Goal: Task Accomplishment & Management: Manage account settings

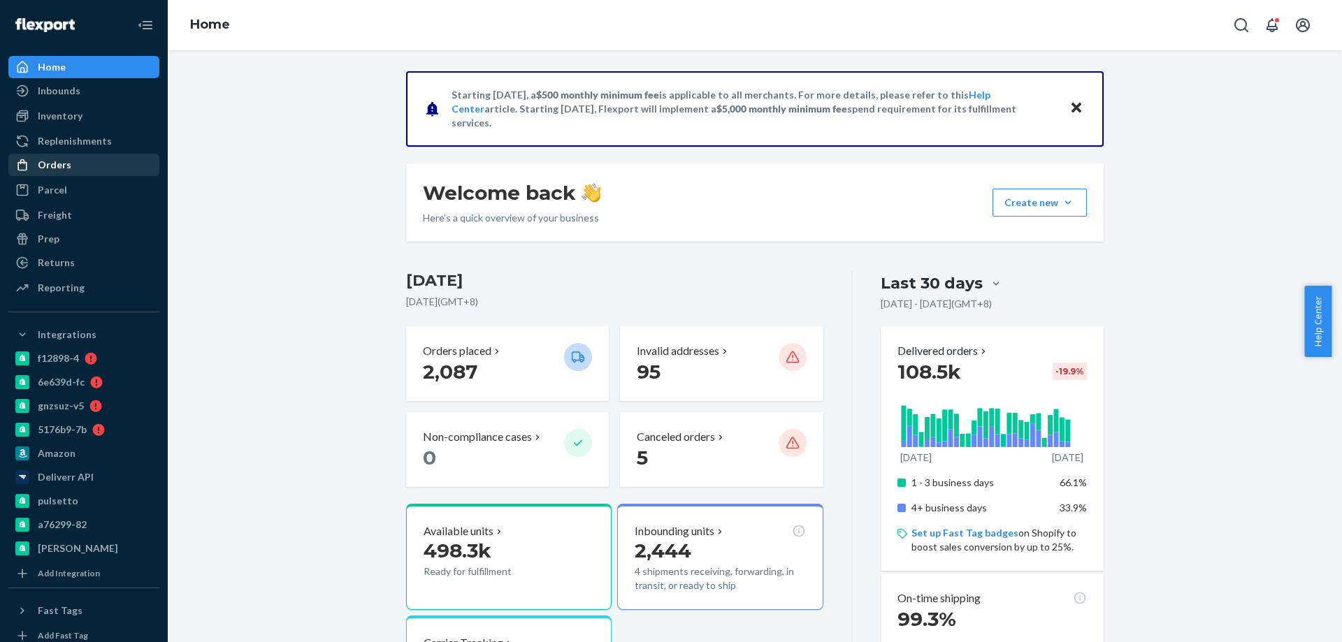
click at [48, 161] on div "Orders" at bounding box center [55, 165] width 34 height 14
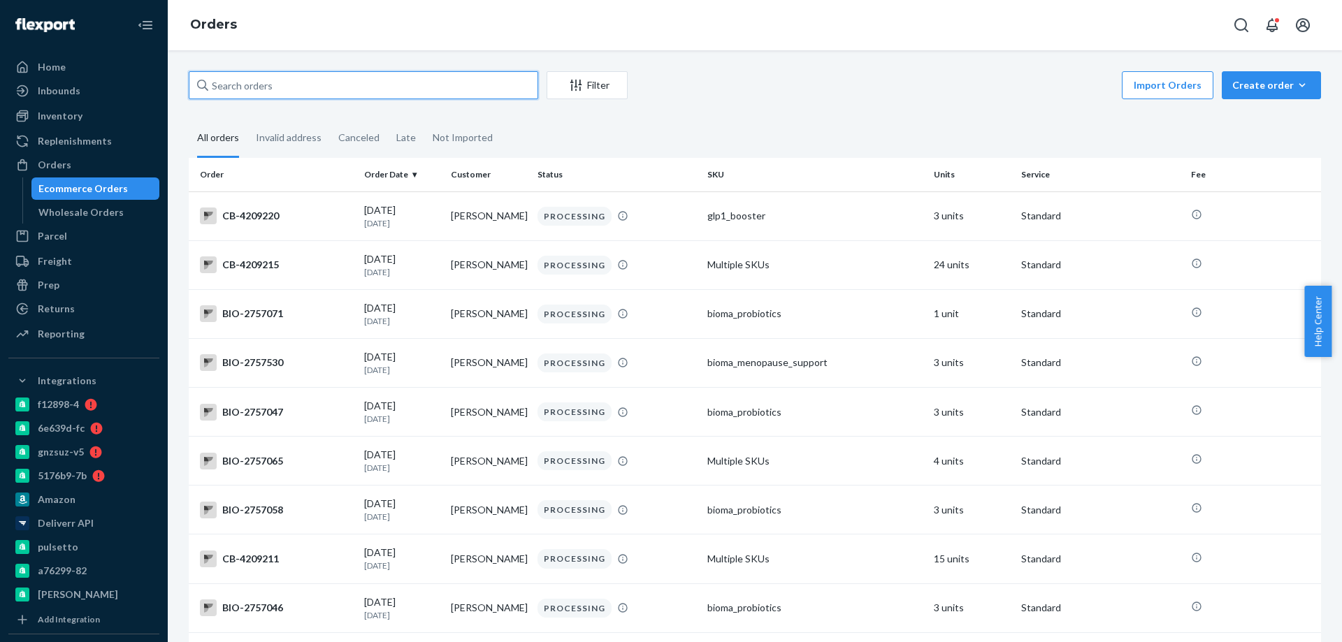
click at [254, 91] on input "text" at bounding box center [363, 85] width 349 height 28
paste input "B1U3HVQJGL"
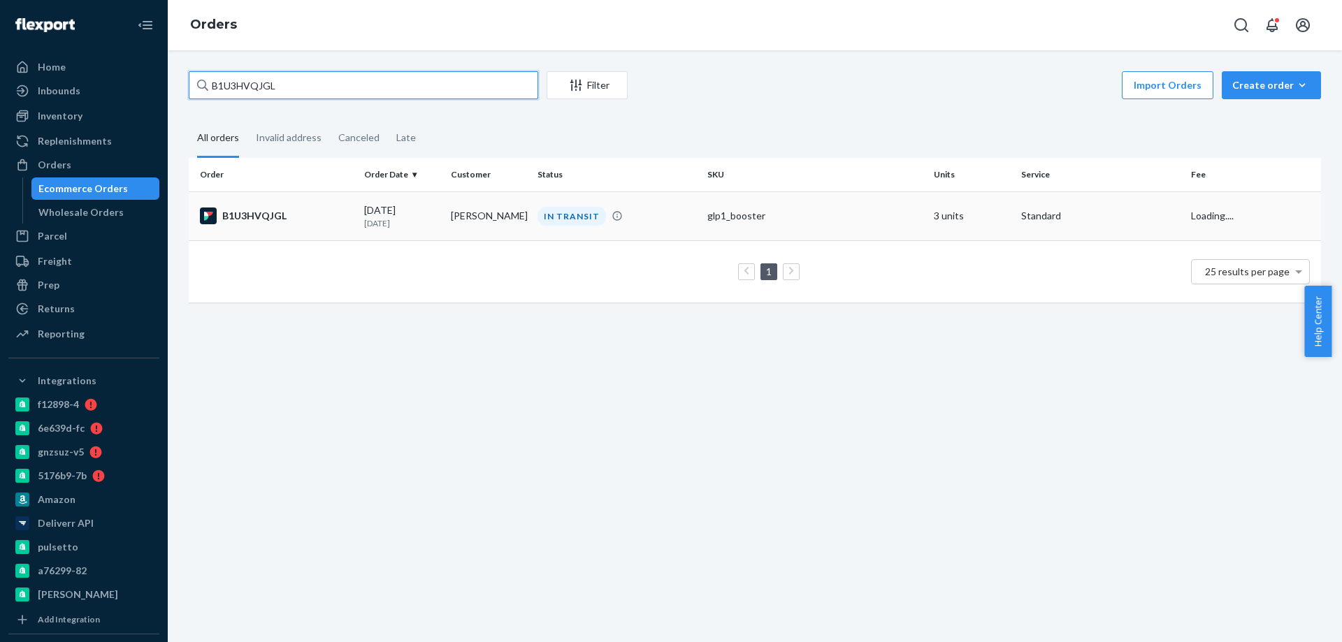
type input "B1U3HVQJGL"
click at [430, 223] on p "1 day ago" at bounding box center [401, 223] width 75 height 12
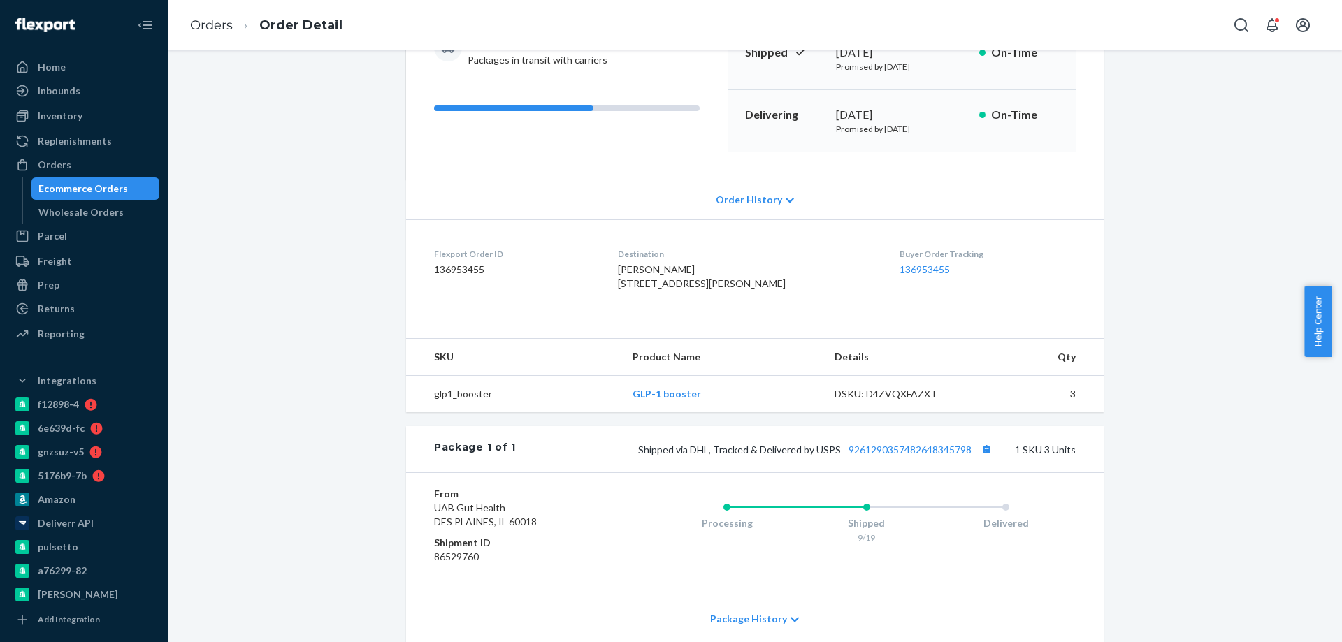
scroll to position [210, 0]
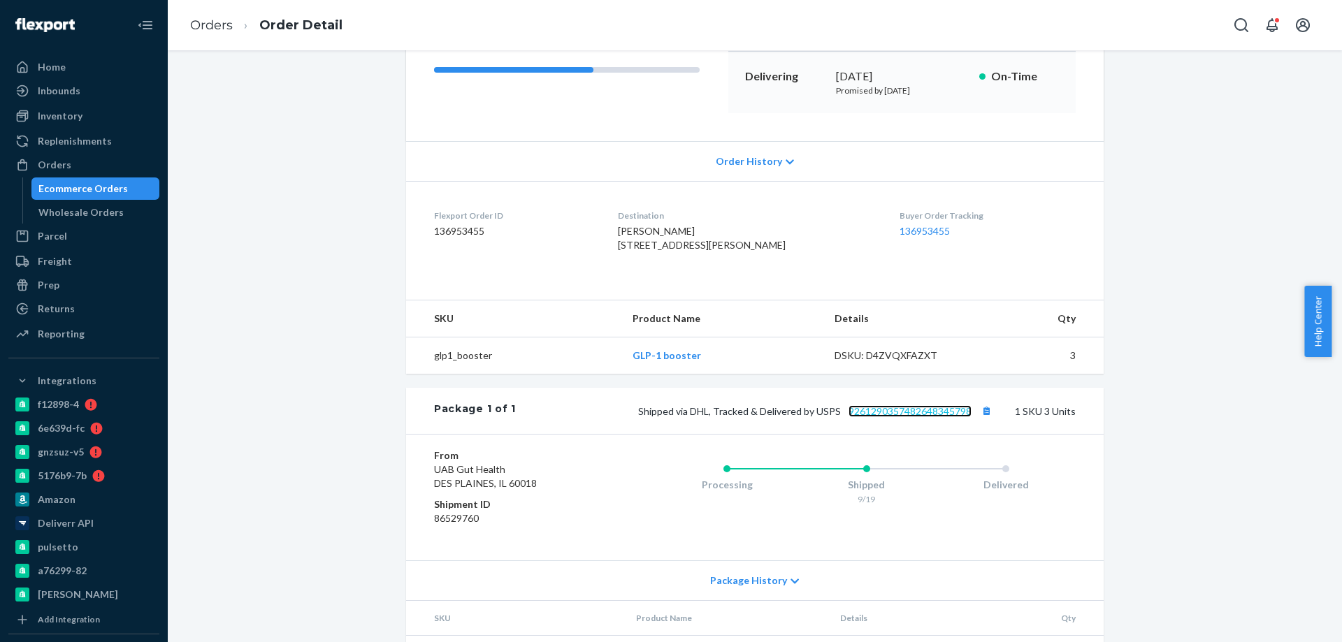
click at [925, 417] on link "9261290357482648345798" at bounding box center [909, 411] width 123 height 12
click at [66, 187] on div "Ecommerce Orders" at bounding box center [82, 189] width 89 height 14
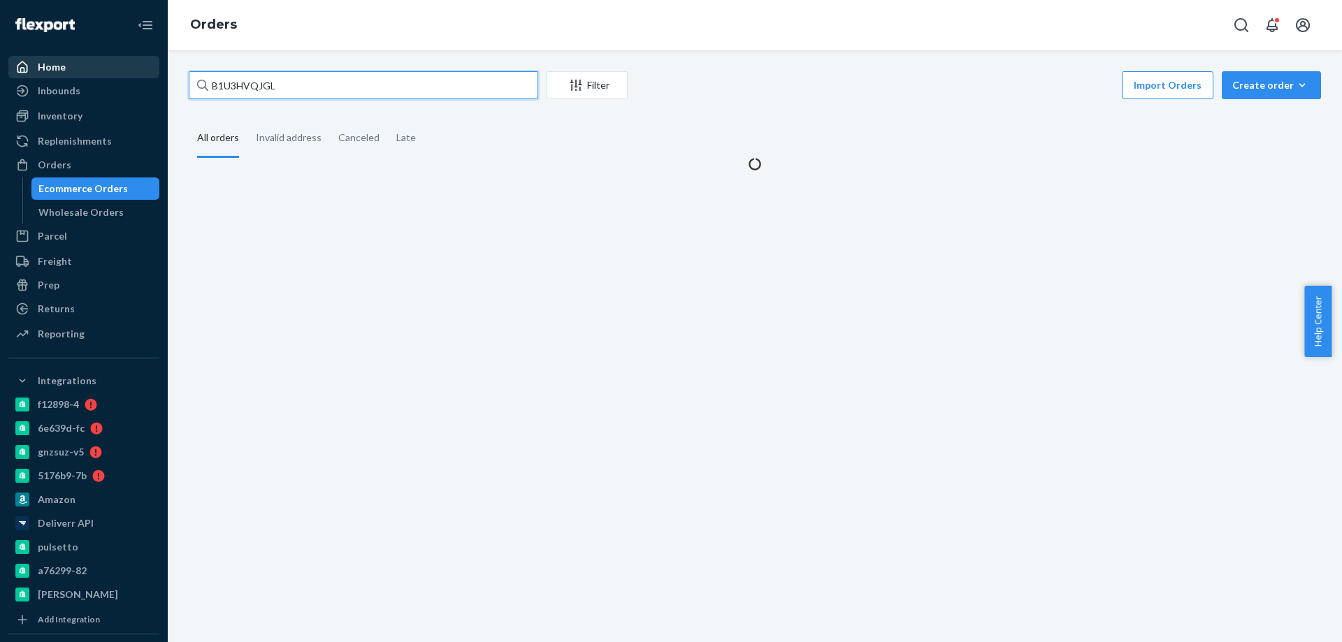
drag, startPoint x: 156, startPoint y: 87, endPoint x: 14, endPoint y: 66, distance: 143.4
click at [12, 71] on div "Home Inbounds Shipping Plans Problems Inventory Products Branded Packaging Repl…" at bounding box center [671, 321] width 1342 height 642
paste input "HYXWXH9I"
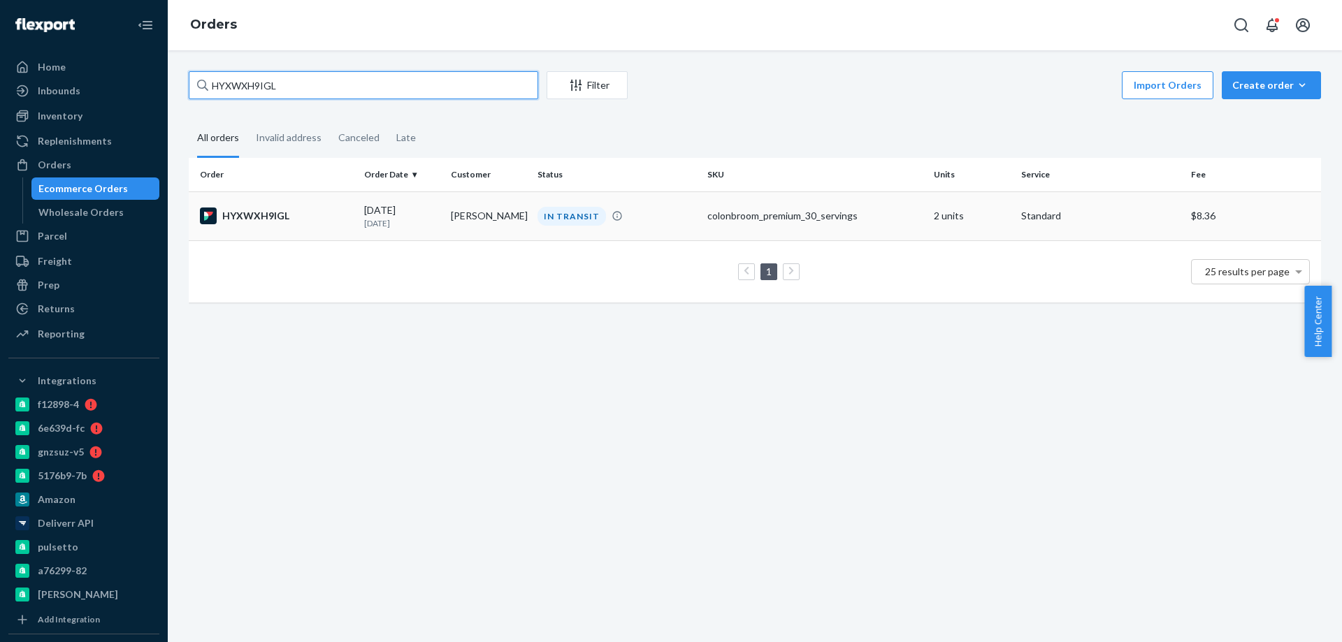
type input "HYXWXH9IGL"
click at [445, 225] on td "Lauren Fisher" at bounding box center [488, 215] width 87 height 49
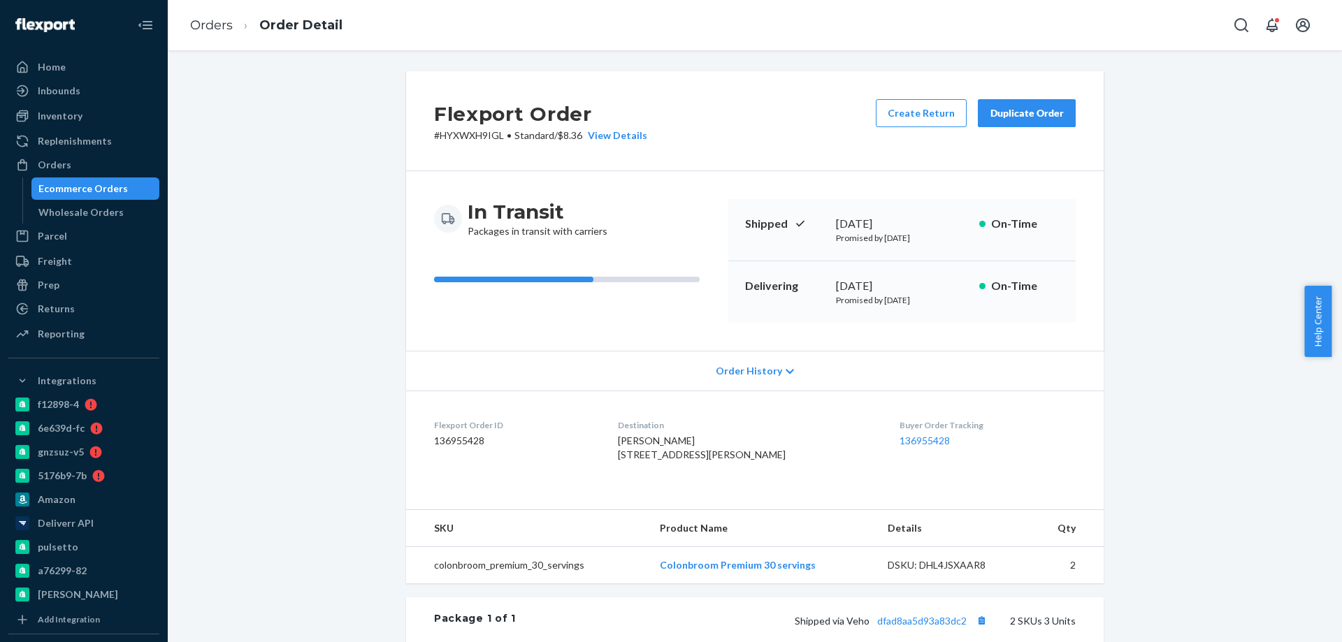
scroll to position [140, 0]
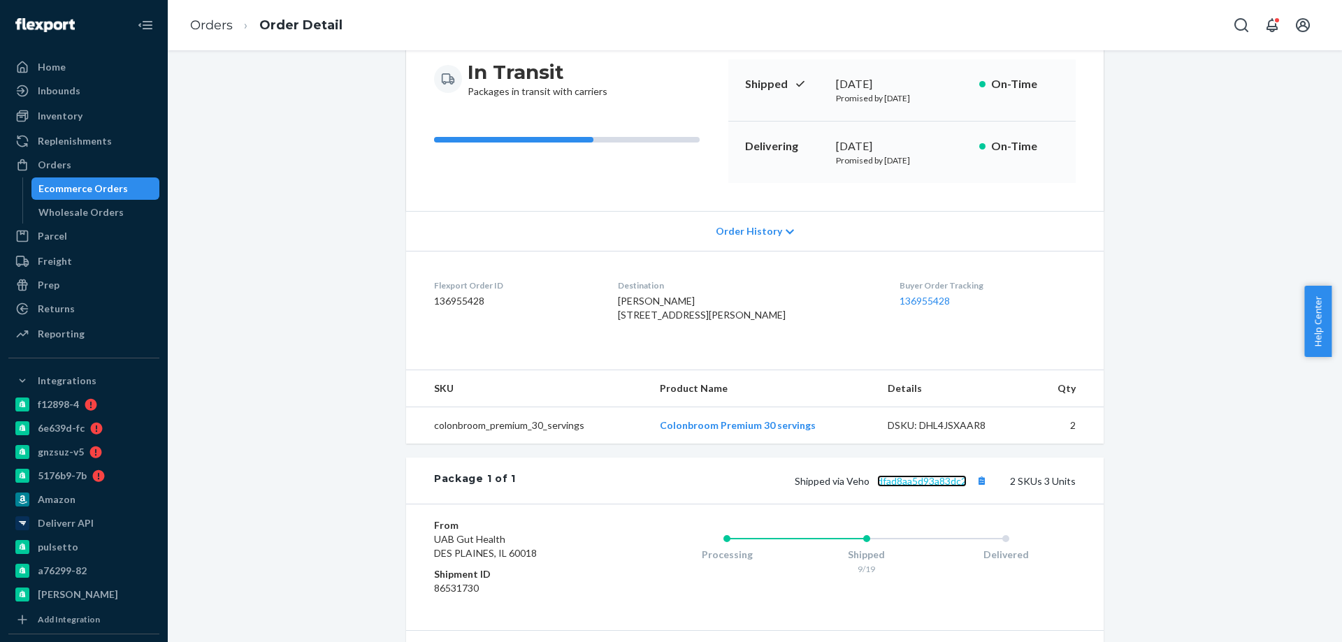
click at [904, 487] on link "dfad8aa5d93a83dc2" at bounding box center [921, 481] width 89 height 12
click at [122, 194] on div "Ecommerce Orders" at bounding box center [82, 189] width 89 height 14
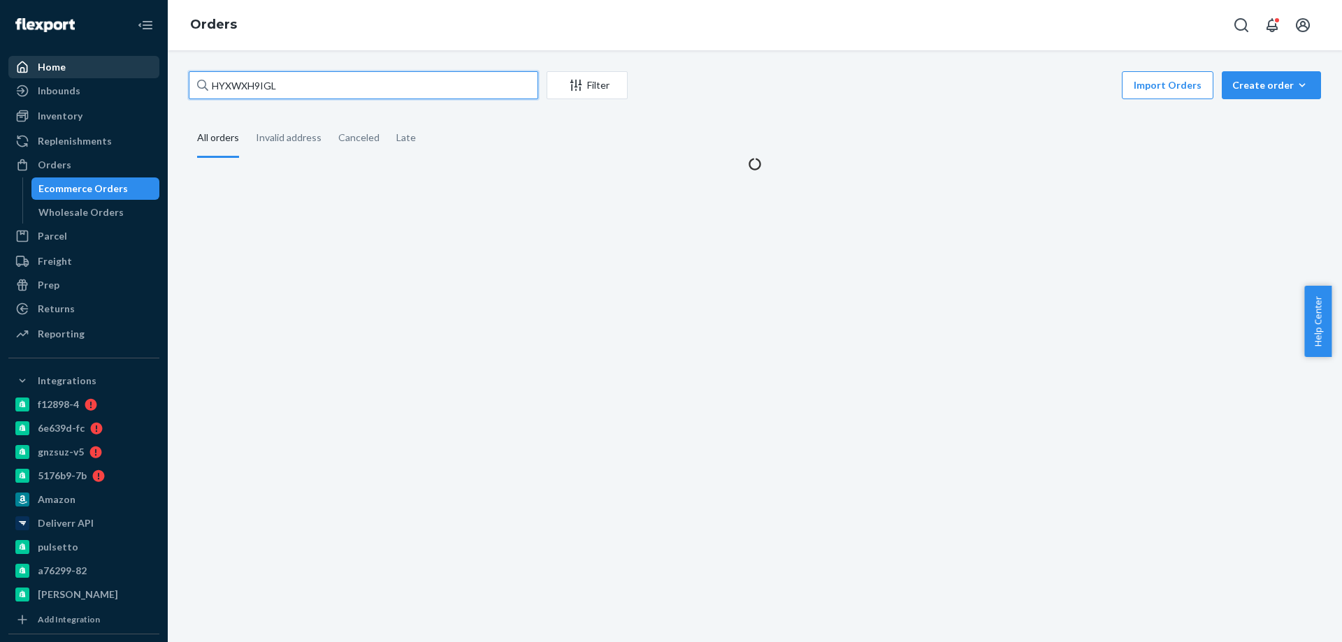
click at [27, 68] on div "Home Inbounds Shipping Plans Problems Inventory Products Branded Packaging Repl…" at bounding box center [671, 321] width 1342 height 642
paste input "B1WQJUHCOL"
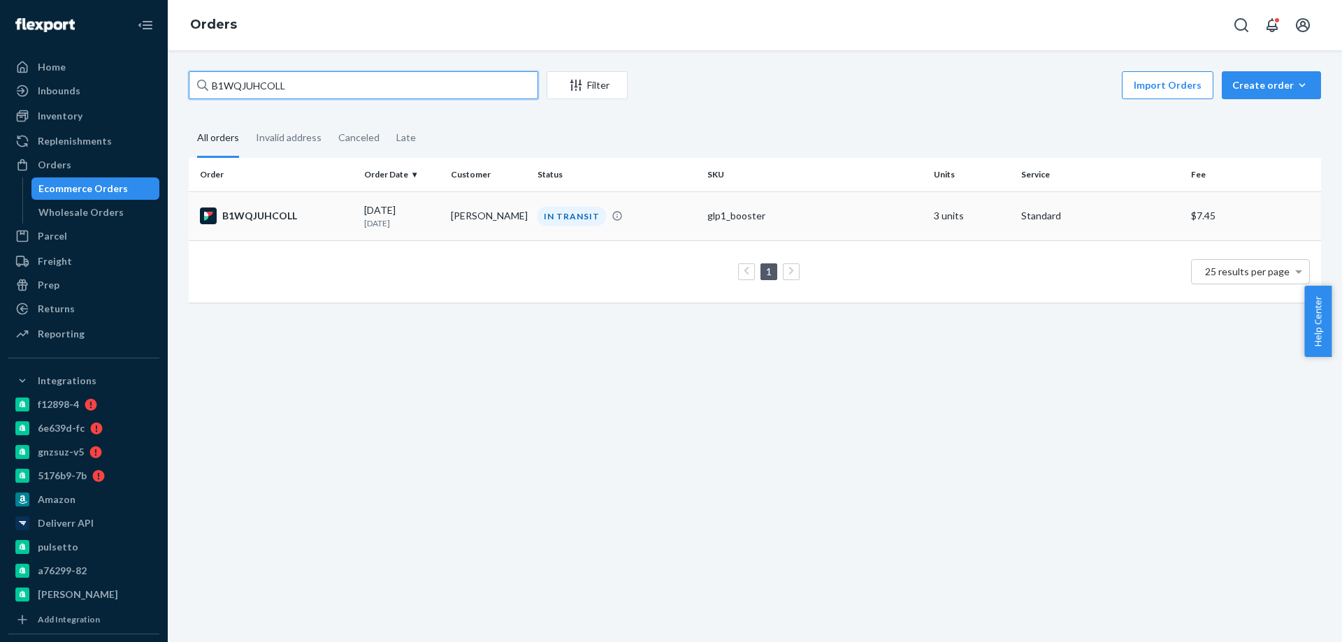
type input "B1WQJUHCOLL"
click at [458, 229] on td "Christina Wassi" at bounding box center [488, 215] width 87 height 49
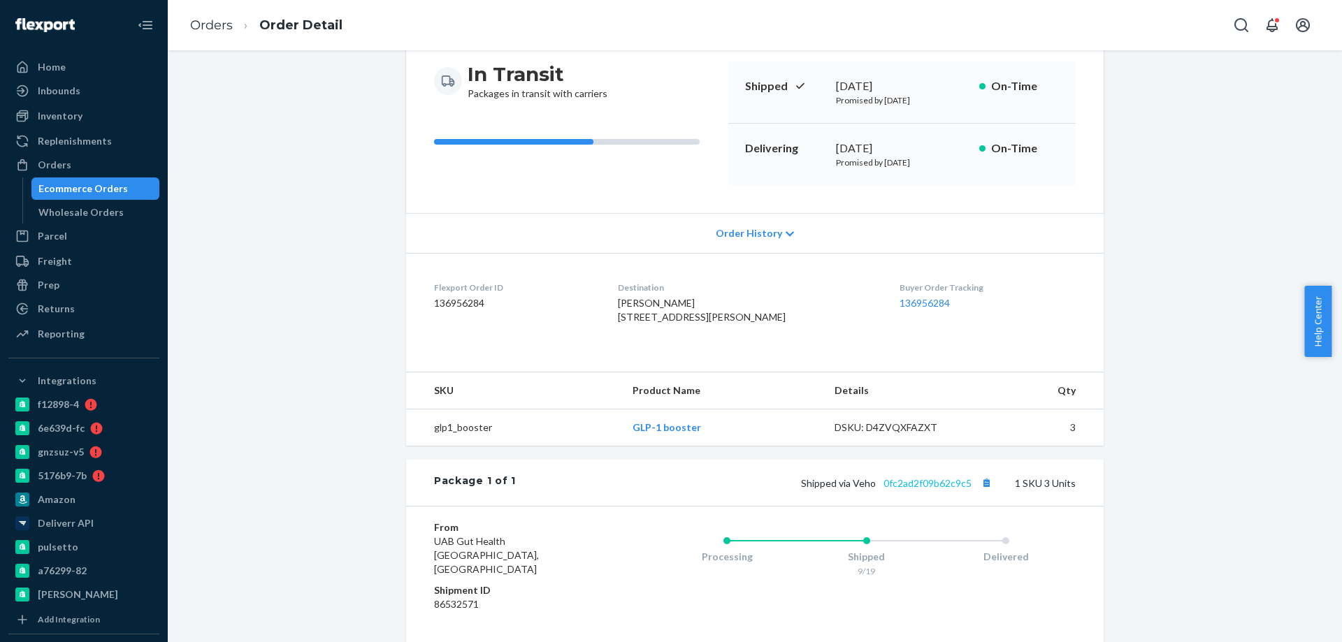
scroll to position [140, 0]
click at [935, 487] on link "0fc2ad2f09b62c9c5" at bounding box center [927, 481] width 88 height 12
click at [75, 201] on link "Wholesale Orders" at bounding box center [95, 212] width 129 height 22
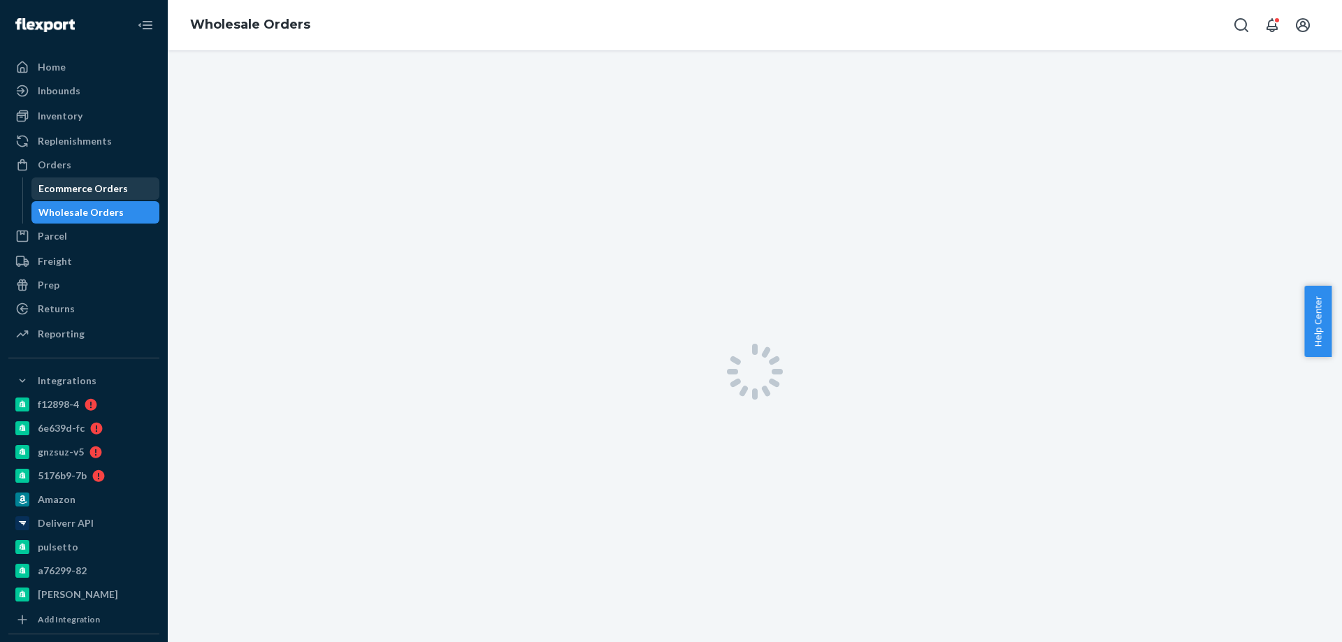
click at [77, 193] on div "Ecommerce Orders" at bounding box center [82, 189] width 89 height 14
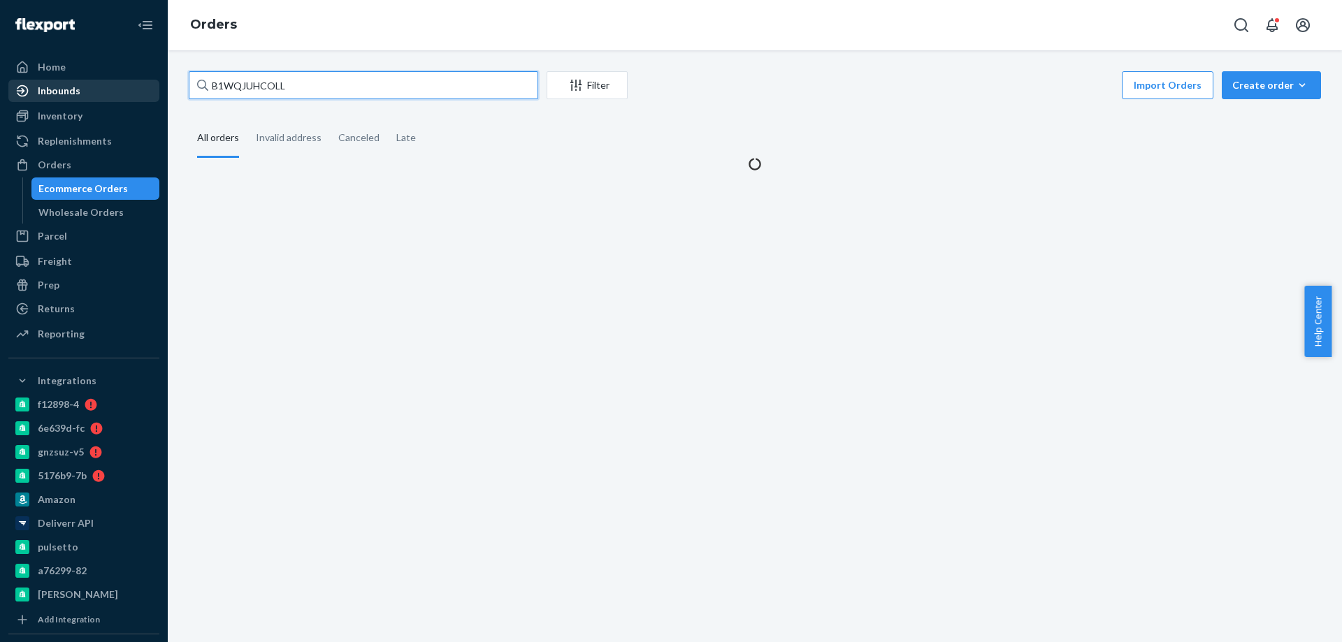
paste input "SYBZQ29OEX"
drag, startPoint x: 323, startPoint y: 79, endPoint x: 128, endPoint y: 83, distance: 195.0
click at [6, 66] on div "Home Inbounds Shipping Plans Problems Inventory Products Branded Packaging Repl…" at bounding box center [671, 321] width 1342 height 642
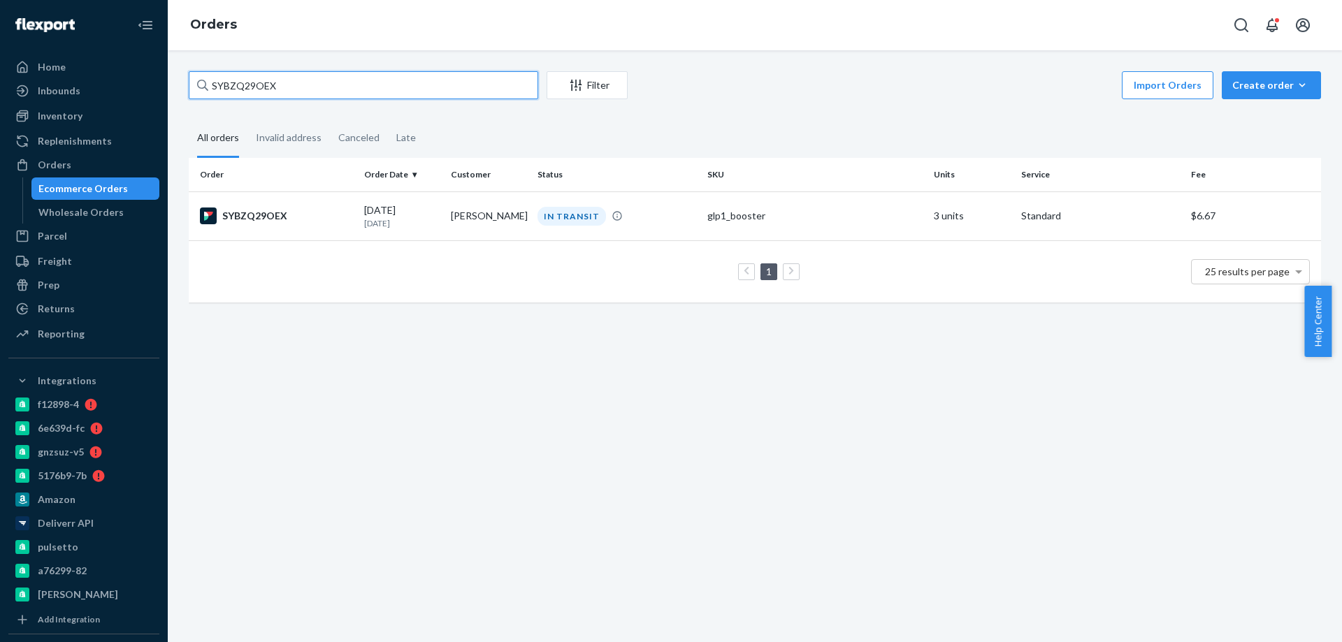
click at [314, 88] on input "SYBZQ29OEX" at bounding box center [363, 85] width 349 height 28
type input "SYBZQ29OEX"
click at [433, 206] on div "09/19/2025 1 day ago" at bounding box center [401, 216] width 75 height 26
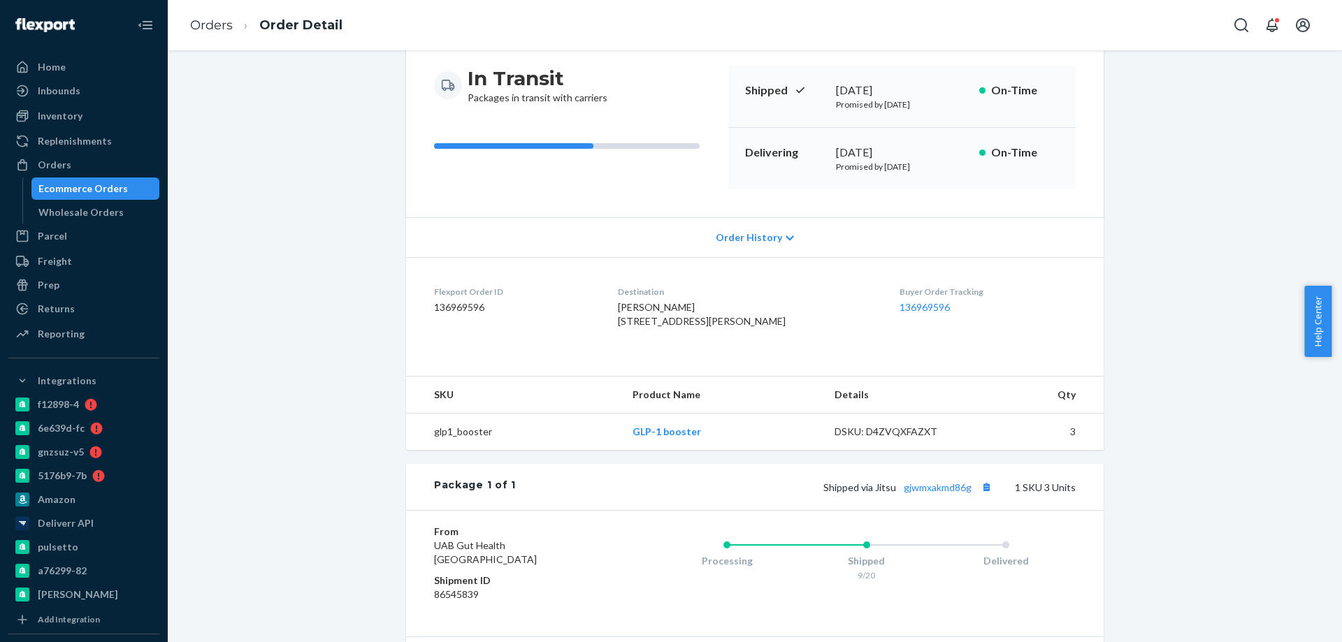
scroll to position [140, 0]
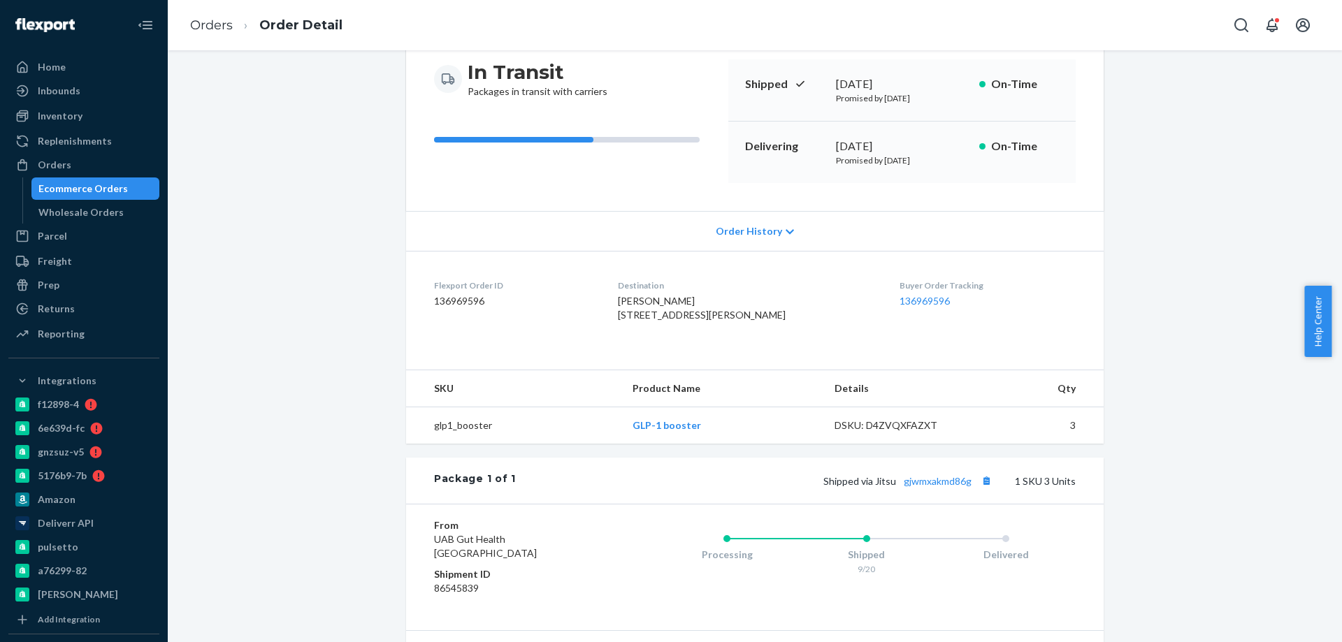
click at [922, 490] on div "Shipped via Jitsu gjwmxakmd86g 1 SKU 3 Units" at bounding box center [796, 481] width 560 height 18
click at [928, 487] on link "gjwmxakmd86g" at bounding box center [938, 481] width 68 height 12
drag, startPoint x: 88, startPoint y: 186, endPoint x: 103, endPoint y: 178, distance: 17.5
click at [89, 186] on div "Ecommerce Orders" at bounding box center [82, 189] width 89 height 14
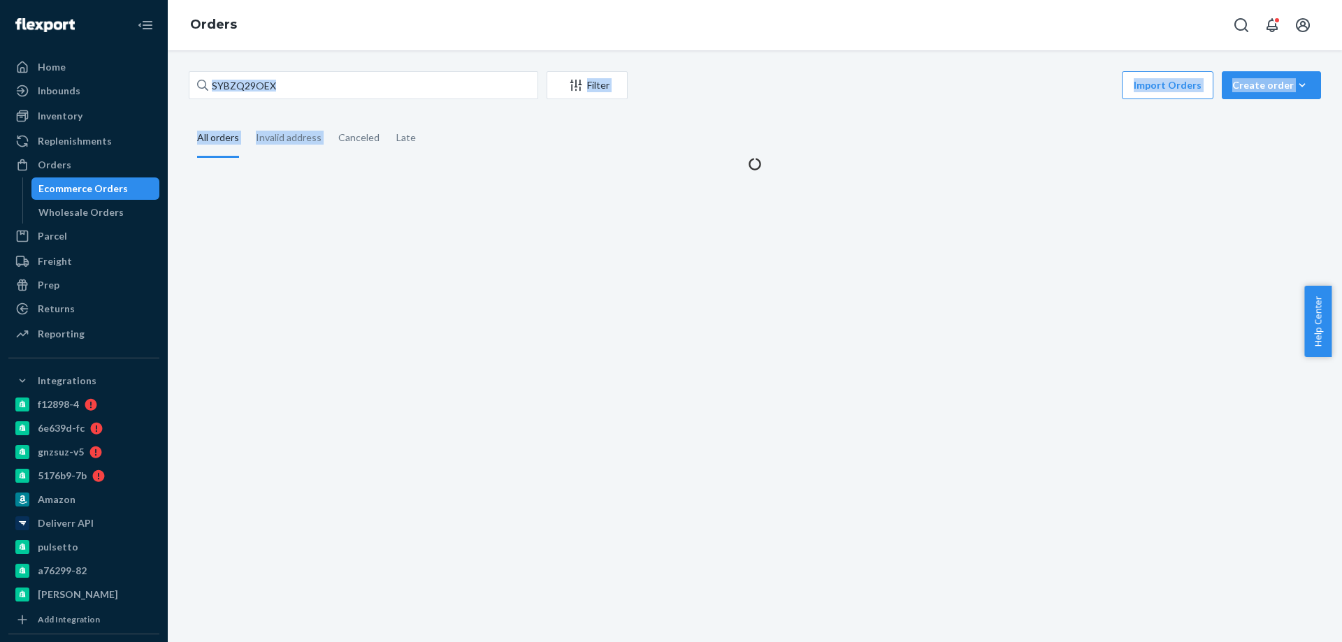
drag, startPoint x: 301, startPoint y: 89, endPoint x: 280, endPoint y: 89, distance: 21.7
click at [283, 89] on div "SYBZQ29OEX Filter Import Orders Create order Ecommerce order Removal order All …" at bounding box center [754, 121] width 1153 height 100
click at [296, 86] on input "SYBZQ29OEX" at bounding box center [363, 85] width 349 height 28
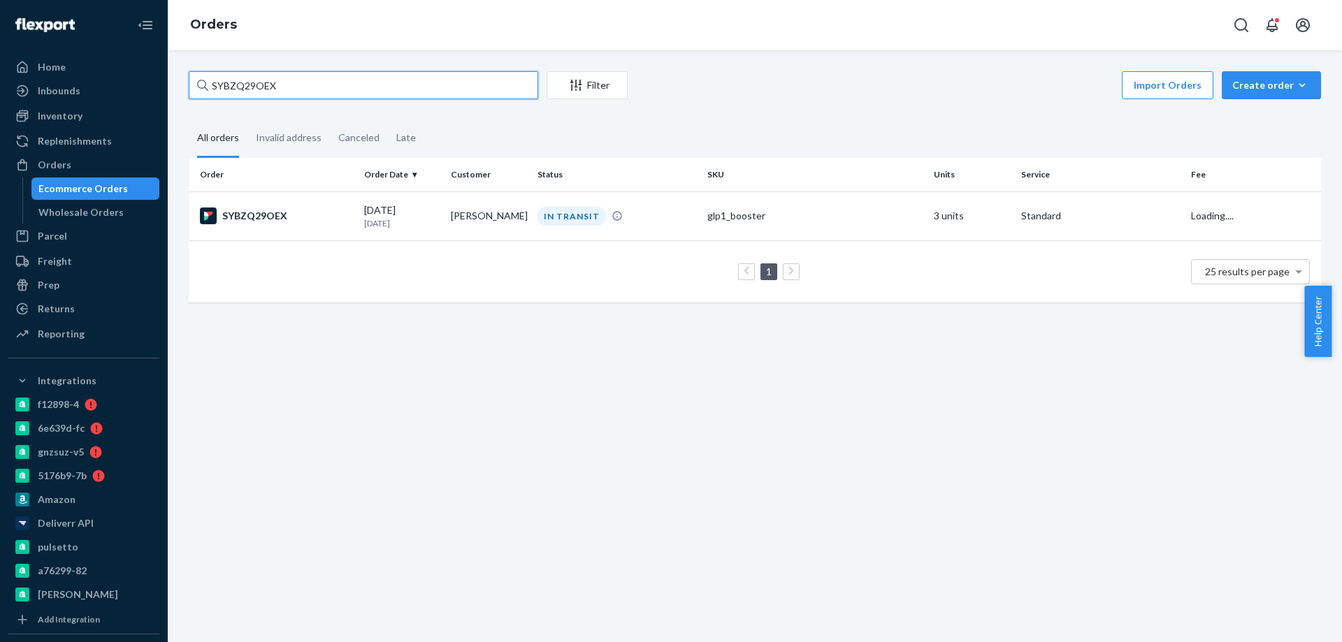
click at [296, 86] on input "SYBZQ29OEX" at bounding box center [363, 85] width 349 height 28
paste input "4185335"
type input "4185335"
click at [445, 231] on td "Samantha Zito" at bounding box center [488, 215] width 87 height 49
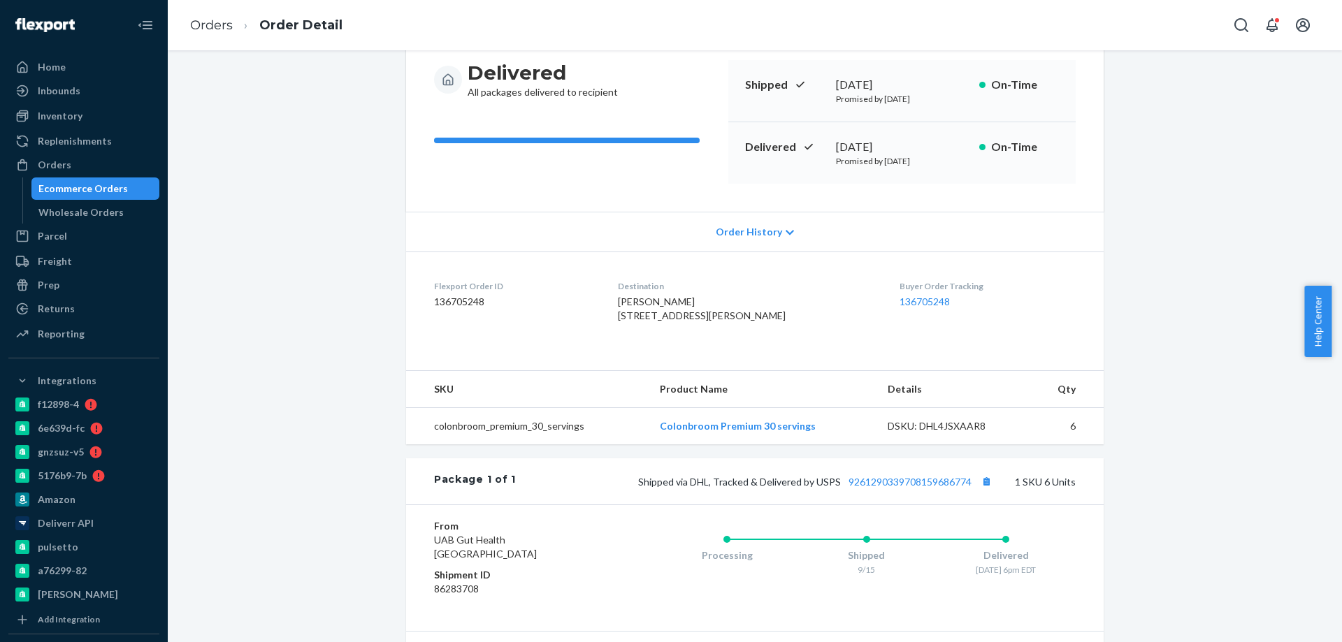
scroll to position [140, 0]
click at [901, 487] on link "9261290339708159686774" at bounding box center [909, 481] width 123 height 12
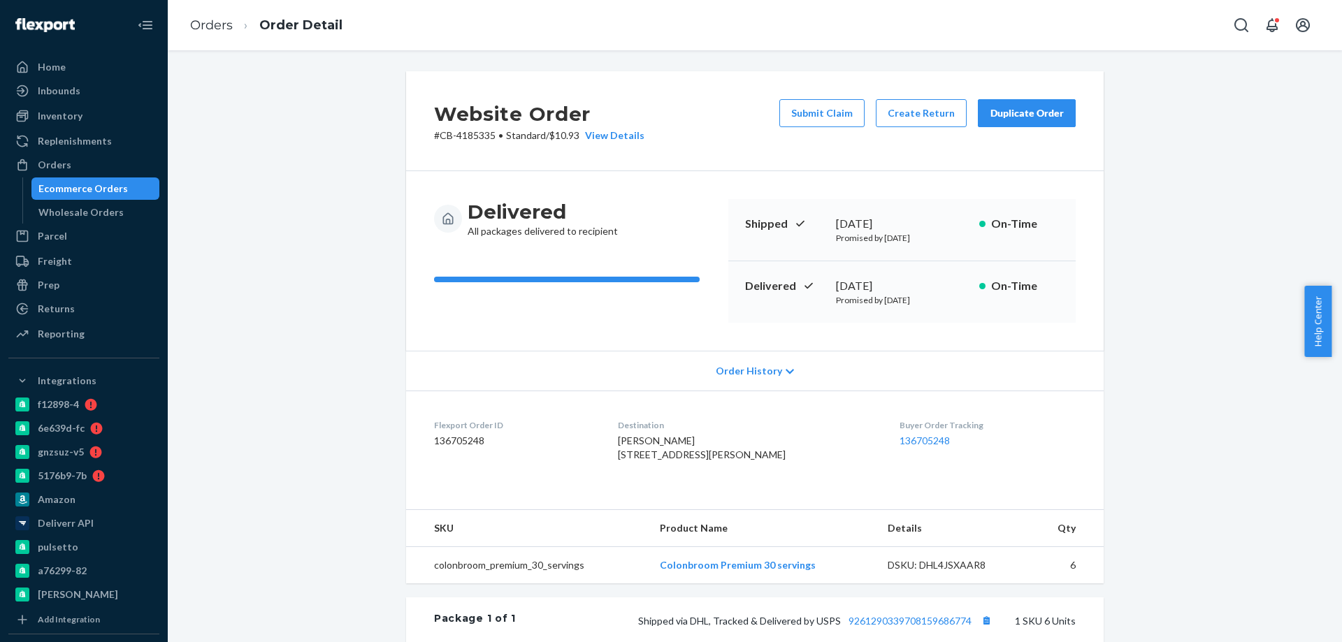
copy div "ember 17, 2025"
copy div "tember 17, 2025"
copy div "eptember 17, 2025"
copy div "September 17, 2025"
drag, startPoint x: 930, startPoint y: 284, endPoint x: 830, endPoint y: 278, distance: 100.1
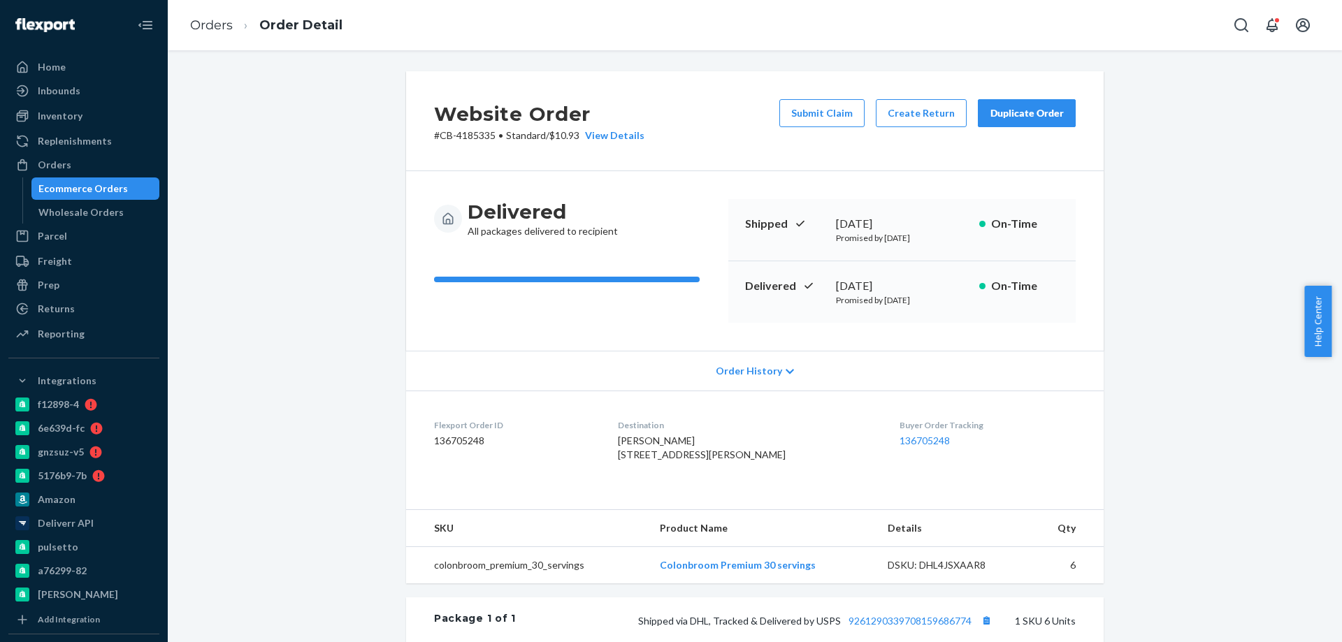
click at [836, 278] on div "September 17, 2025" at bounding box center [902, 286] width 132 height 16
click at [102, 184] on div "Ecommerce Orders" at bounding box center [82, 189] width 89 height 14
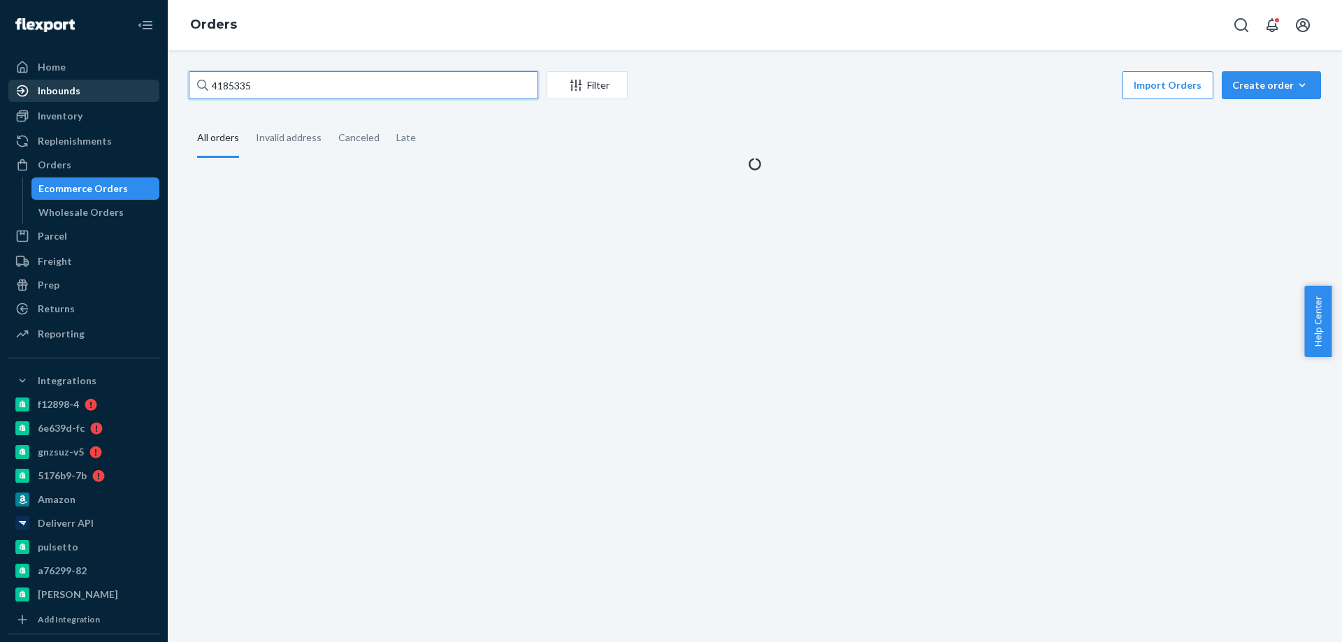
drag, startPoint x: 294, startPoint y: 88, endPoint x: 99, endPoint y: 85, distance: 194.3
click at [115, 85] on div "Home Inbounds Shipping Plans Problems Inventory Products Branded Packaging Repl…" at bounding box center [671, 321] width 1342 height 642
paste input "208660"
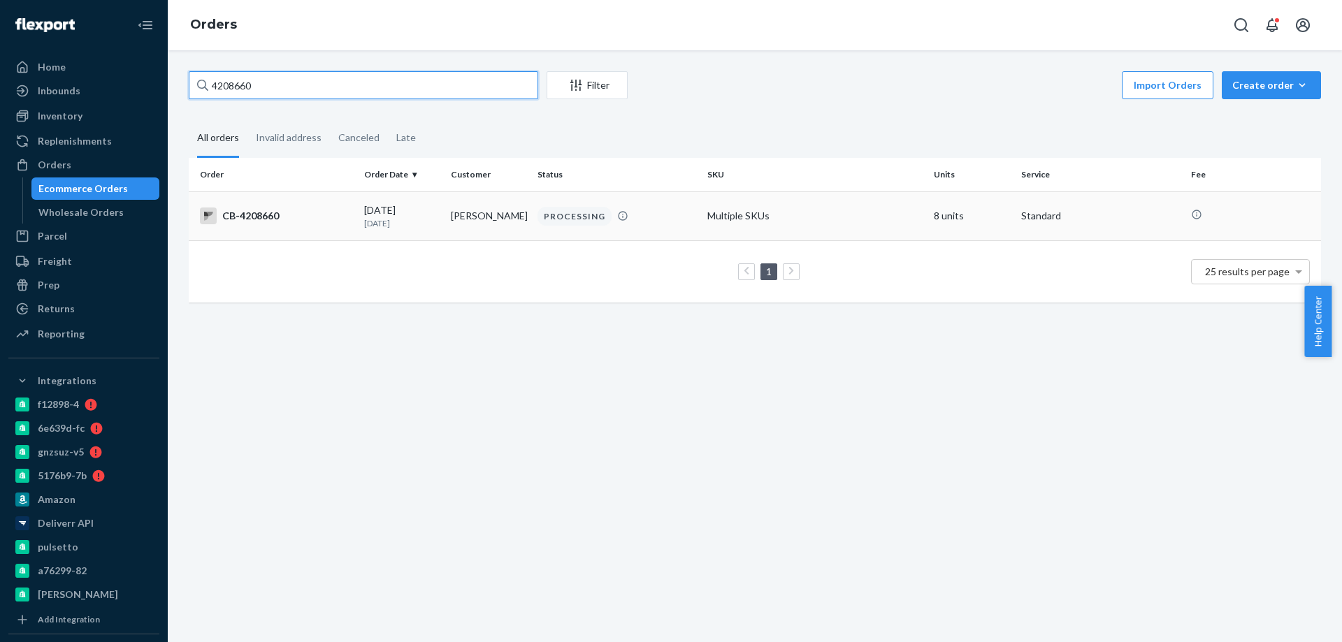
type input "4208660"
click at [419, 214] on div "09/20/2025 Today" at bounding box center [401, 216] width 75 height 26
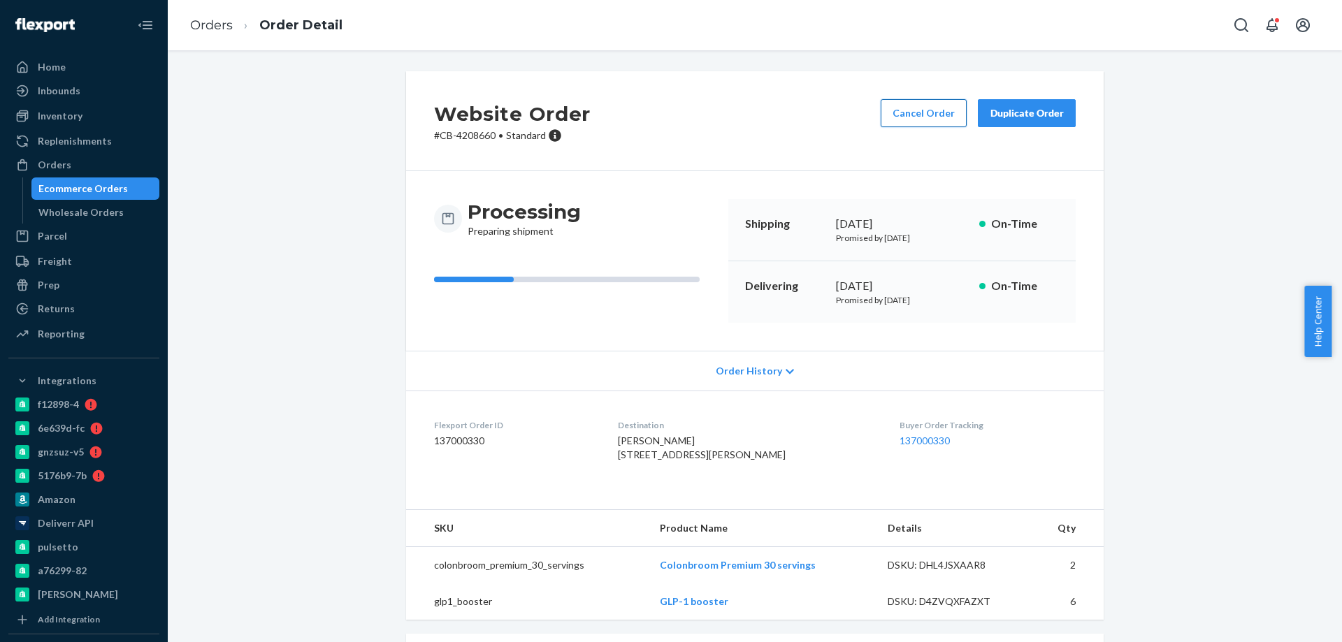
click at [918, 116] on button "Cancel Order" at bounding box center [924, 113] width 86 height 28
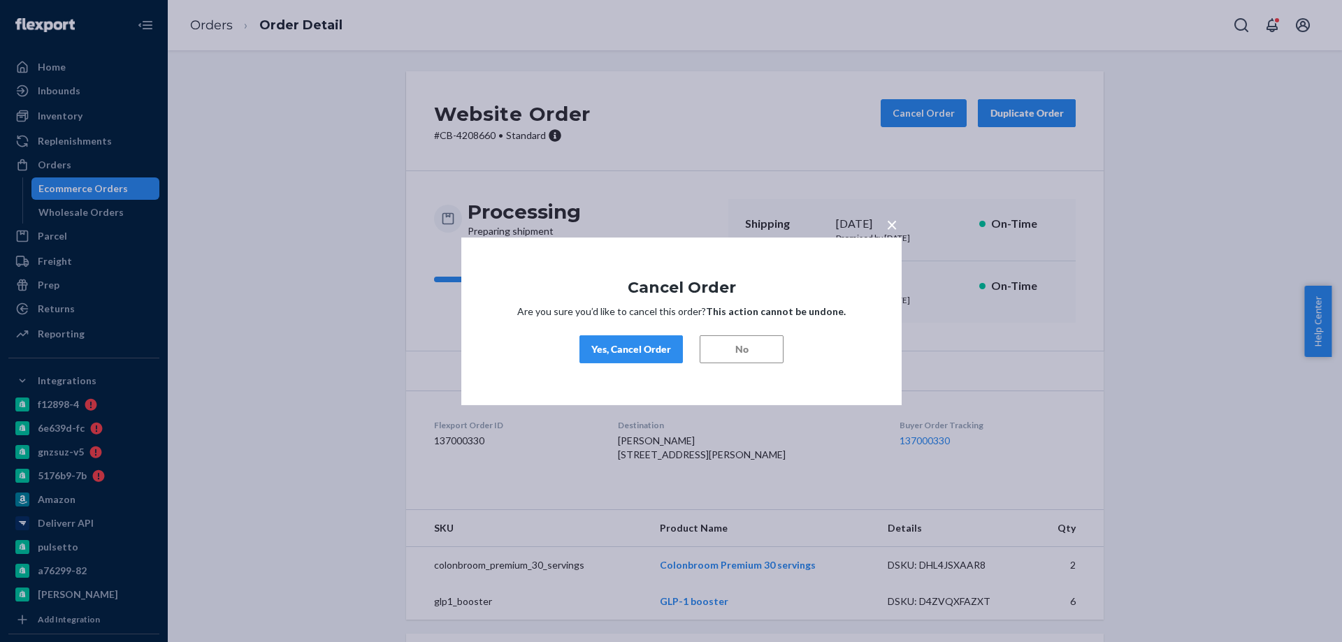
click at [642, 336] on button "Yes, Cancel Order" at bounding box center [630, 349] width 103 height 28
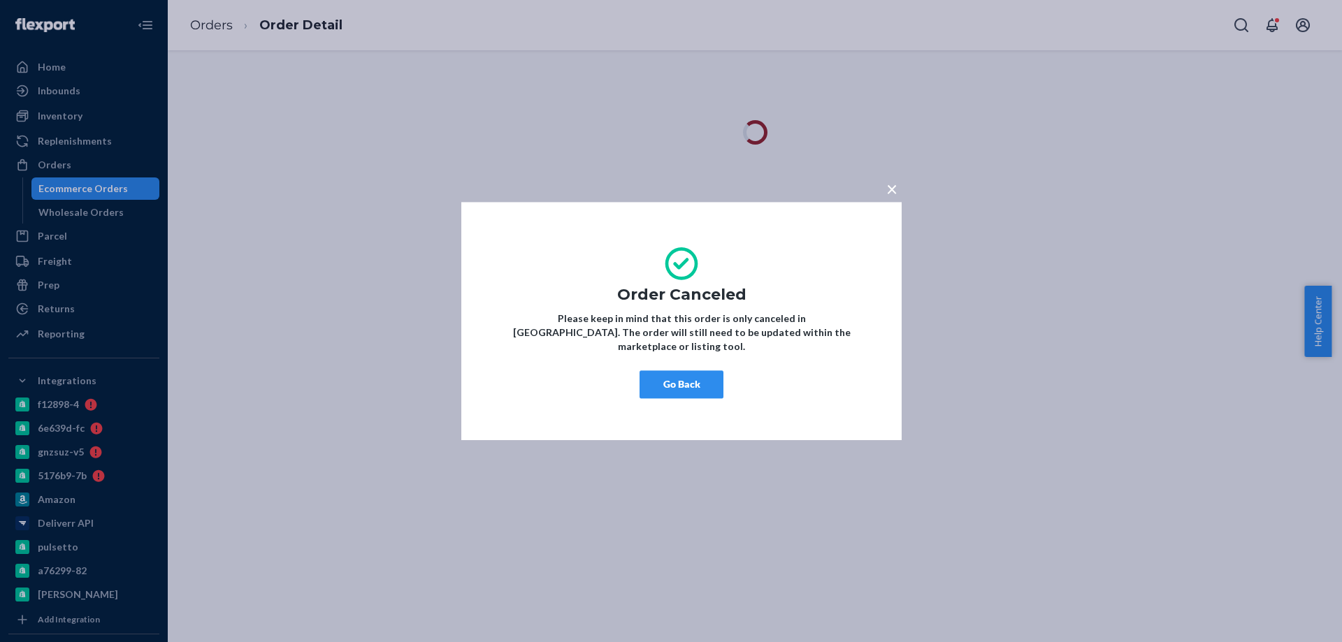
click at [672, 383] on button "Go Back" at bounding box center [681, 384] width 84 height 28
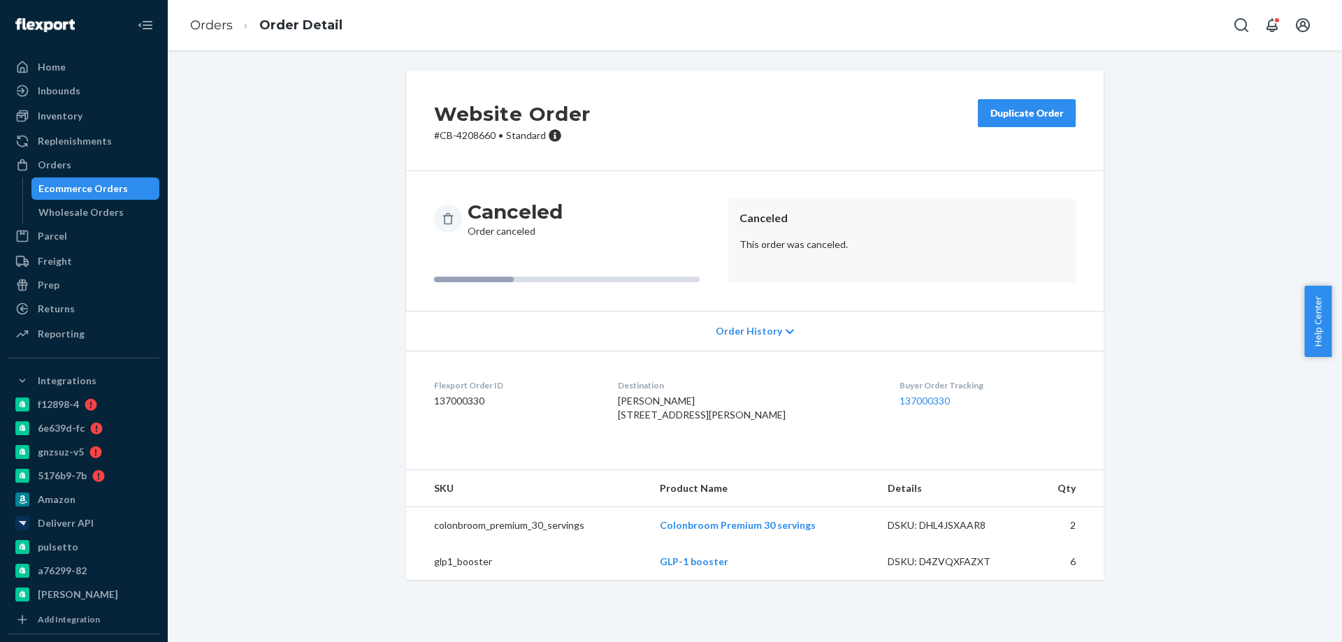
click at [1038, 110] on div "Duplicate Order" at bounding box center [1027, 113] width 74 height 14
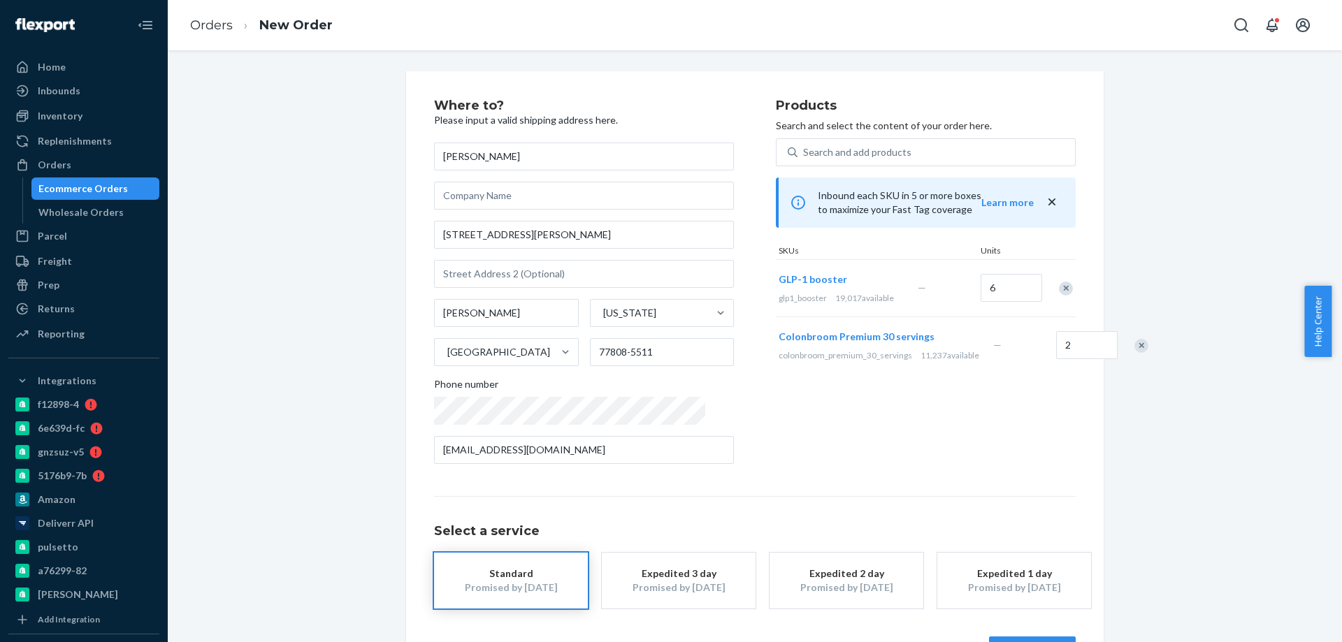
click at [1134, 349] on div "Remove Item" at bounding box center [1141, 346] width 14 height 14
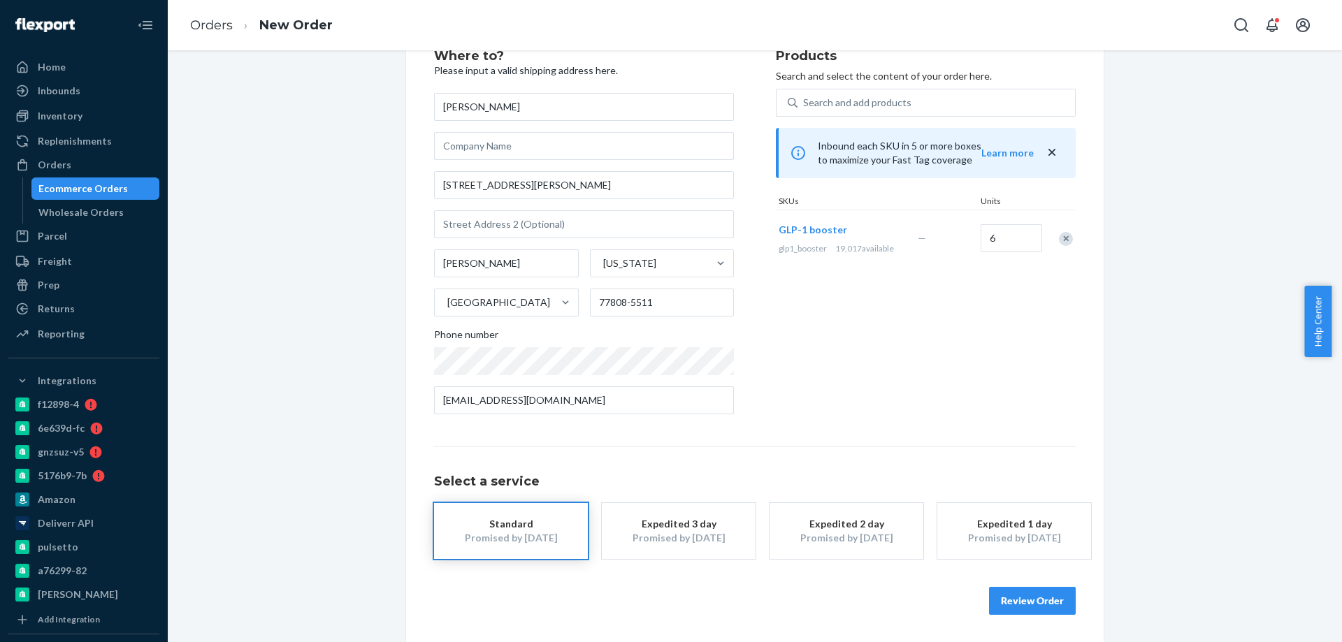
scroll to position [50, 0]
click at [1029, 600] on button "Review Order" at bounding box center [1032, 600] width 87 height 28
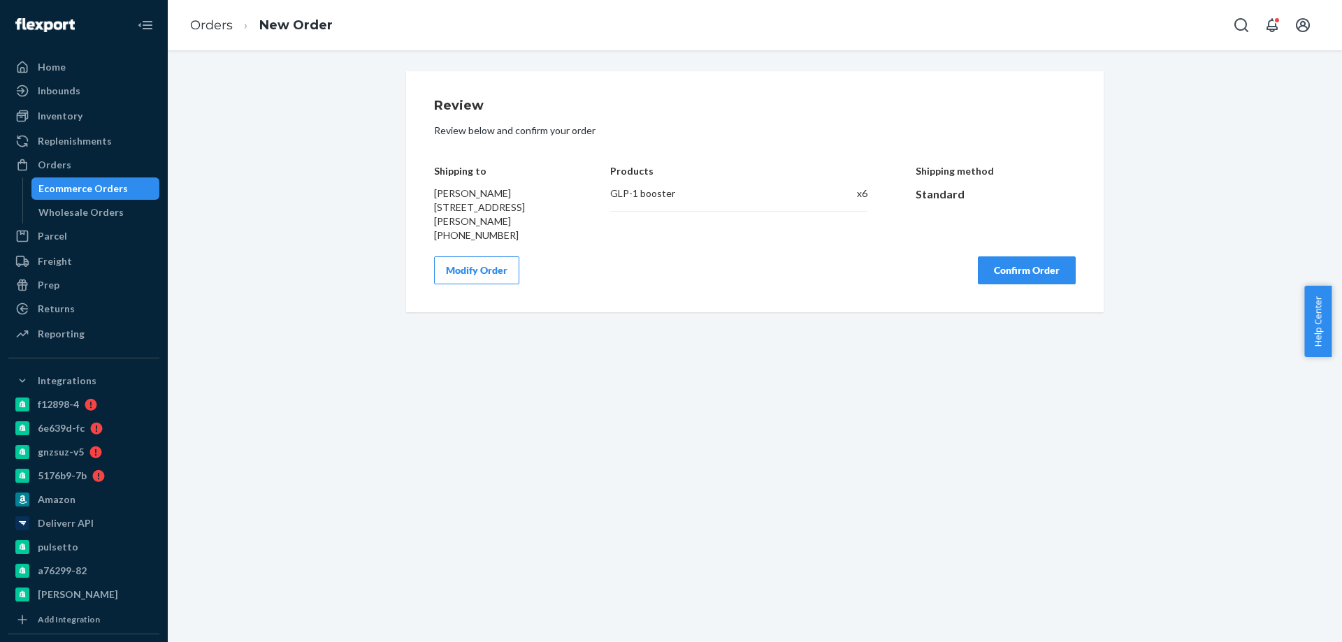
click at [1015, 280] on button "Confirm Order" at bounding box center [1027, 270] width 98 height 28
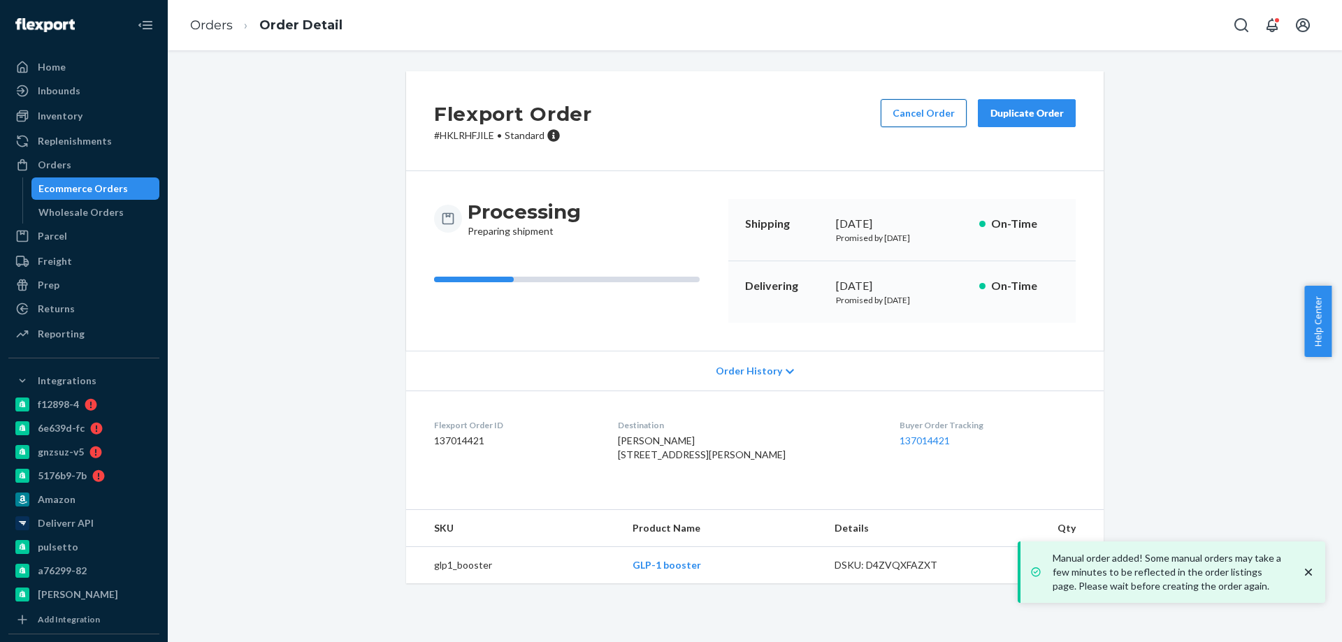
click at [904, 108] on button "Cancel Order" at bounding box center [924, 113] width 86 height 28
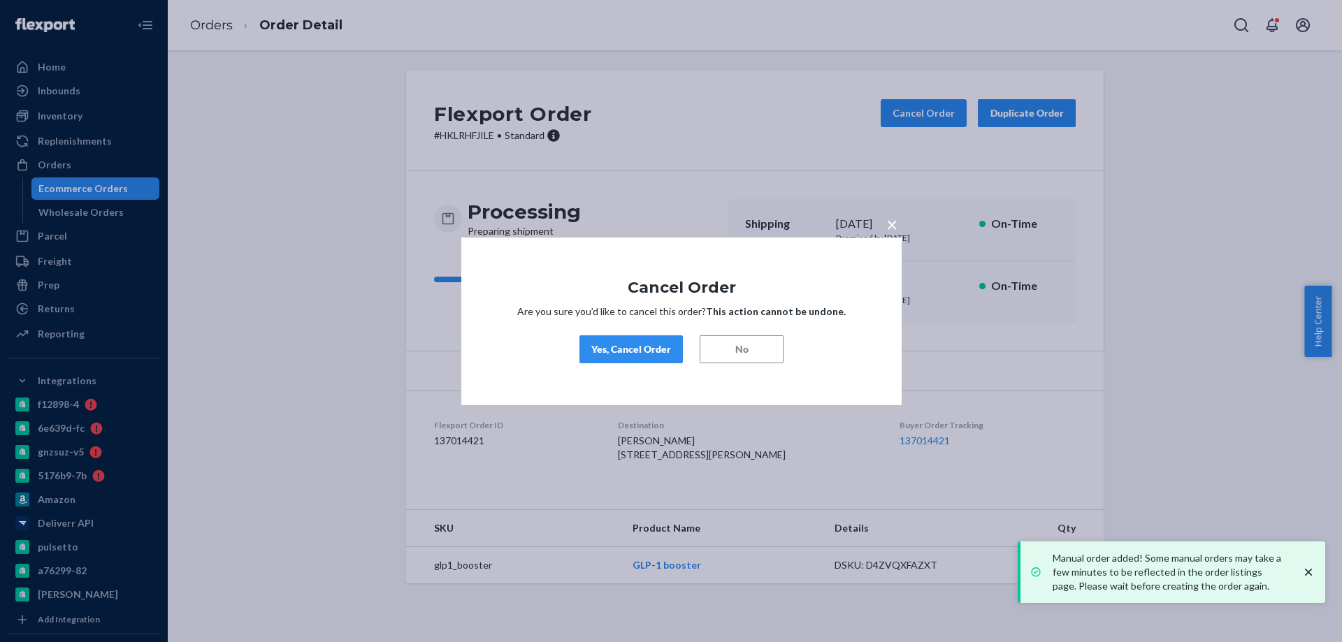
click at [596, 341] on button "Yes, Cancel Order" at bounding box center [630, 349] width 103 height 28
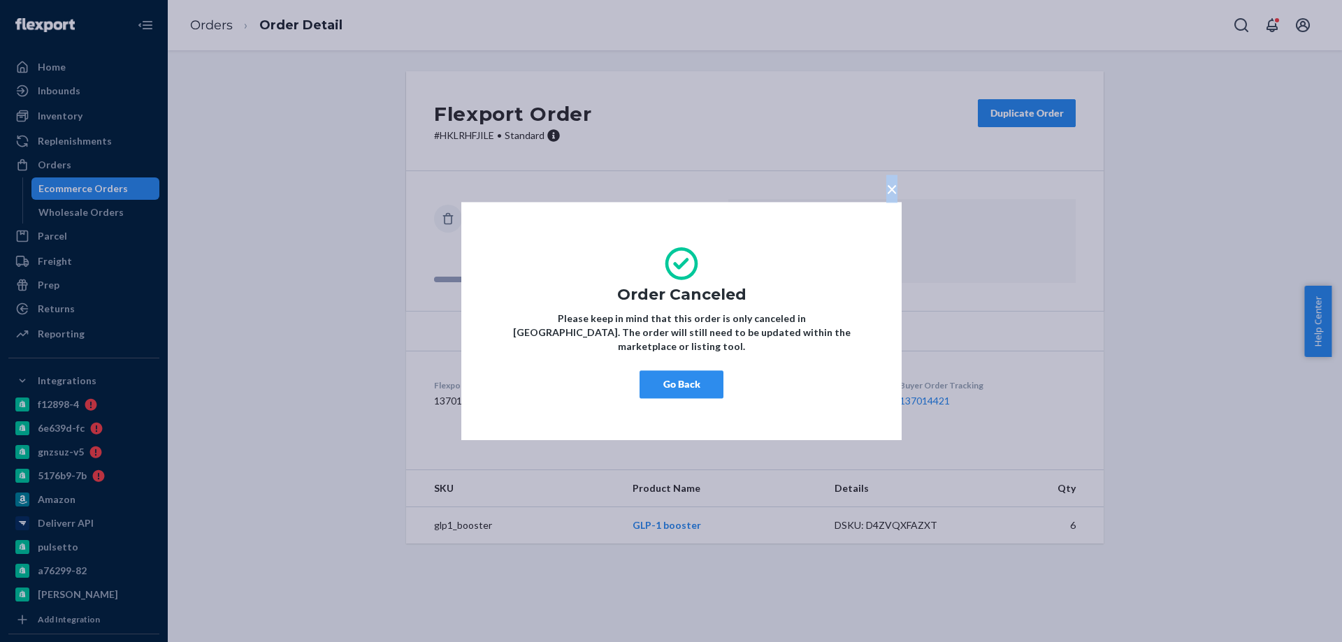
drag, startPoint x: 902, startPoint y: 189, endPoint x: 895, endPoint y: 198, distance: 11.6
click at [899, 191] on div "× Order Canceled Please keep in mind that this order is only canceled in Flexpo…" at bounding box center [671, 321] width 1342 height 642
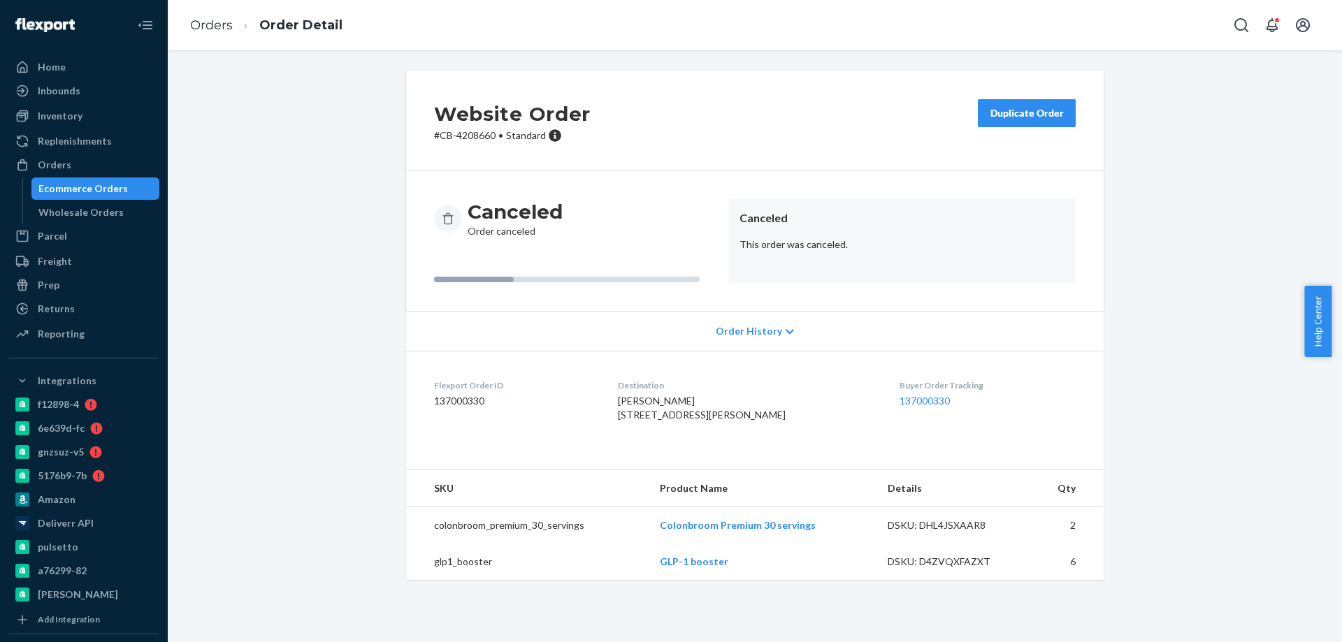
click at [103, 181] on div "Ecommerce Orders" at bounding box center [96, 189] width 126 height 20
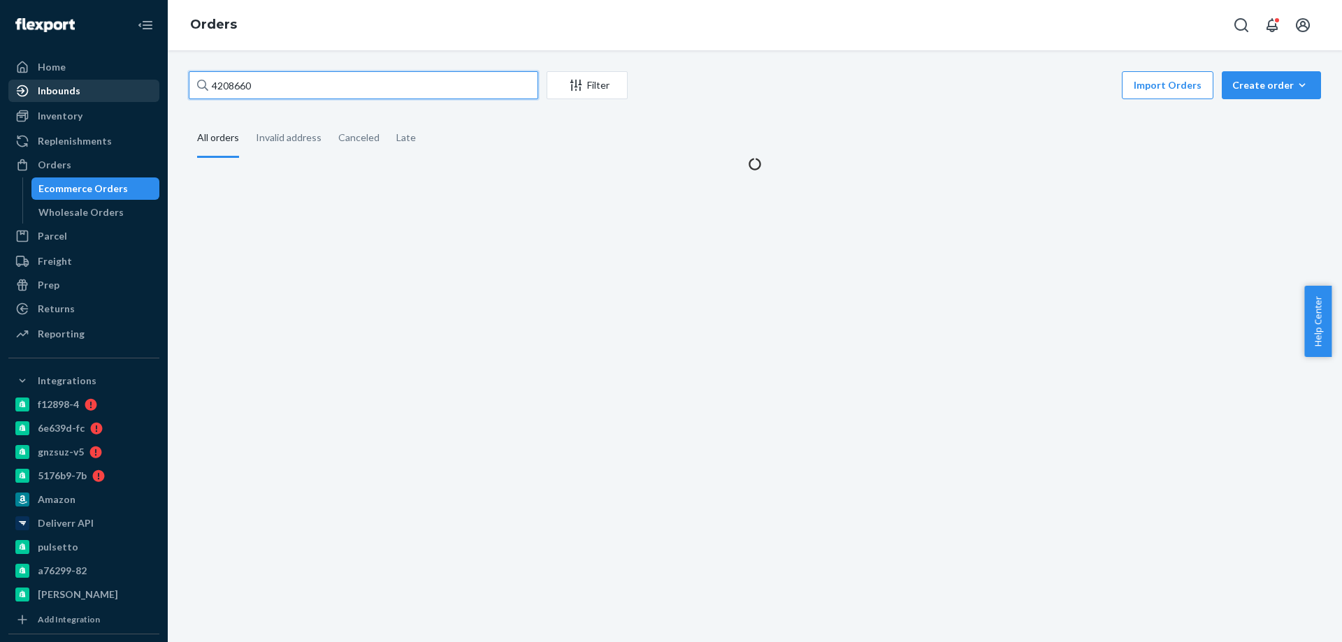
paste input "4187478"
drag, startPoint x: 282, startPoint y: 91, endPoint x: 61, endPoint y: 89, distance: 220.8
click at [78, 88] on div "Home Inbounds Shipping Plans Problems Inventory Products Branded Packaging Repl…" at bounding box center [671, 321] width 1342 height 642
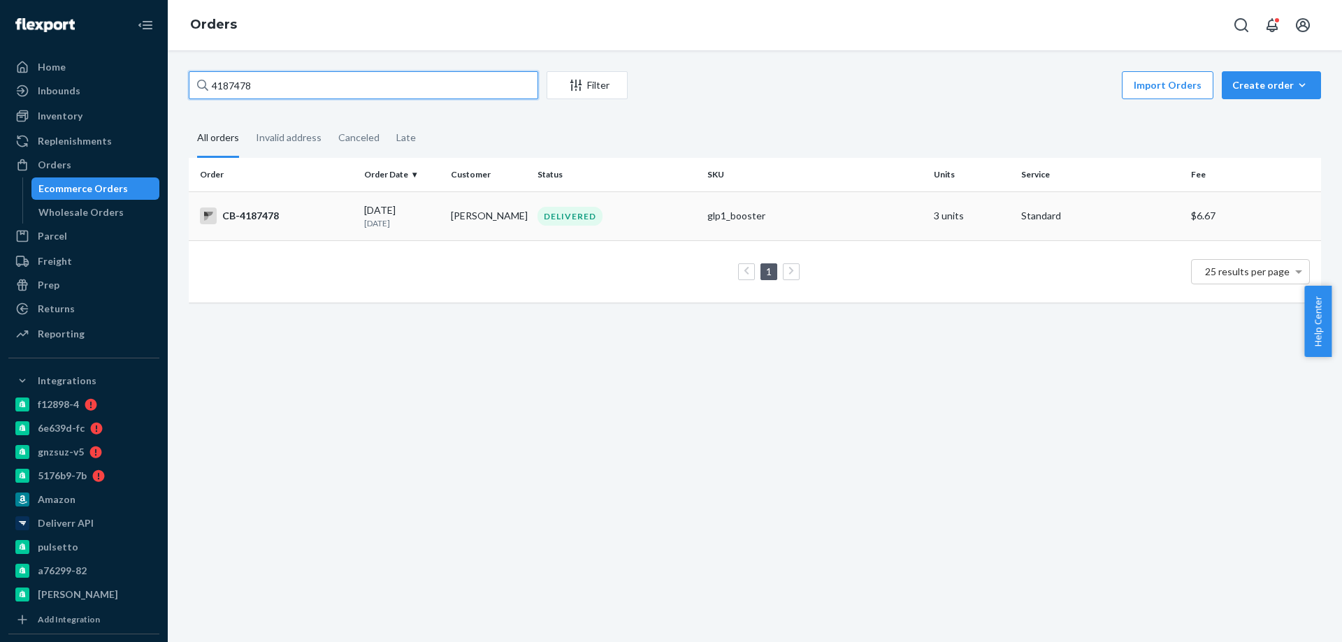
type input "4187478"
click at [447, 224] on td "Vicky Kostyk" at bounding box center [488, 215] width 87 height 49
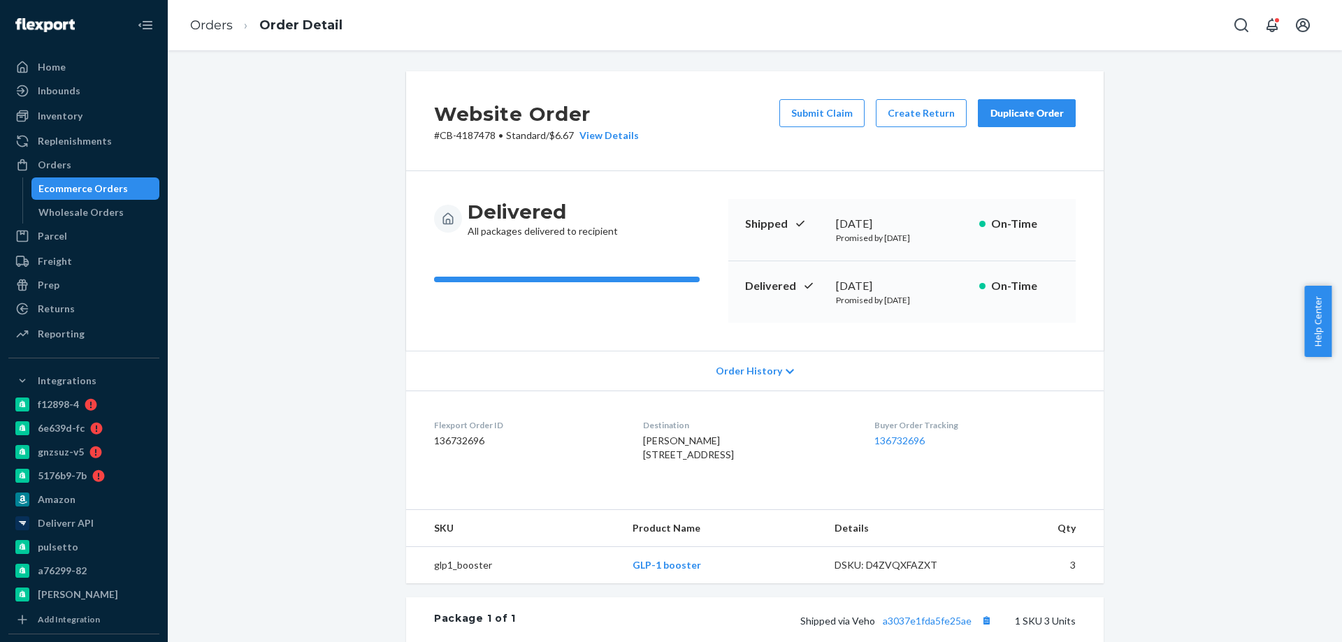
click at [87, 187] on div "Ecommerce Orders" at bounding box center [82, 189] width 89 height 14
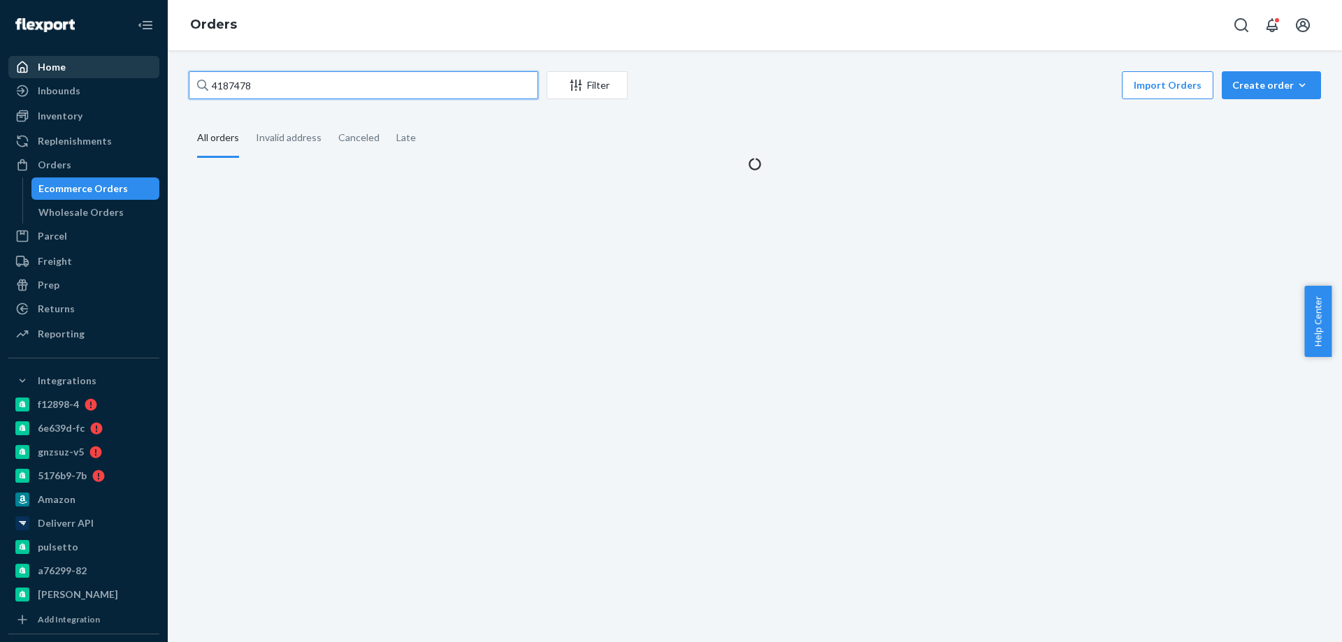
drag, startPoint x: 285, startPoint y: 77, endPoint x: 99, endPoint y: 68, distance: 186.8
click at [122, 73] on div "Home Inbounds Shipping Plans Problems Inventory Products Branded Packaging Repl…" at bounding box center [671, 321] width 1342 height 642
paste input "4205664"
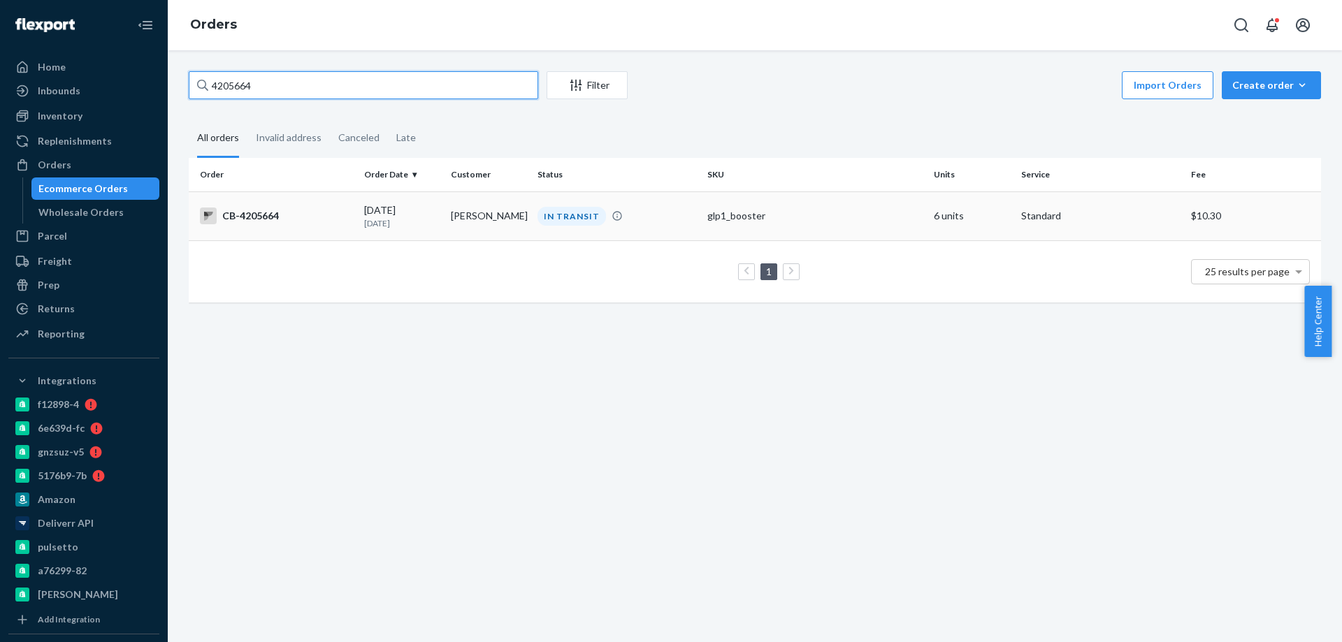
type input "4205664"
click at [417, 220] on p "1 day ago" at bounding box center [401, 223] width 75 height 12
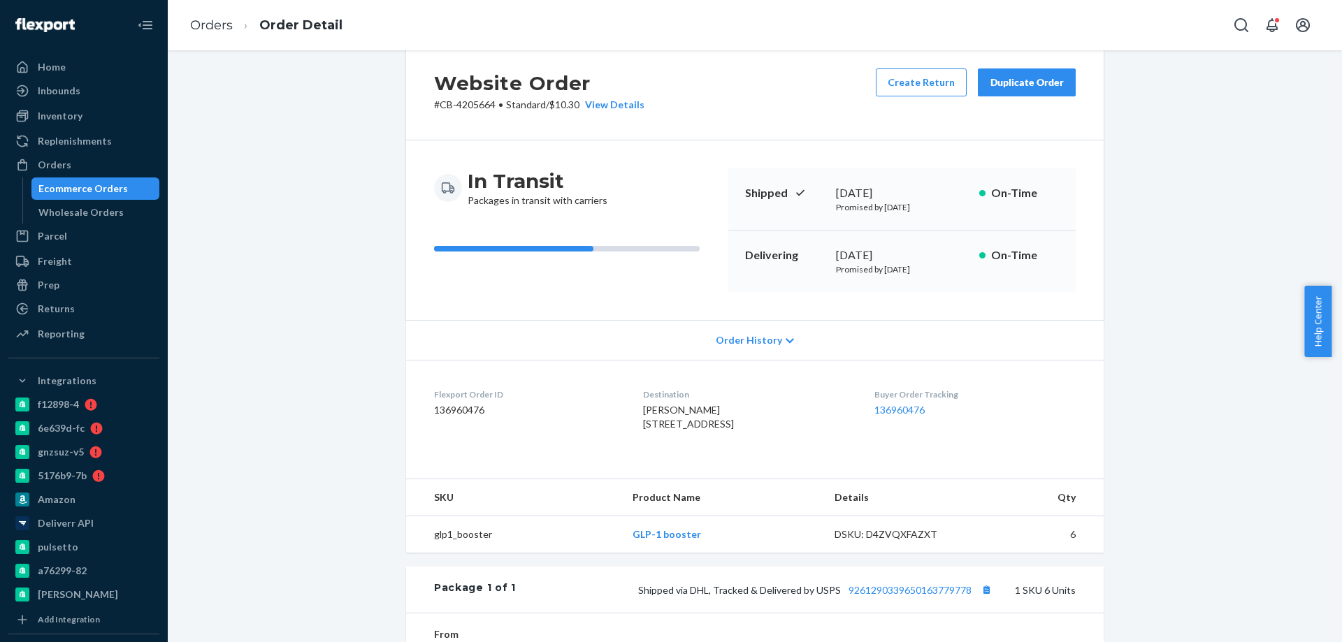
scroll to position [140, 0]
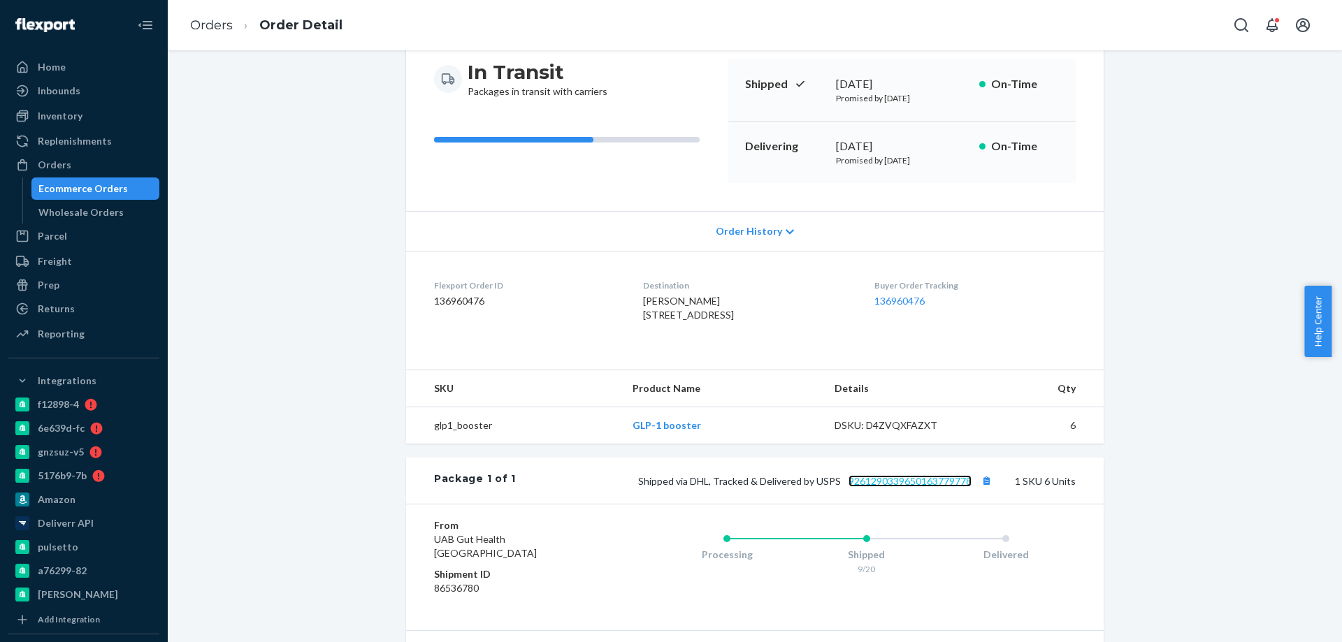
click at [887, 487] on link "9261290339650163779778" at bounding box center [909, 481] width 123 height 12
click at [67, 191] on div "Ecommerce Orders" at bounding box center [82, 189] width 89 height 14
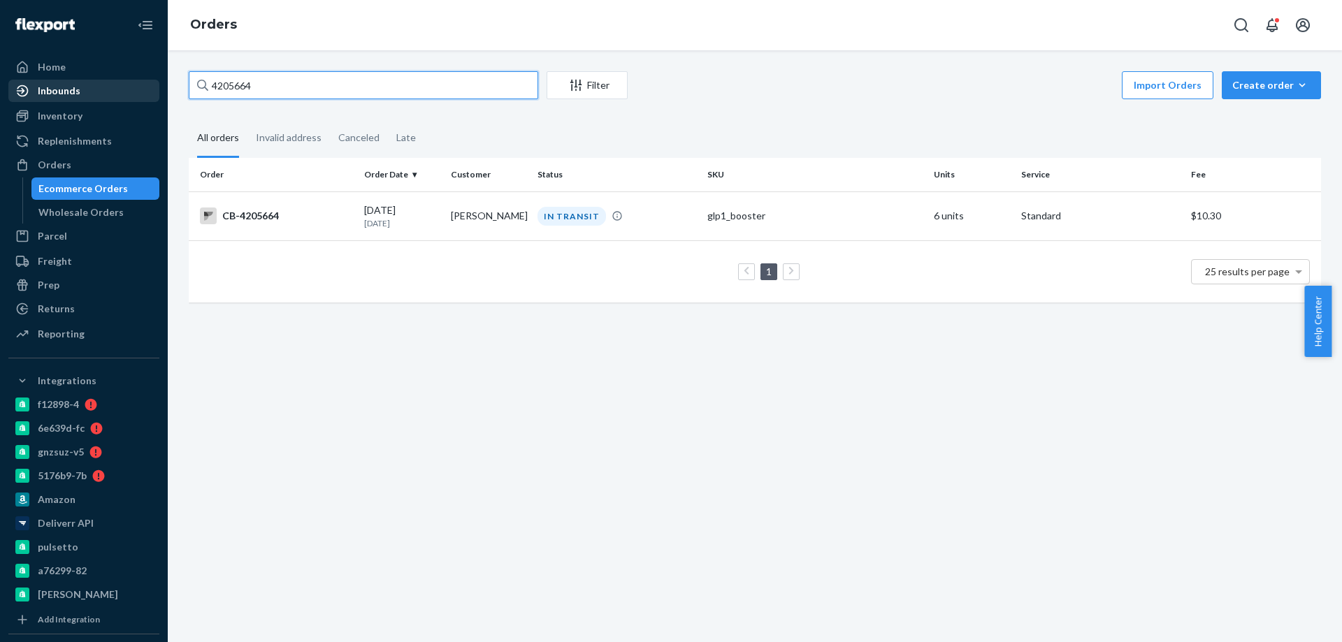
click at [114, 86] on div "Home Inbounds Shipping Plans Problems Inventory Products Branded Packaging Repl…" at bounding box center [671, 321] width 1342 height 642
paste input "8798"
type input "4208798"
click at [418, 221] on p "[DATE]" at bounding box center [401, 223] width 75 height 12
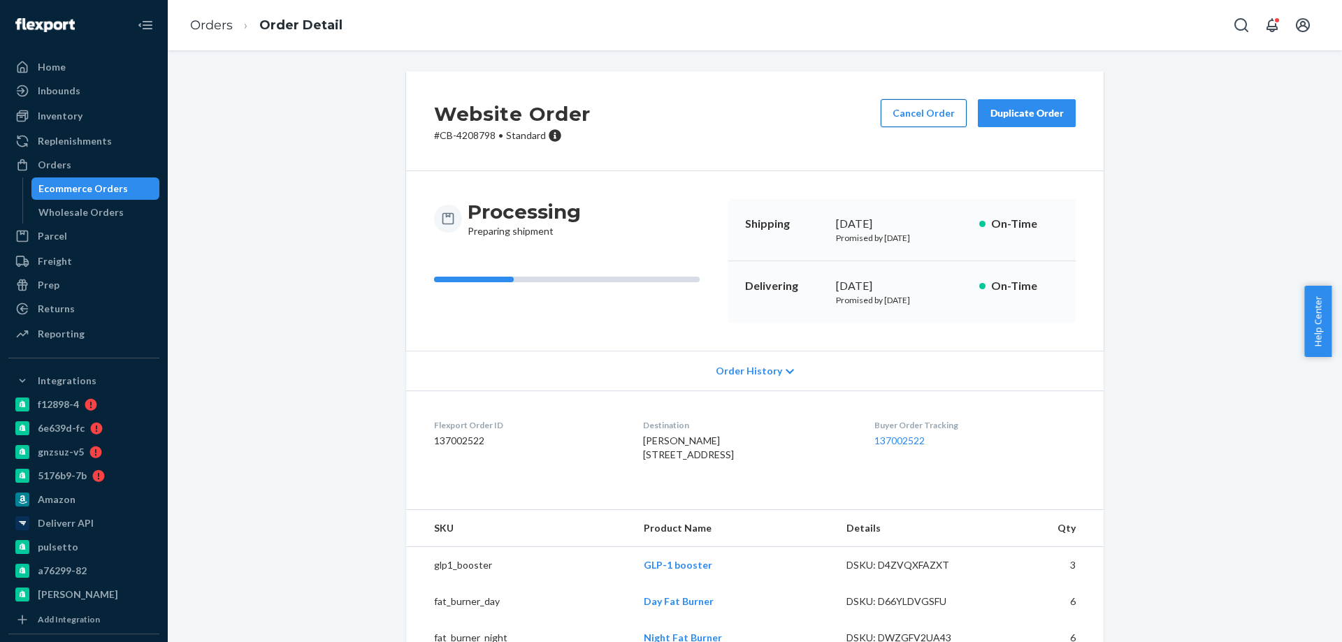
click at [920, 117] on button "Cancel Order" at bounding box center [924, 113] width 86 height 28
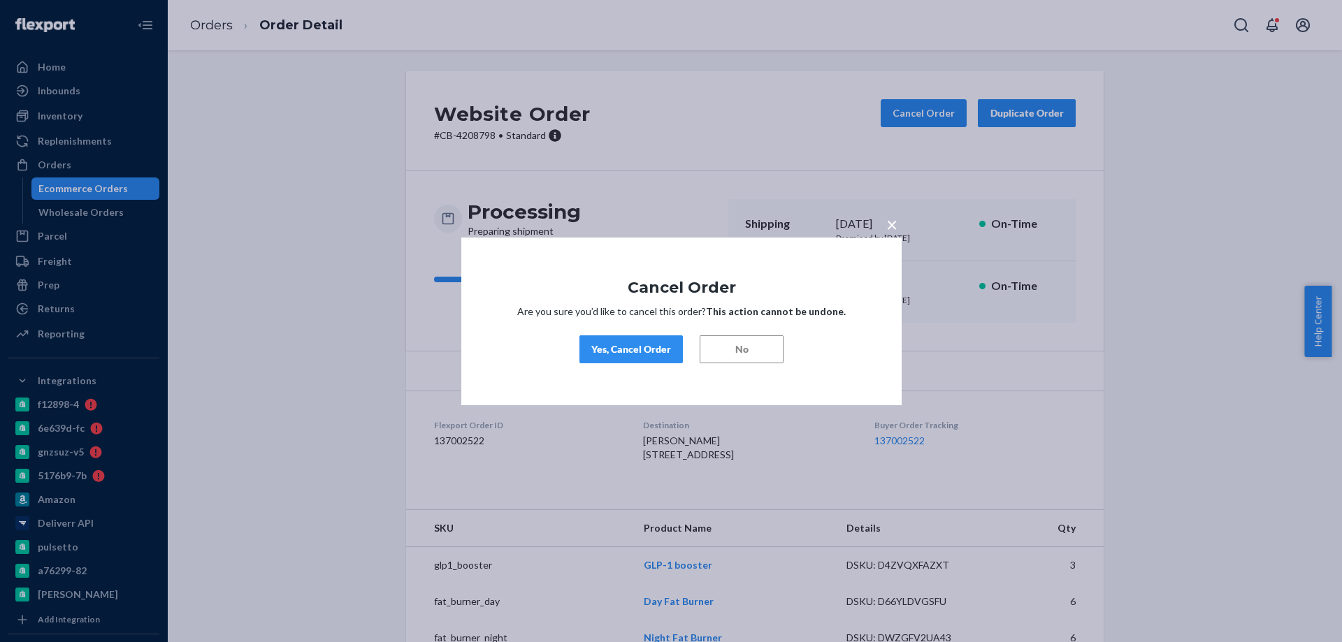
click at [637, 340] on button "Yes, Cancel Order" at bounding box center [630, 349] width 103 height 28
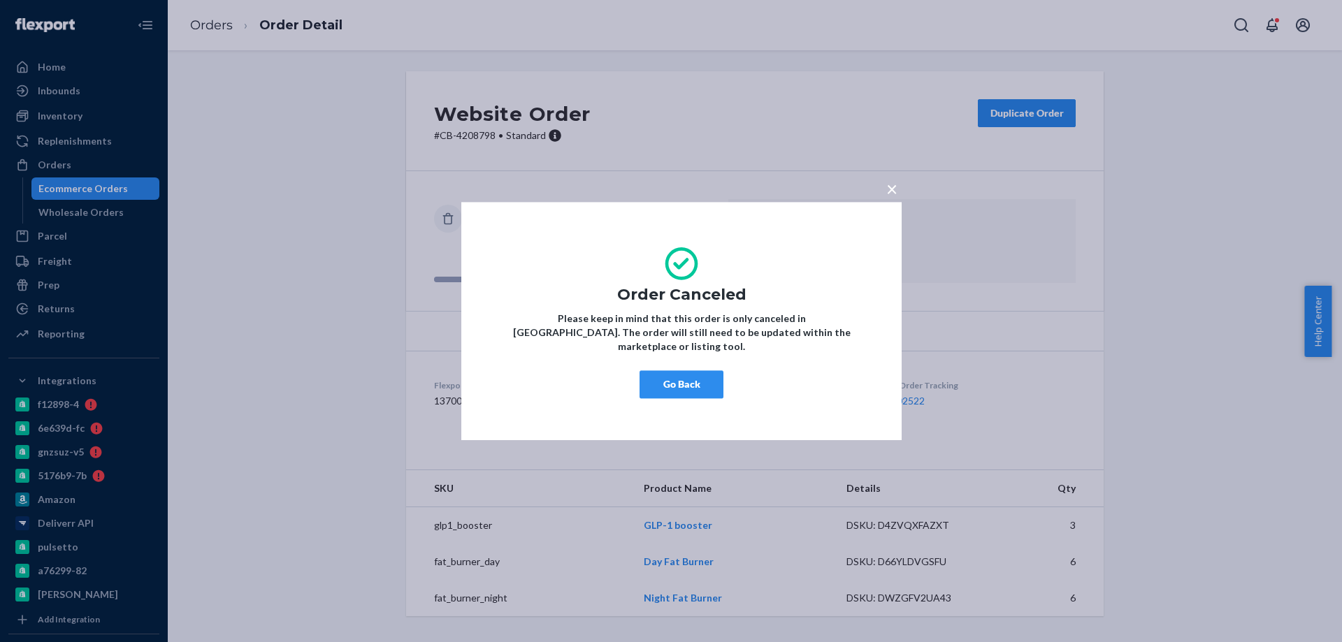
click at [686, 370] on button "Go Back" at bounding box center [681, 384] width 84 height 28
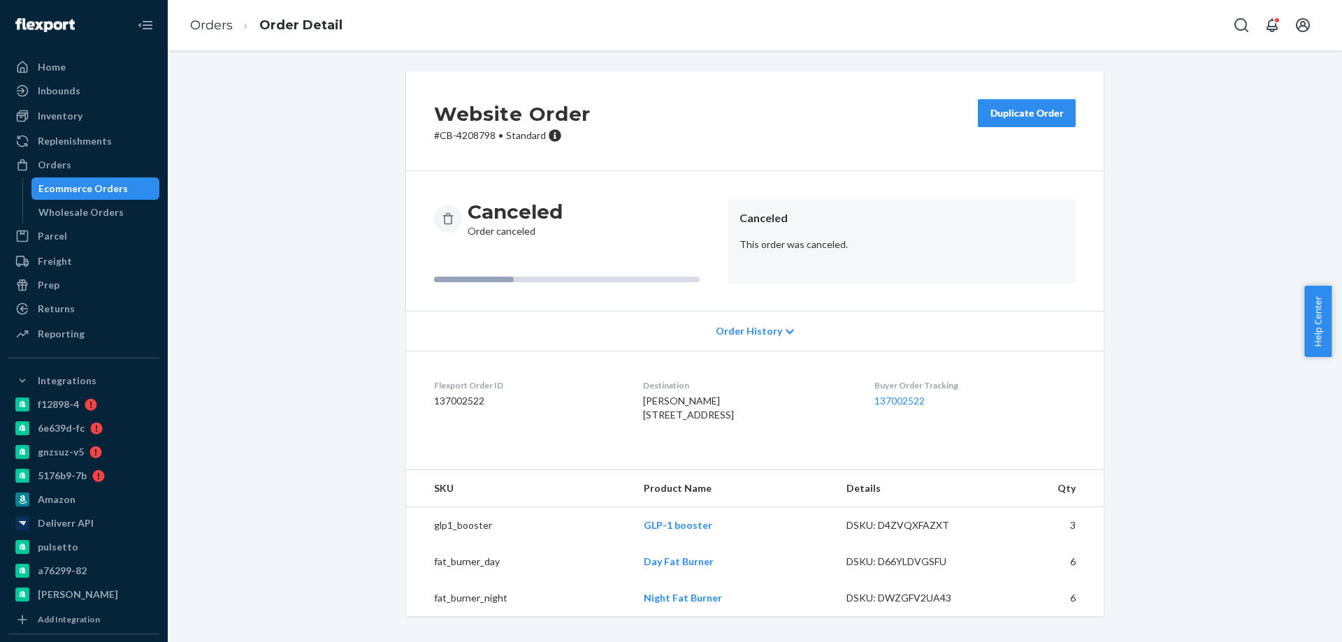
click at [75, 194] on div "Ecommerce Orders" at bounding box center [82, 189] width 89 height 14
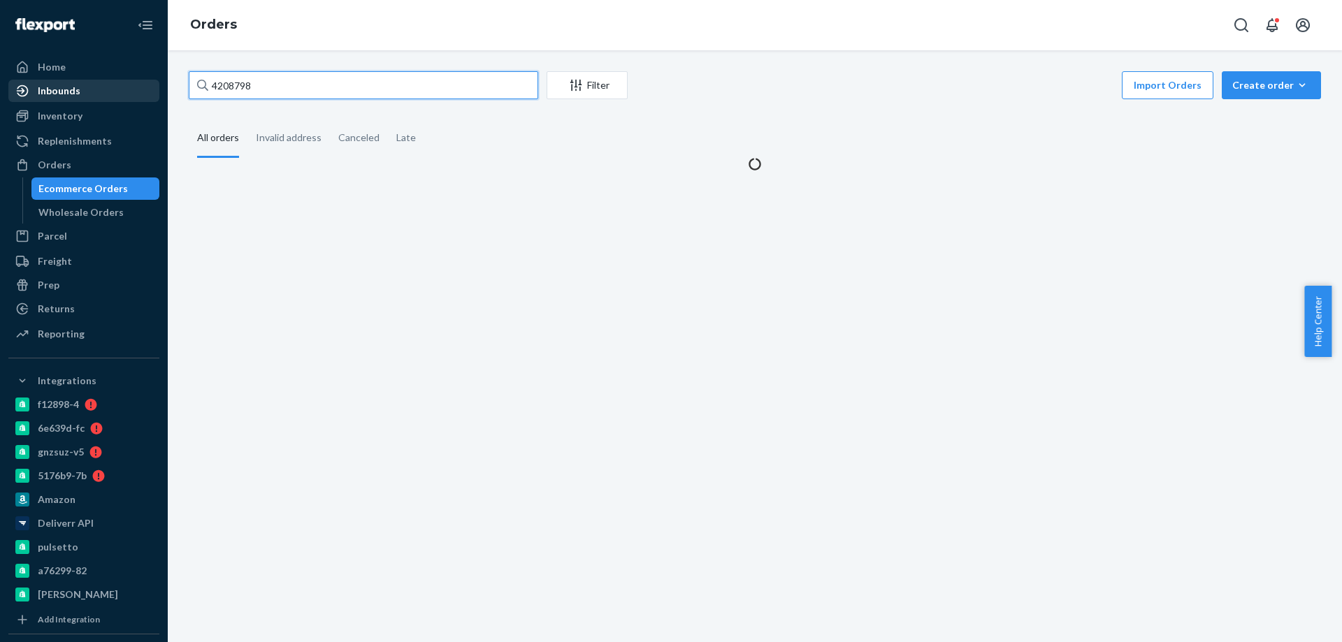
click at [76, 90] on div "Home Inbounds Shipping Plans Problems Inventory Products Branded Packaging Repl…" at bounding box center [671, 321] width 1342 height 642
paste input "075020"
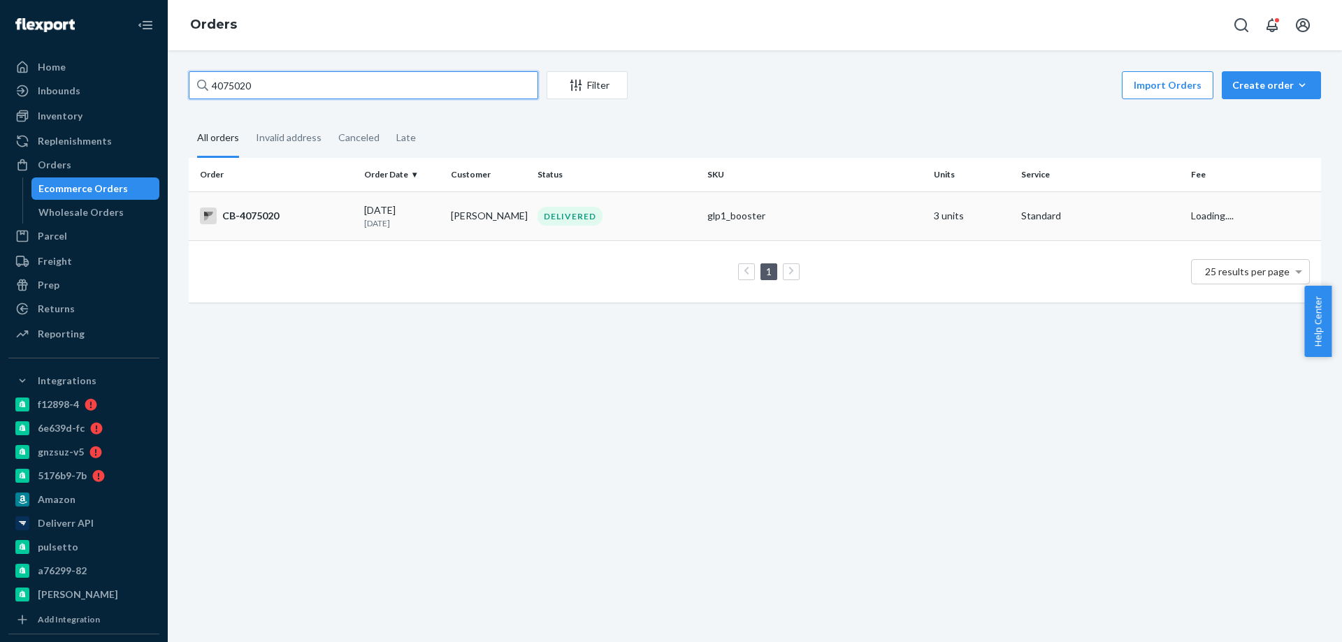
type input "4075020"
click at [449, 229] on td "Thasia Woodworth" at bounding box center [488, 215] width 87 height 49
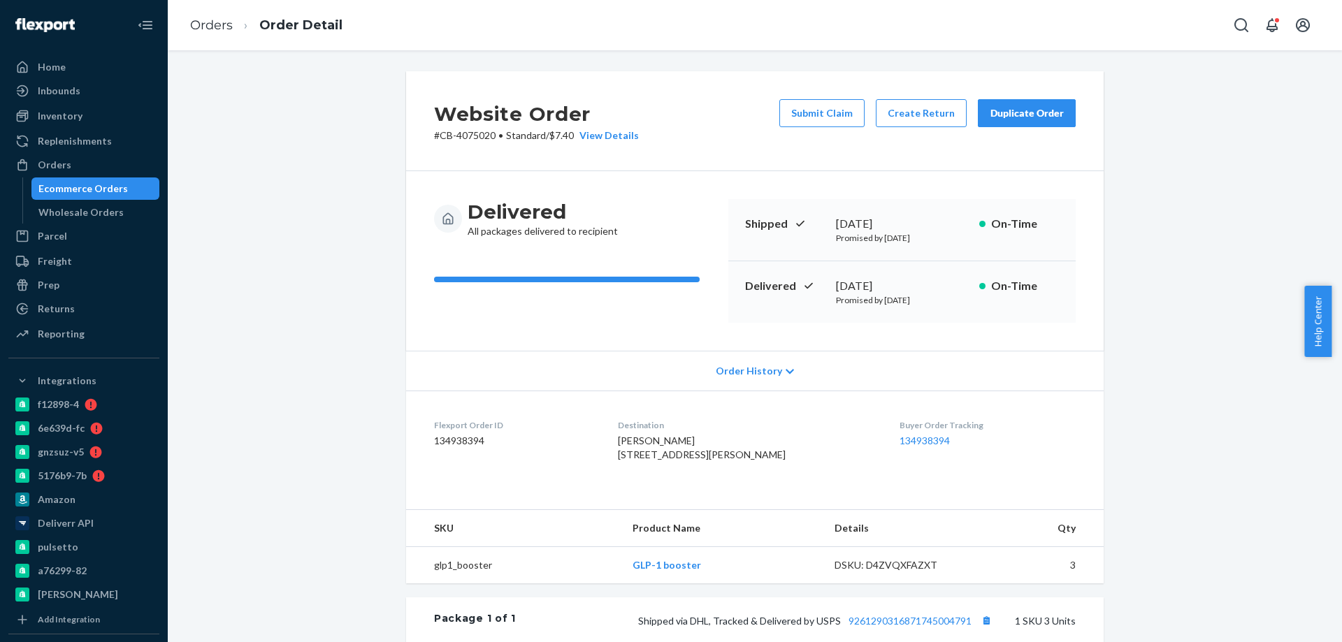
click at [912, 96] on div "Website Order # CB-4075020 • Standard / $7.40 View Details Submit Claim Create …" at bounding box center [754, 121] width 697 height 100
click at [908, 108] on button "Create Return" at bounding box center [921, 113] width 91 height 28
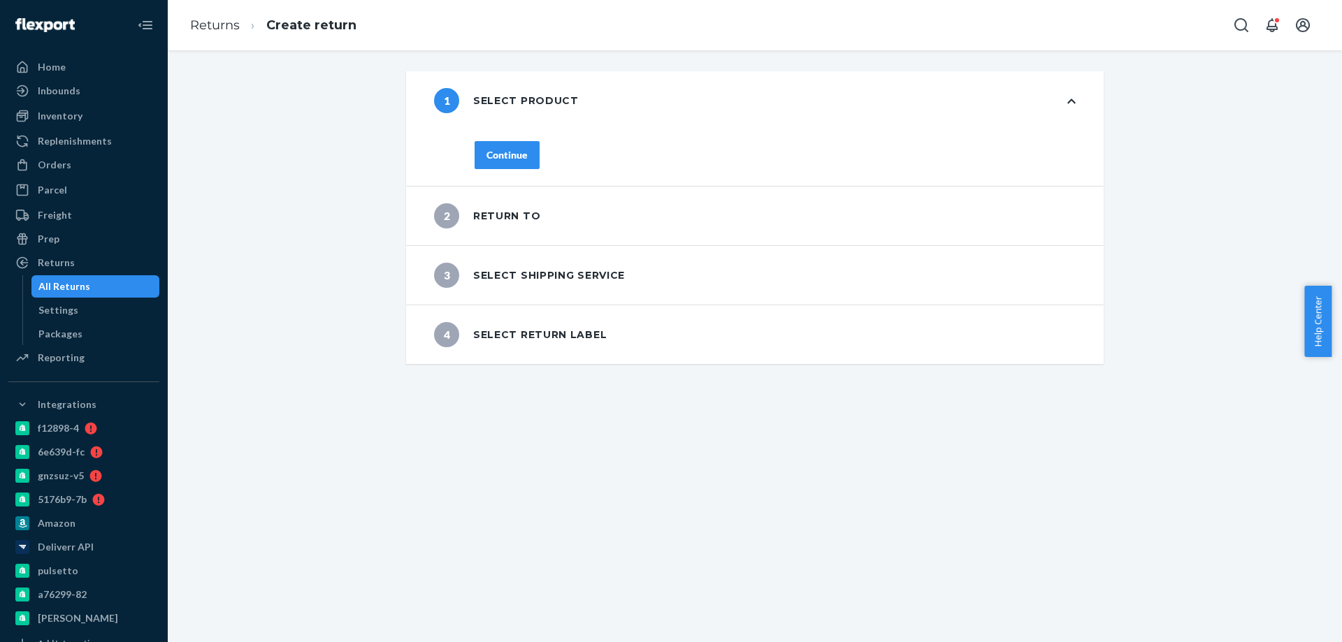
click at [513, 145] on button "Continue" at bounding box center [507, 155] width 65 height 28
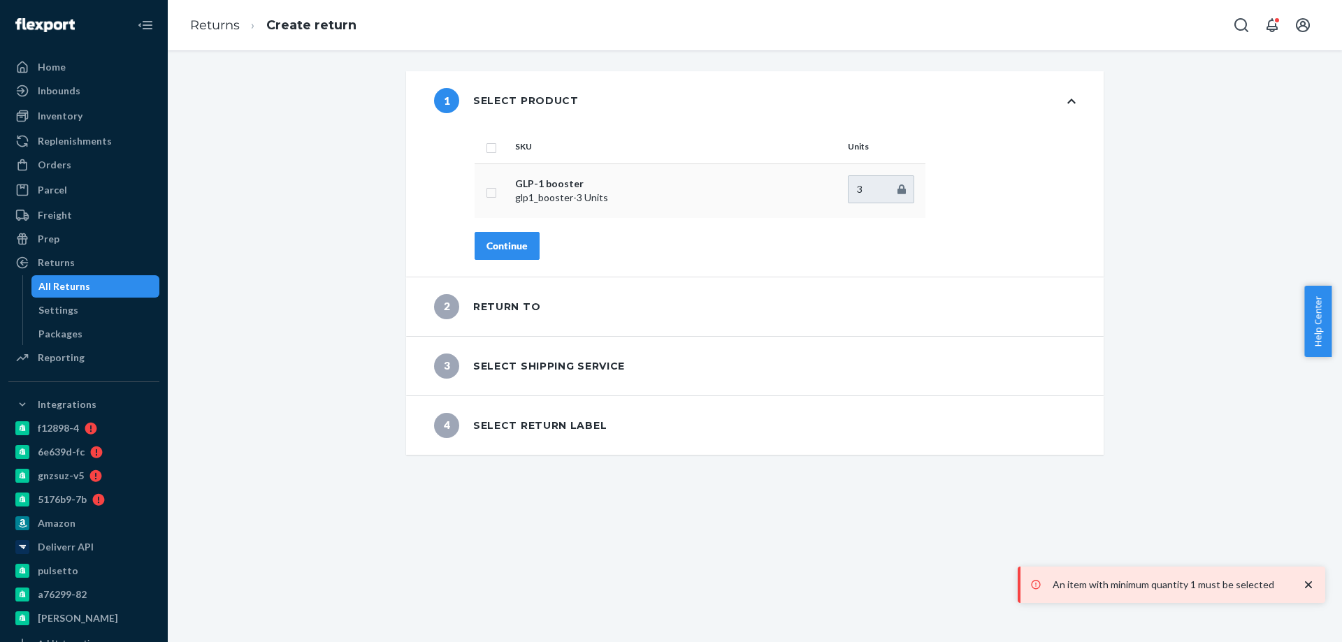
click at [491, 192] on input "checkbox" at bounding box center [491, 191] width 11 height 15
checkbox input "true"
click at [505, 244] on div "Continue" at bounding box center [506, 246] width 41 height 14
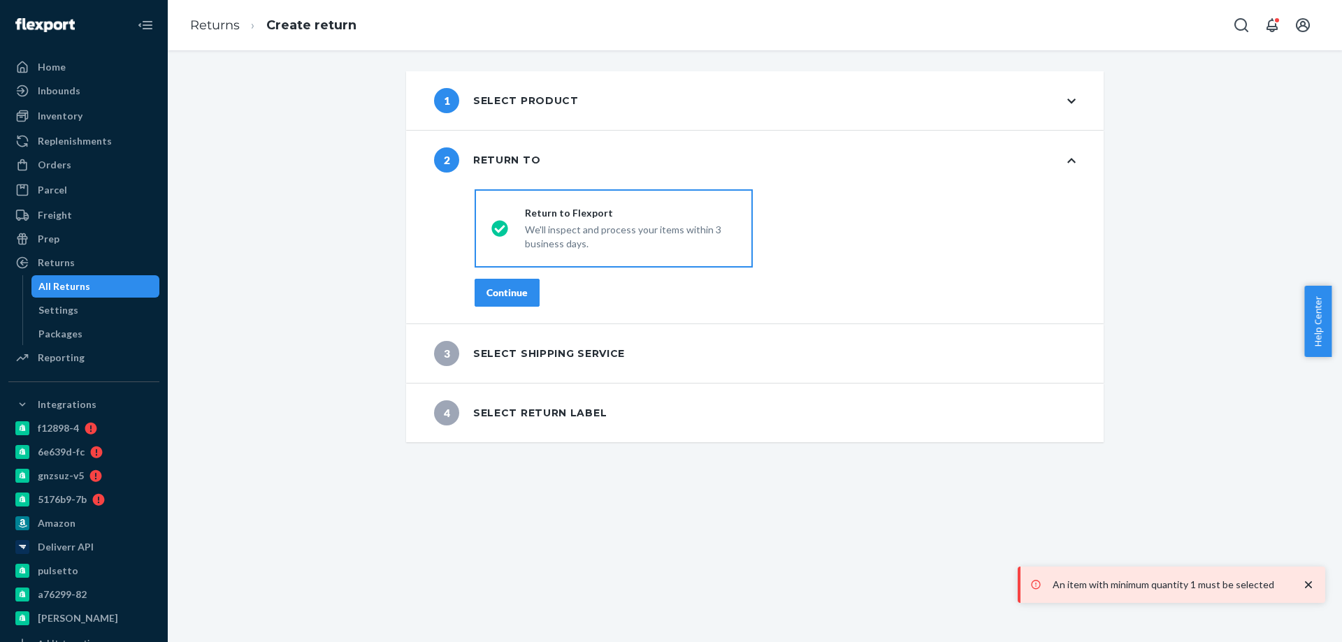
click at [498, 296] on div "Continue" at bounding box center [506, 293] width 41 height 14
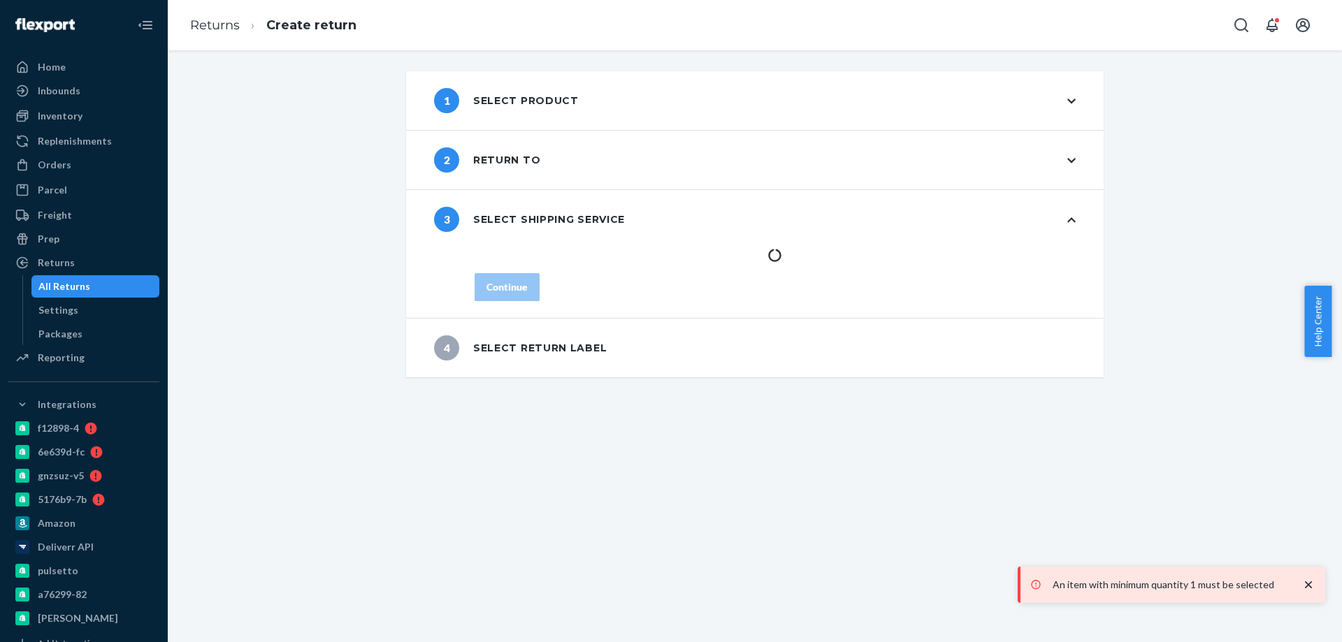
click at [703, 518] on div "1 Select product 2 Return to 3 Select shipping service Continue 4 Select return…" at bounding box center [755, 346] width 1174 height 592
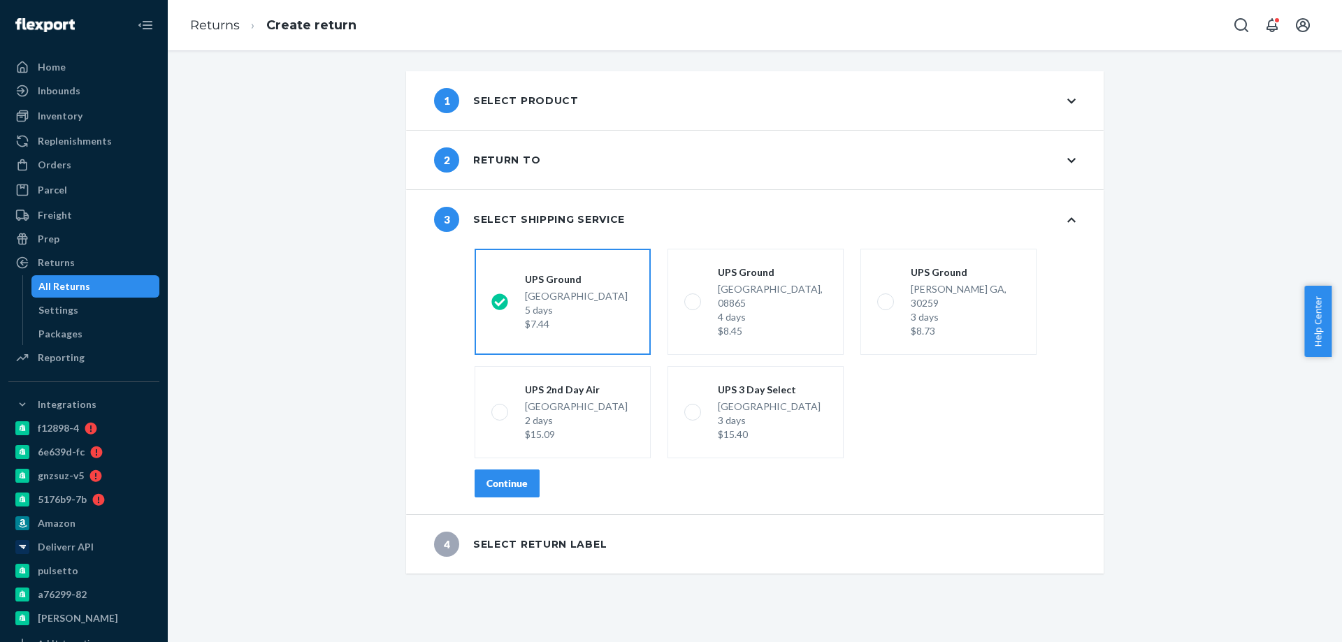
click at [500, 477] on div "Continue" at bounding box center [506, 484] width 41 height 14
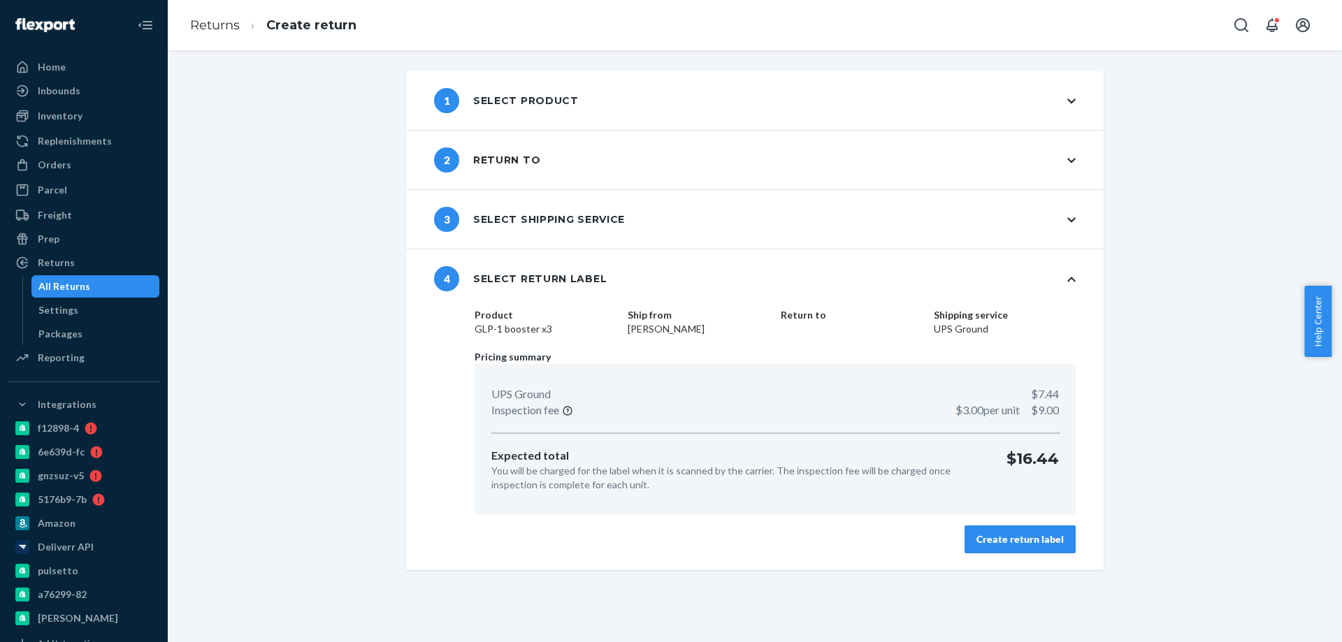
click at [1057, 546] on button "Create return label" at bounding box center [1019, 540] width 111 height 28
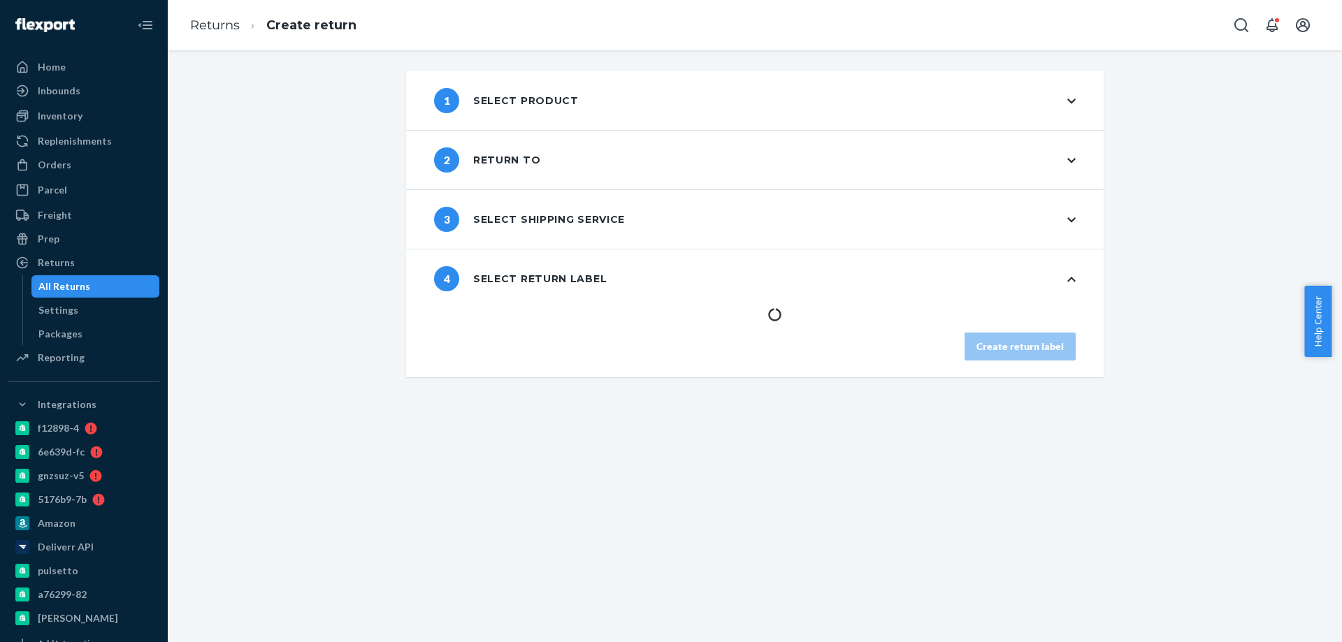
drag, startPoint x: 655, startPoint y: 530, endPoint x: 494, endPoint y: 577, distance: 167.6
click at [649, 531] on div "1 Select product 2 Return to 3 Select shipping service 4 Select return label Cr…" at bounding box center [755, 346] width 1174 height 592
click at [701, 540] on div "1 Select product 2 Return to 3 Select shipping service 4 Select return label Cr…" at bounding box center [755, 346] width 1174 height 592
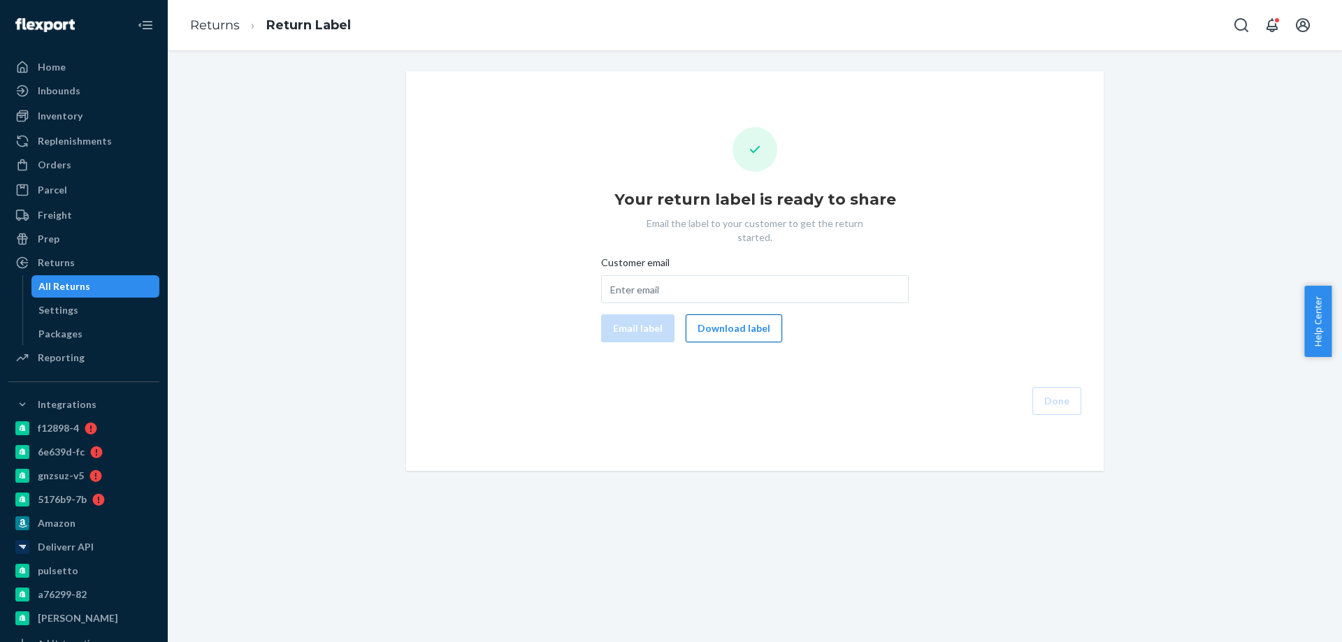
click at [750, 314] on button "Download label" at bounding box center [734, 328] width 96 height 28
click at [86, 169] on div "Orders" at bounding box center [84, 165] width 148 height 20
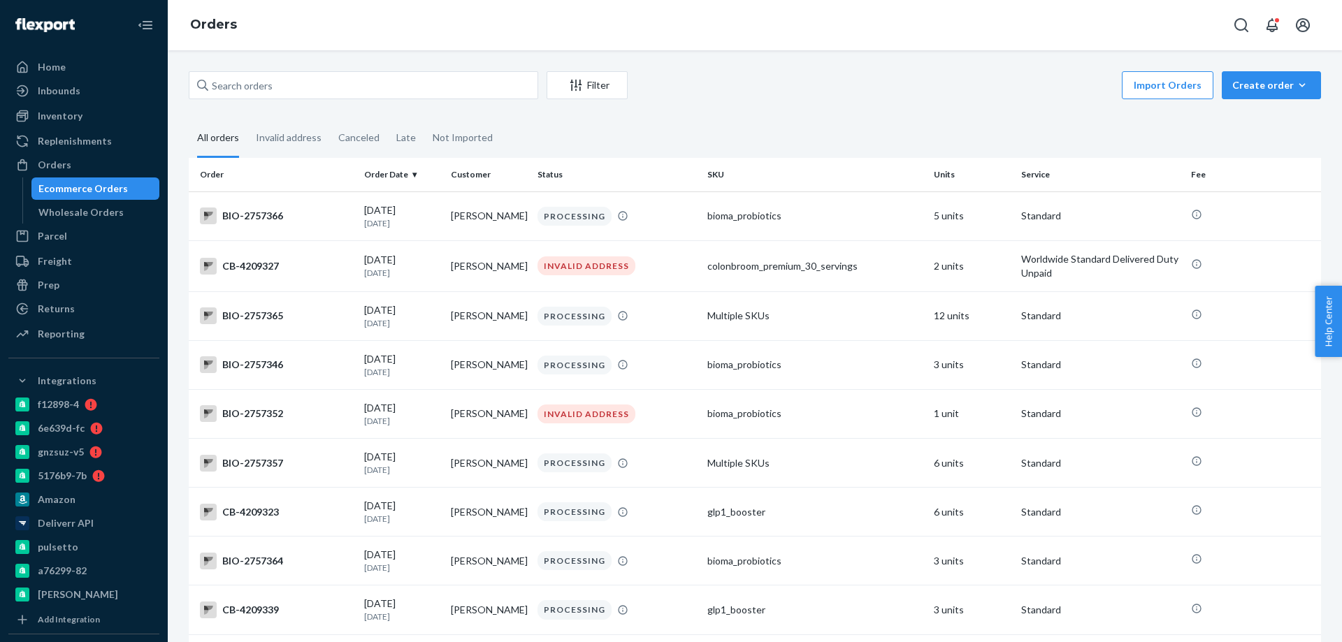
click at [89, 193] on div "Ecommerce Orders" at bounding box center [82, 189] width 89 height 14
click at [262, 95] on input "text" at bounding box center [363, 85] width 349 height 28
paste input "4044213"
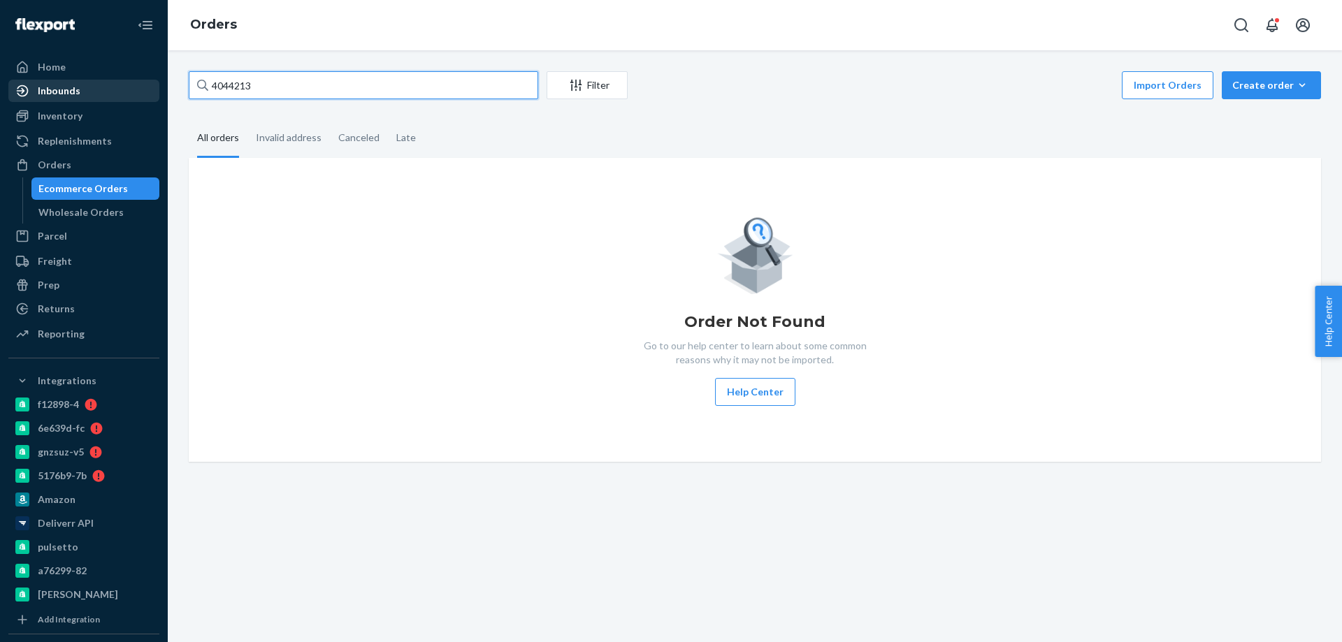
drag, startPoint x: 296, startPoint y: 89, endPoint x: 71, endPoint y: 87, distance: 225.0
click at [111, 92] on div "Home Inbounds Shipping Plans Problems Inventory Products Branded Packaging Repl…" at bounding box center [671, 321] width 1342 height 642
paste input "20"
type input "4044220"
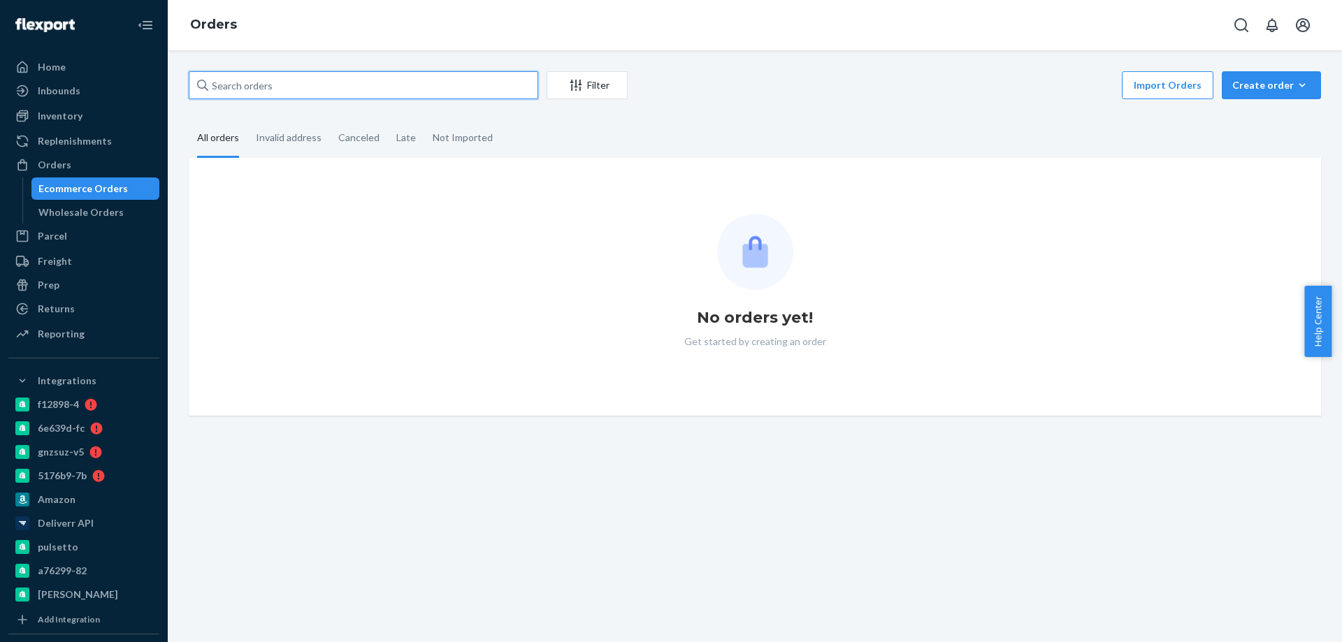
click at [270, 90] on input "text" at bounding box center [363, 85] width 349 height 28
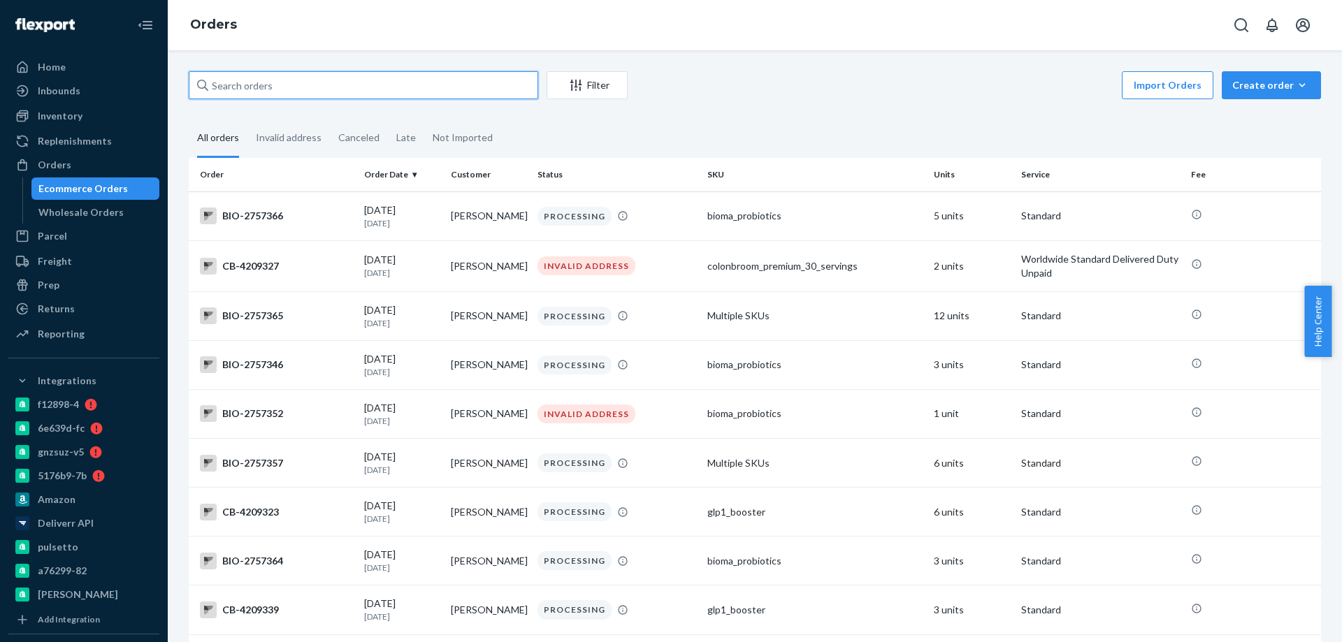
paste input "4044213"
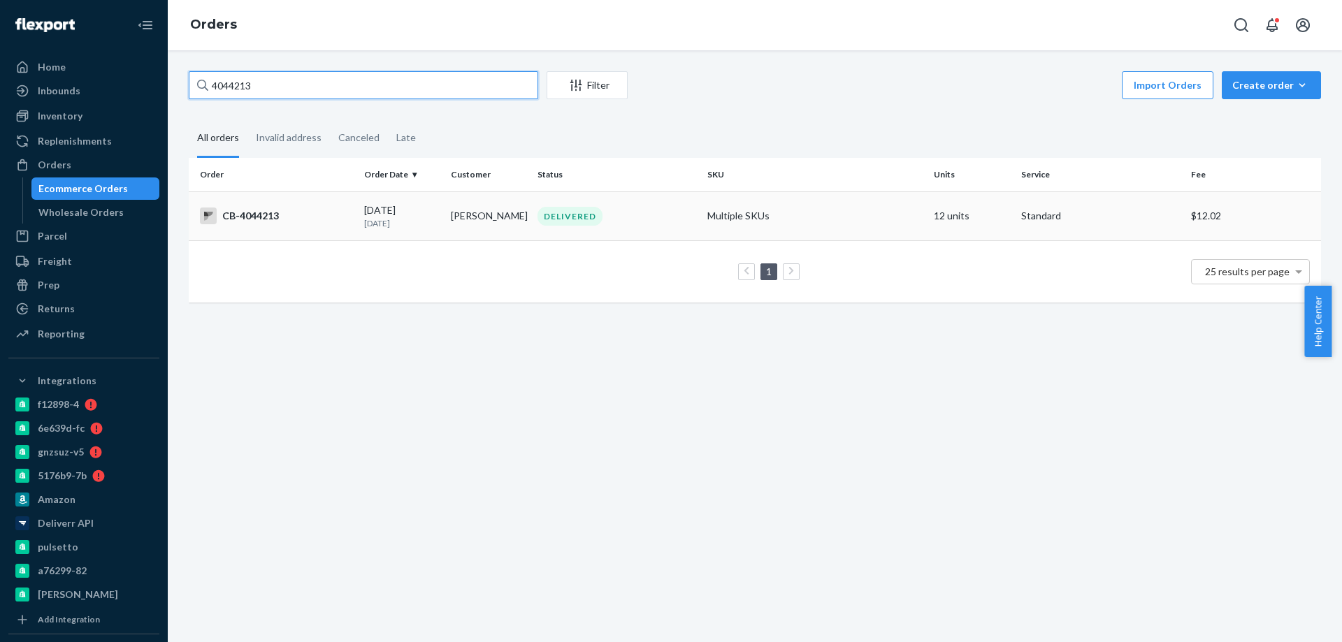
type input "4044213"
click at [419, 231] on td "08/15/2025 1 month ago" at bounding box center [402, 215] width 87 height 49
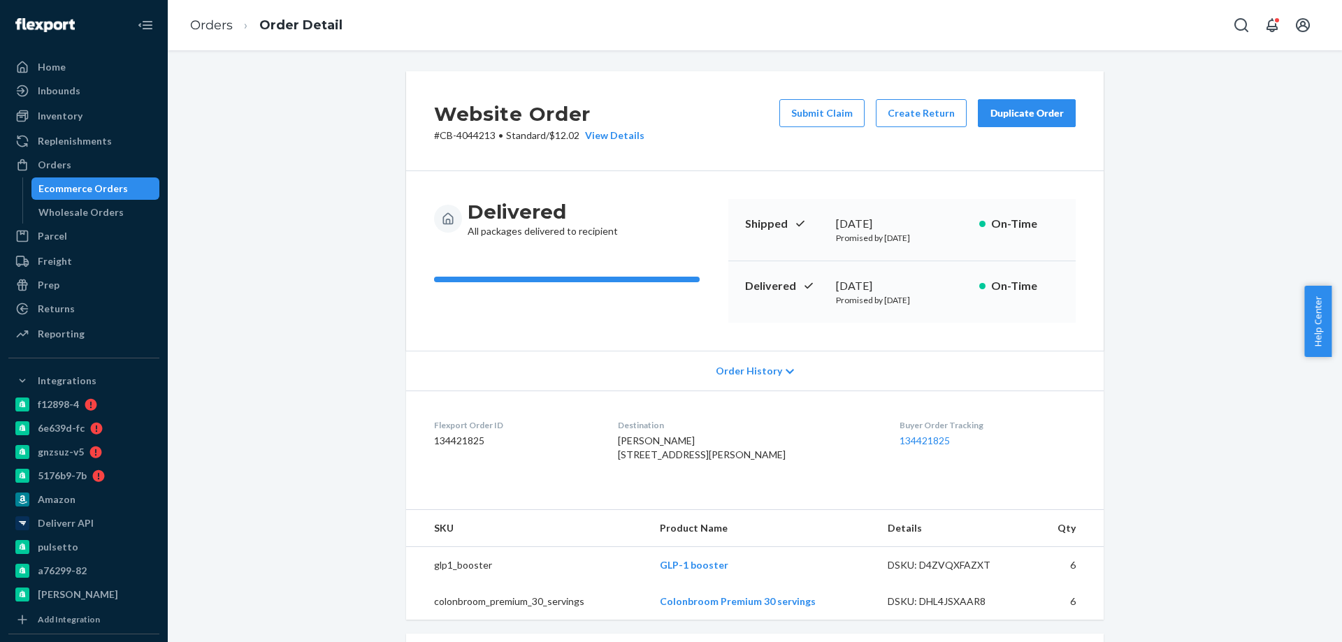
copy div "st 16, 2025"
copy div "August 16, 2025"
drag, startPoint x: 916, startPoint y: 287, endPoint x: 820, endPoint y: 288, distance: 95.8
click at [823, 286] on div "Delivered August 16, 2025 Promised by August 26, 2025 On-Time" at bounding box center [901, 291] width 347 height 61
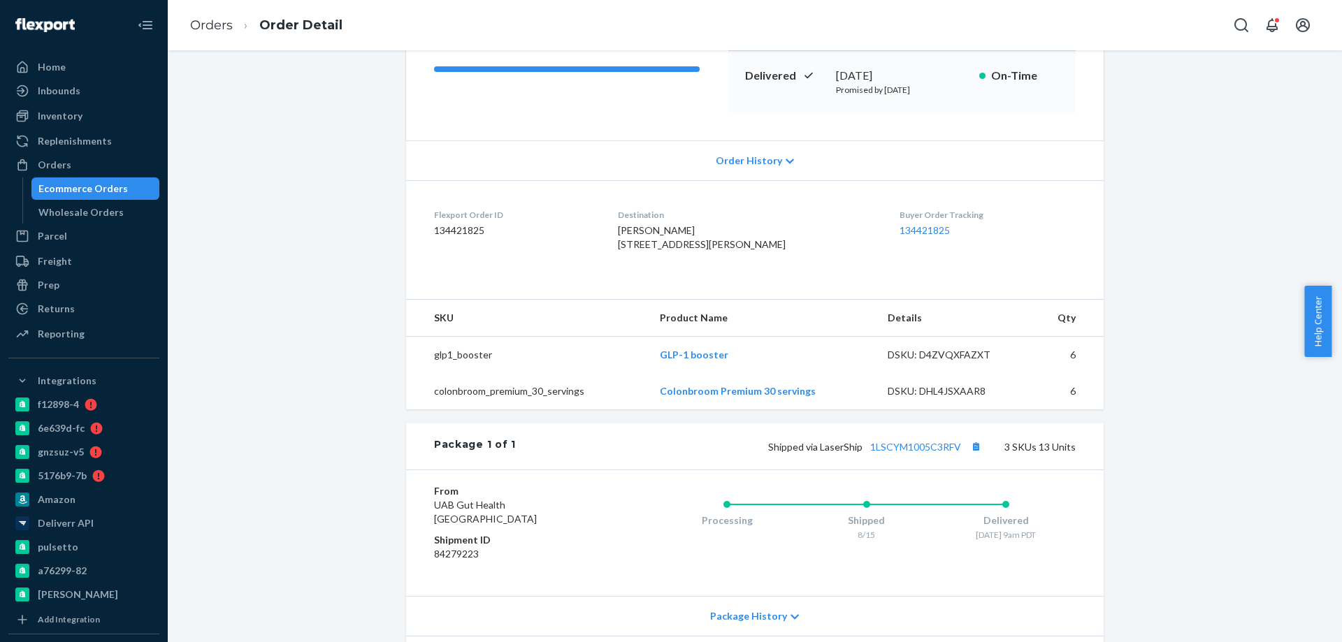
scroll to position [419, 0]
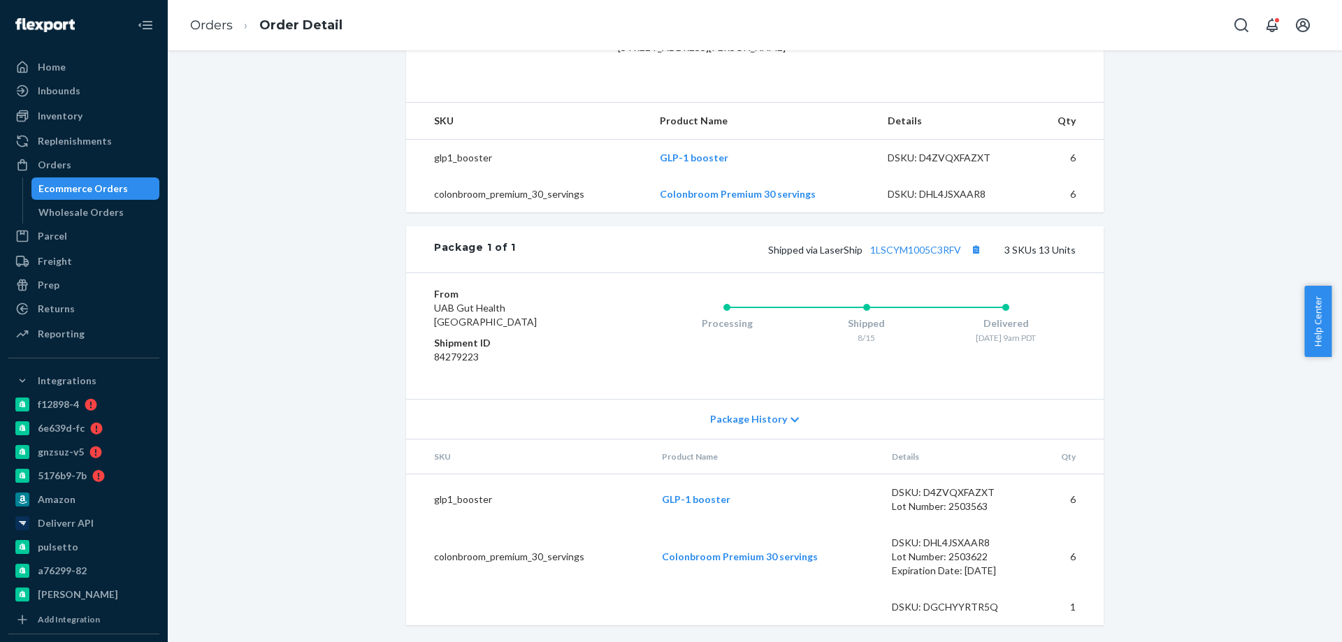
click at [99, 185] on div "Ecommerce Orders" at bounding box center [82, 189] width 89 height 14
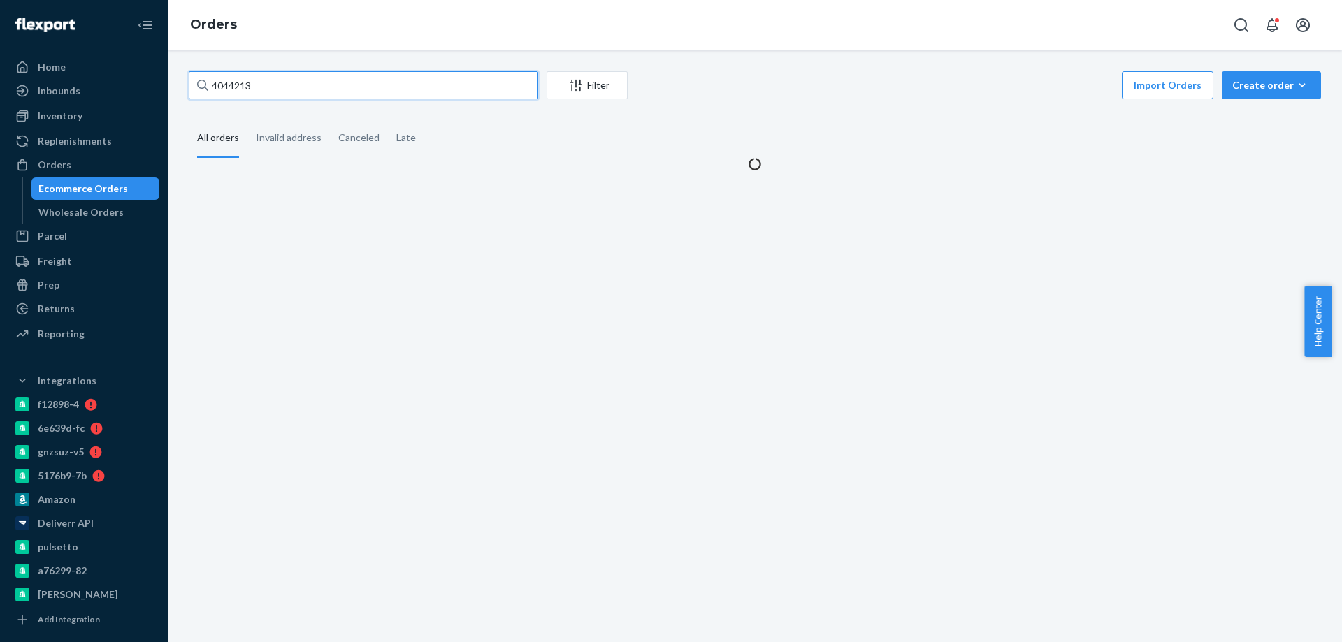
drag, startPoint x: 107, startPoint y: 59, endPoint x: 0, endPoint y: 27, distance: 111.7
click at [18, 38] on div "Home Inbounds Shipping Plans Problems Inventory Products Branded Packaging Repl…" at bounding box center [671, 321] width 1342 height 642
paste input "208886"
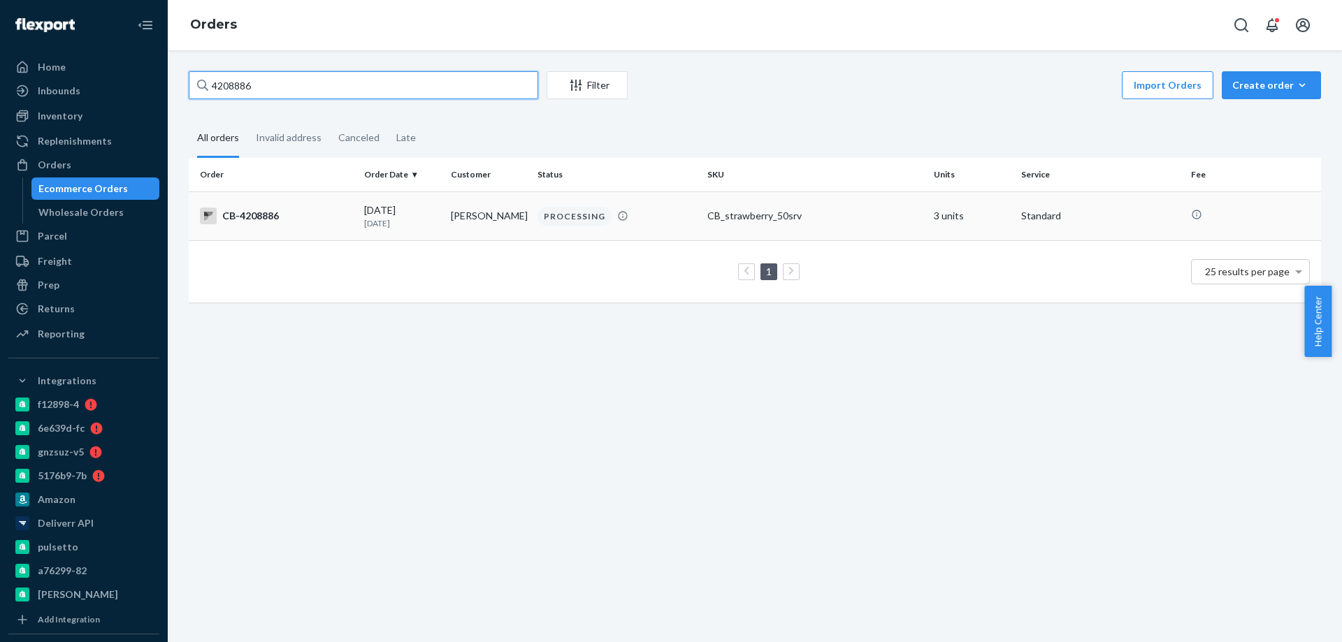
type input "4208886"
click at [426, 215] on div "09/20/2025 Today" at bounding box center [401, 216] width 75 height 26
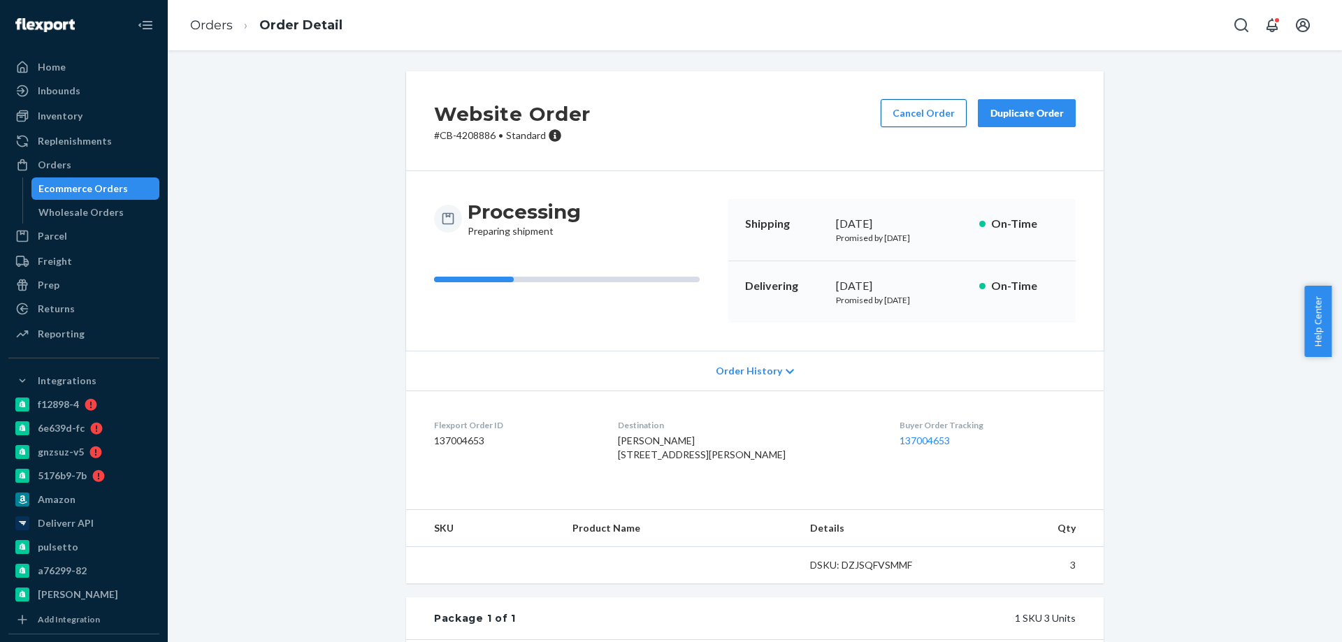
click at [910, 108] on button "Cancel Order" at bounding box center [924, 113] width 86 height 28
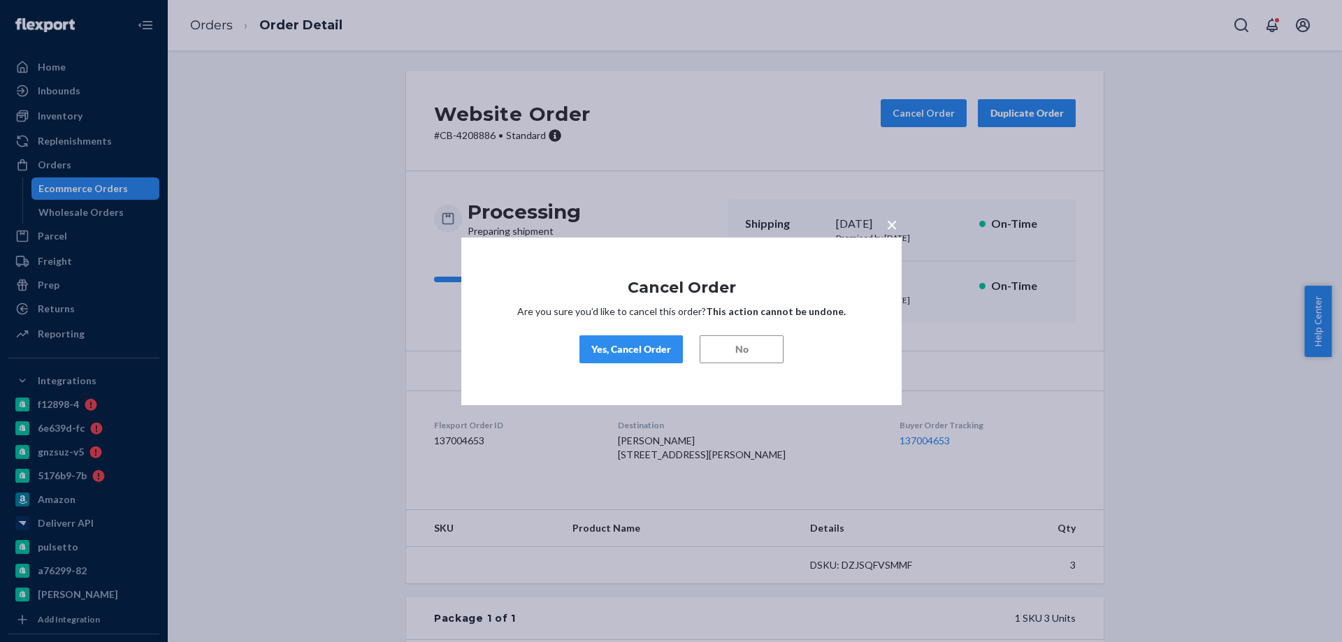
click at [652, 341] on button "Yes, Cancel Order" at bounding box center [630, 349] width 103 height 28
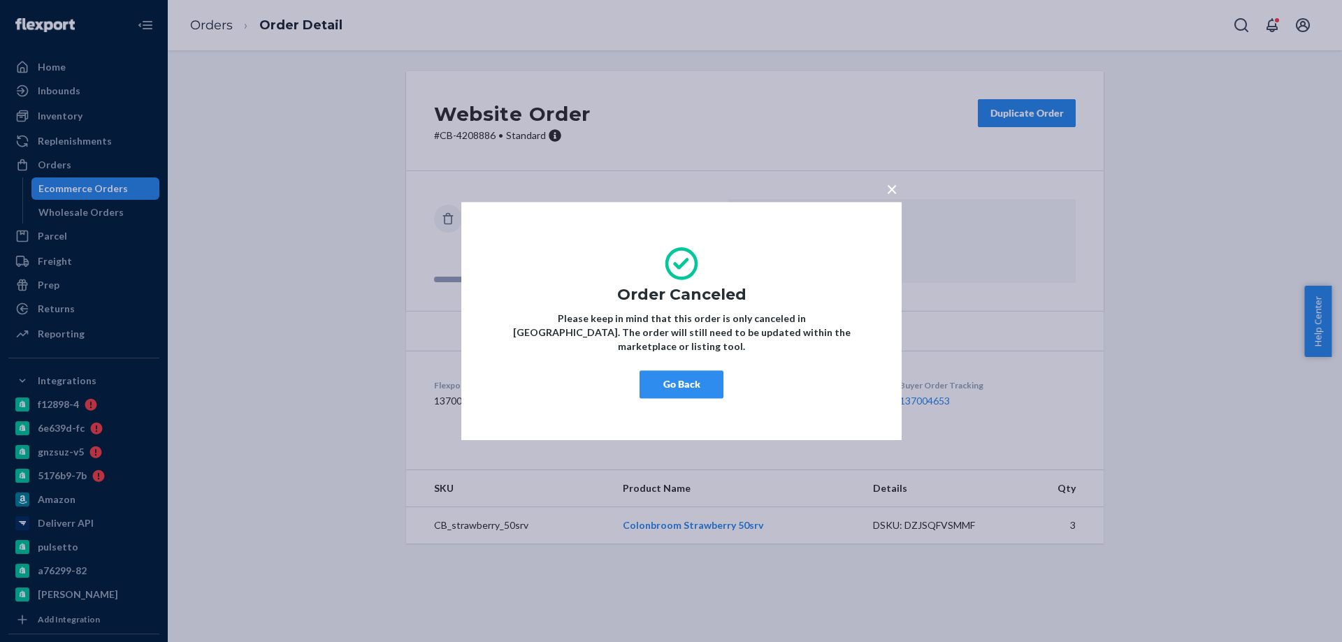
click at [654, 356] on div "× Order Canceled Please keep in mind that this order is only canceled in Flexpo…" at bounding box center [681, 321] width 440 height 238
click at [670, 370] on button "Go Back" at bounding box center [681, 384] width 84 height 28
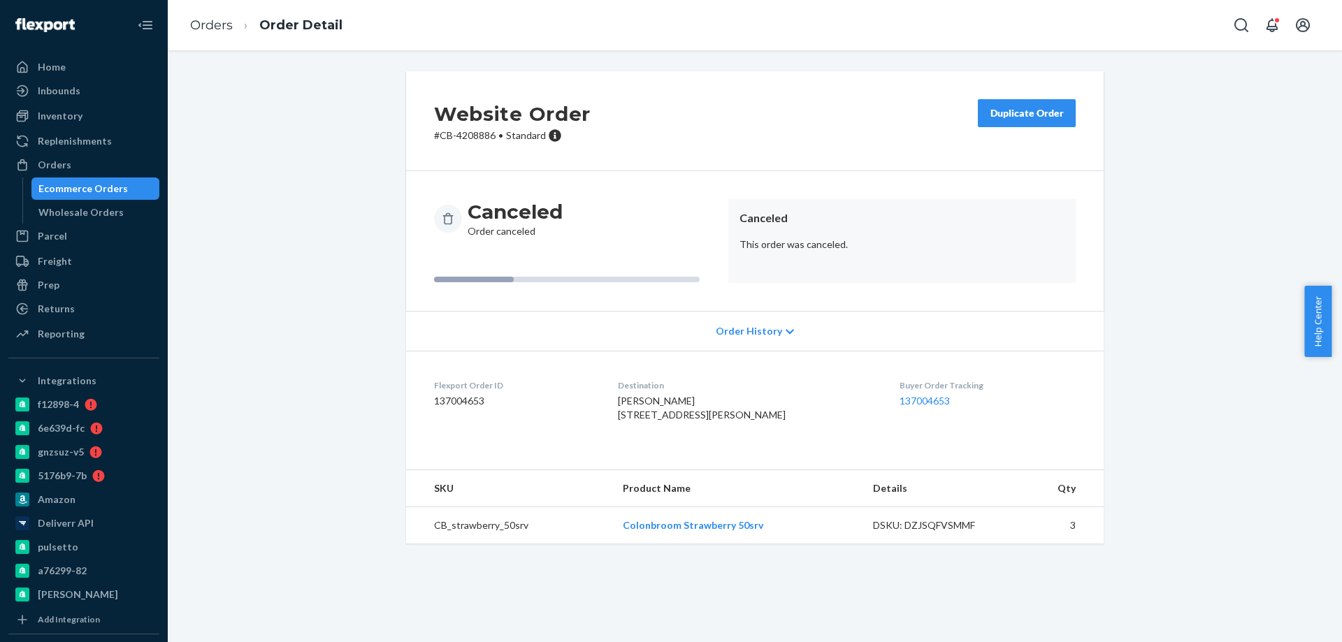
click at [104, 195] on div "Ecommerce Orders" at bounding box center [82, 189] width 89 height 14
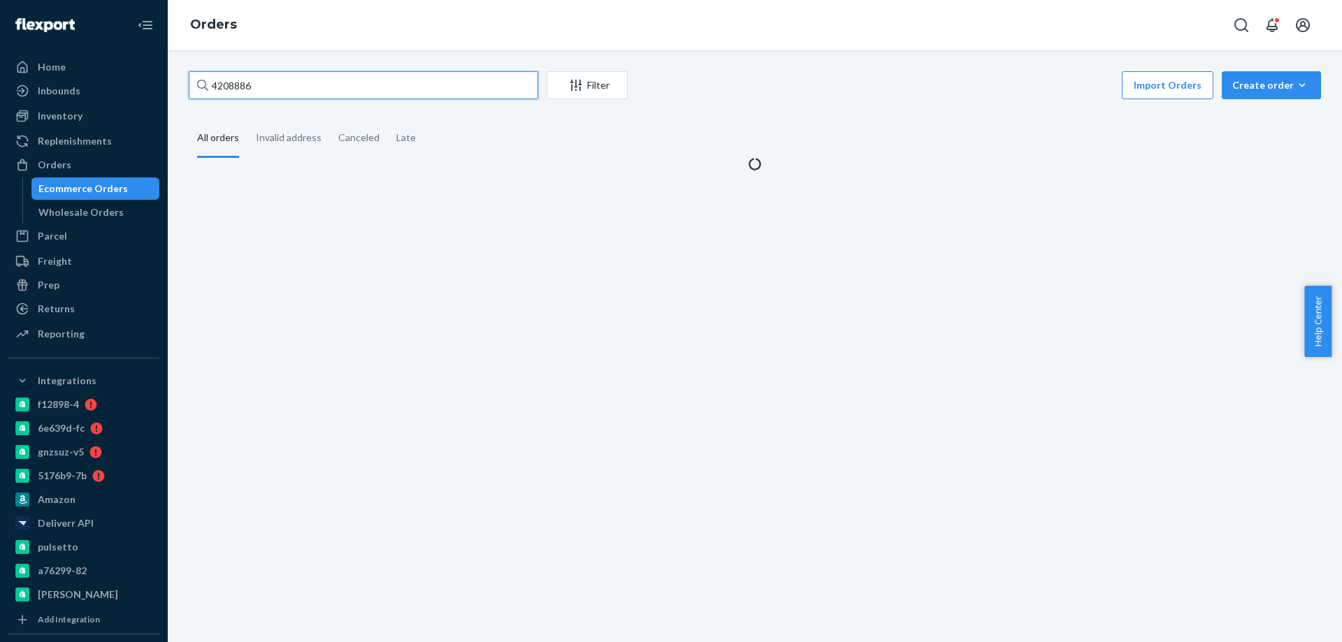
paste input "754"
drag, startPoint x: 323, startPoint y: 85, endPoint x: 89, endPoint y: 79, distance: 233.5
click at [0, 55] on div "Home Inbounds Shipping Plans Problems Inventory Products Branded Packaging Repl…" at bounding box center [671, 321] width 1342 height 642
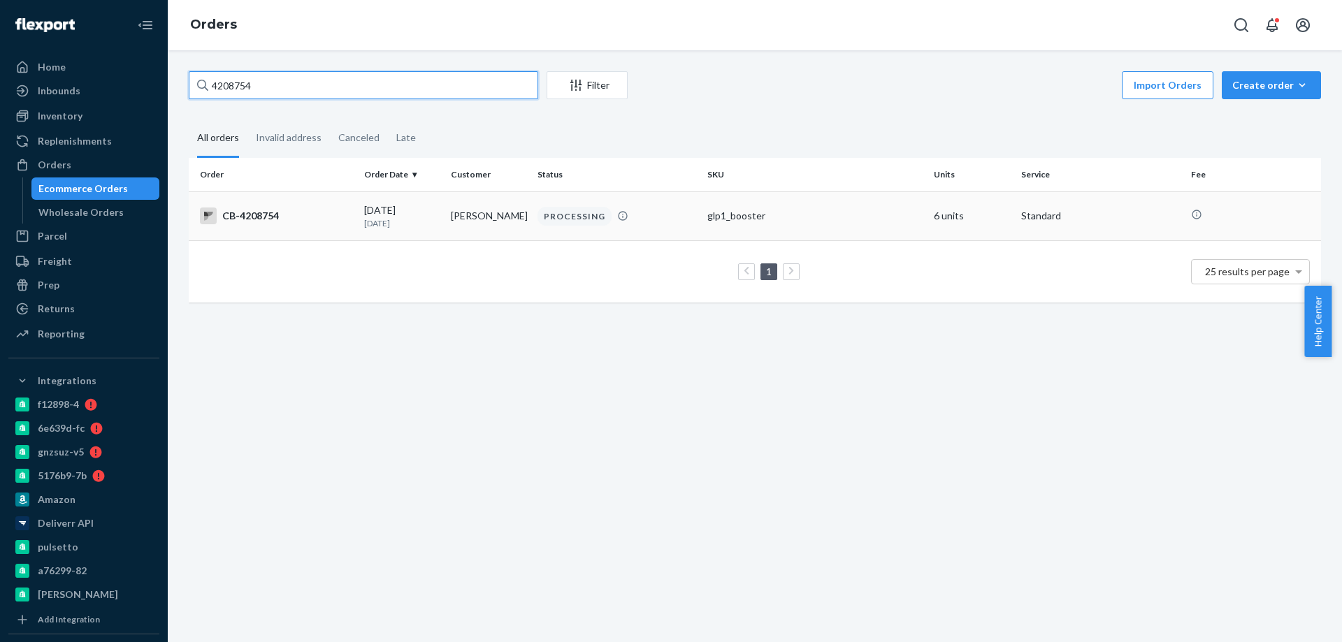
type input "4208754"
click at [454, 229] on td "Tammi Engelking" at bounding box center [488, 215] width 87 height 49
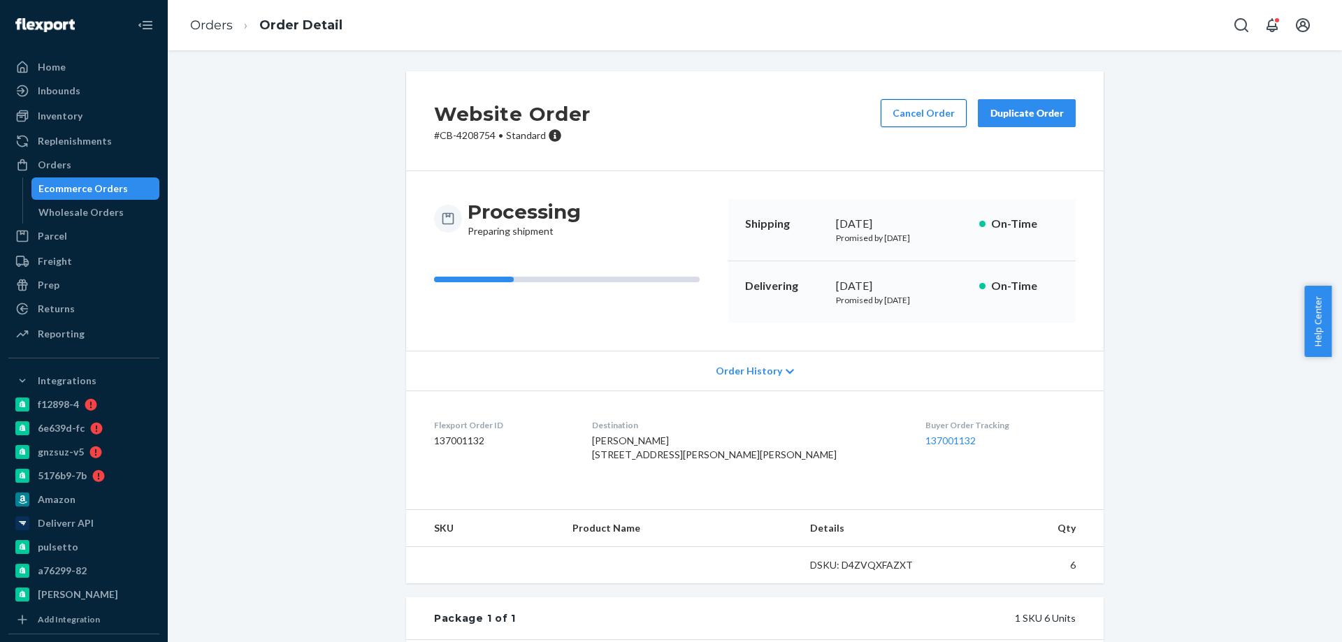
click at [913, 117] on button "Cancel Order" at bounding box center [924, 113] width 86 height 28
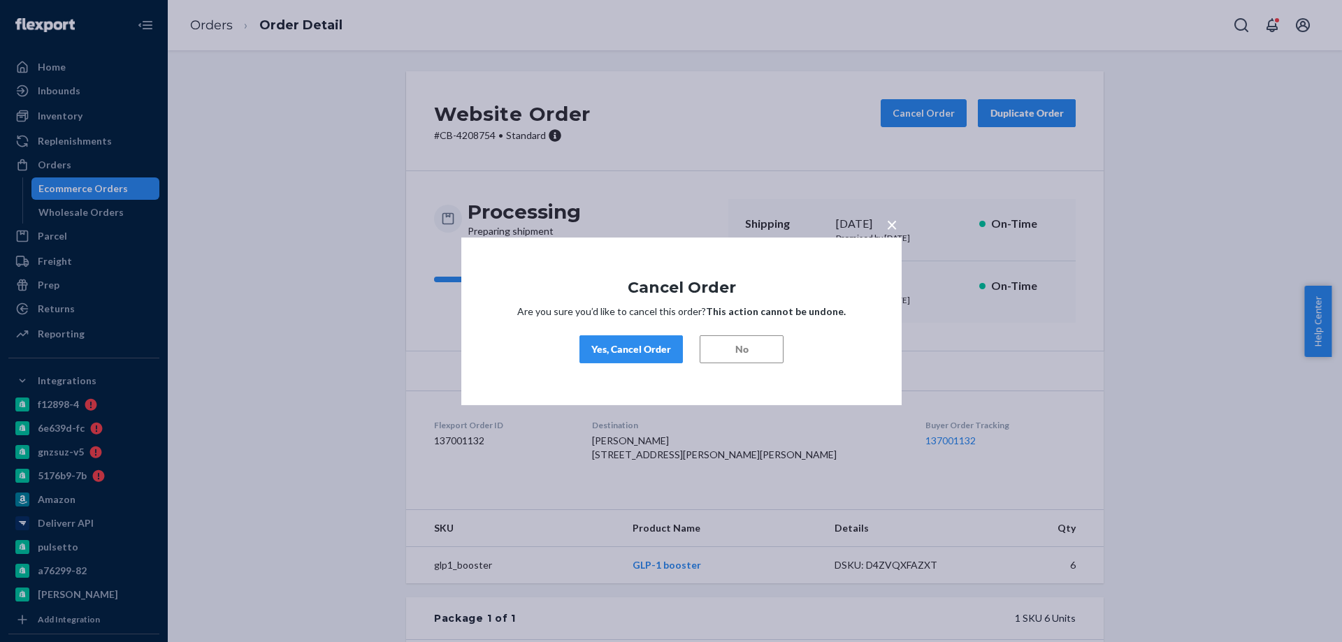
click at [635, 324] on div "× Cancel Order Are you sure you’d like to cancel this order? This action cannot…" at bounding box center [681, 321] width 440 height 168
click at [628, 335] on button "Yes, Cancel Order" at bounding box center [630, 349] width 103 height 28
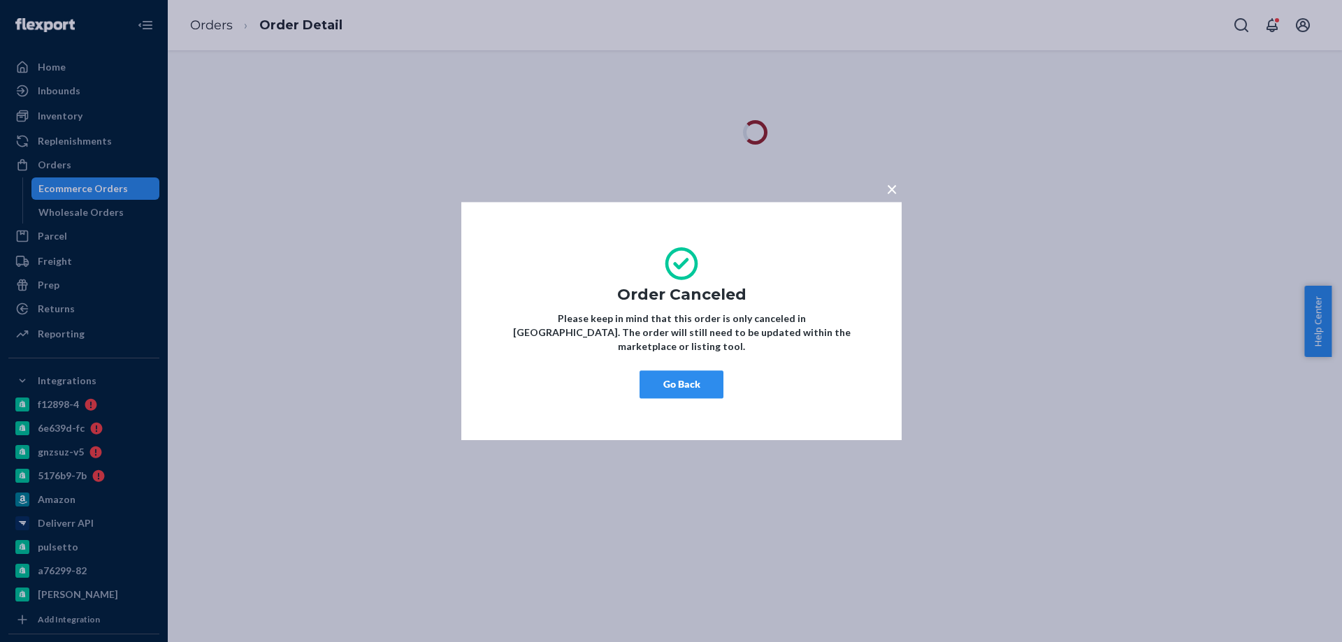
click at [673, 370] on button "Go Back" at bounding box center [681, 384] width 84 height 28
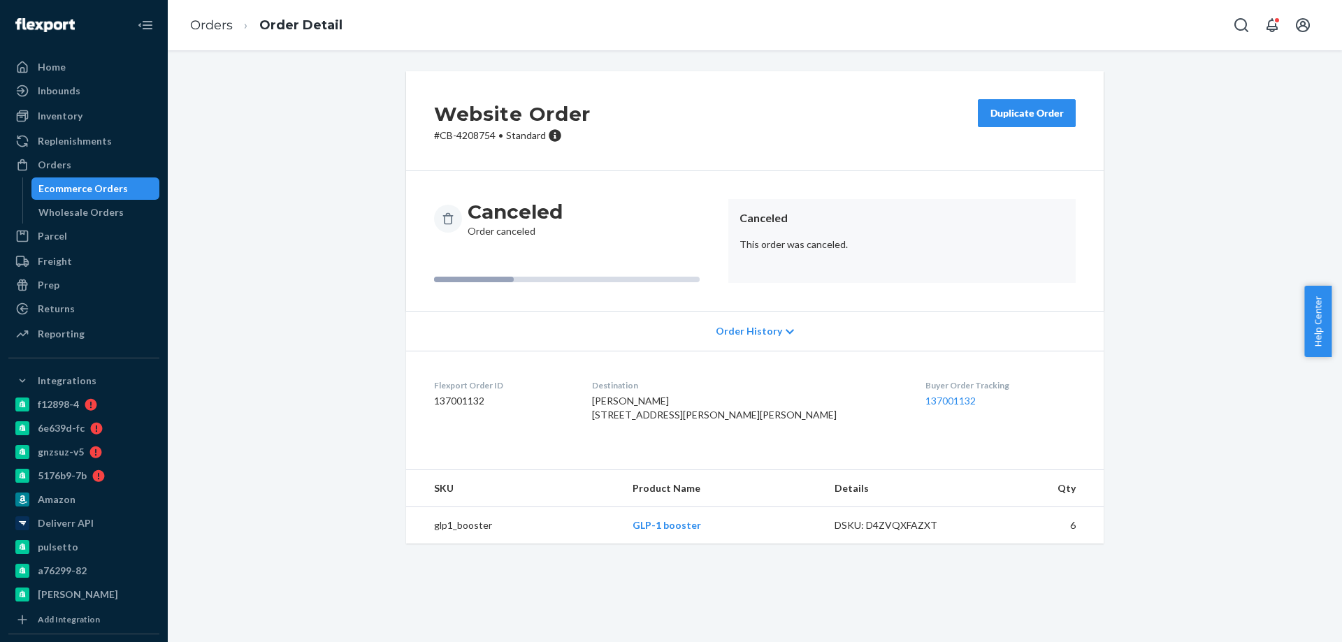
click at [94, 182] on div "Ecommerce Orders" at bounding box center [82, 189] width 89 height 14
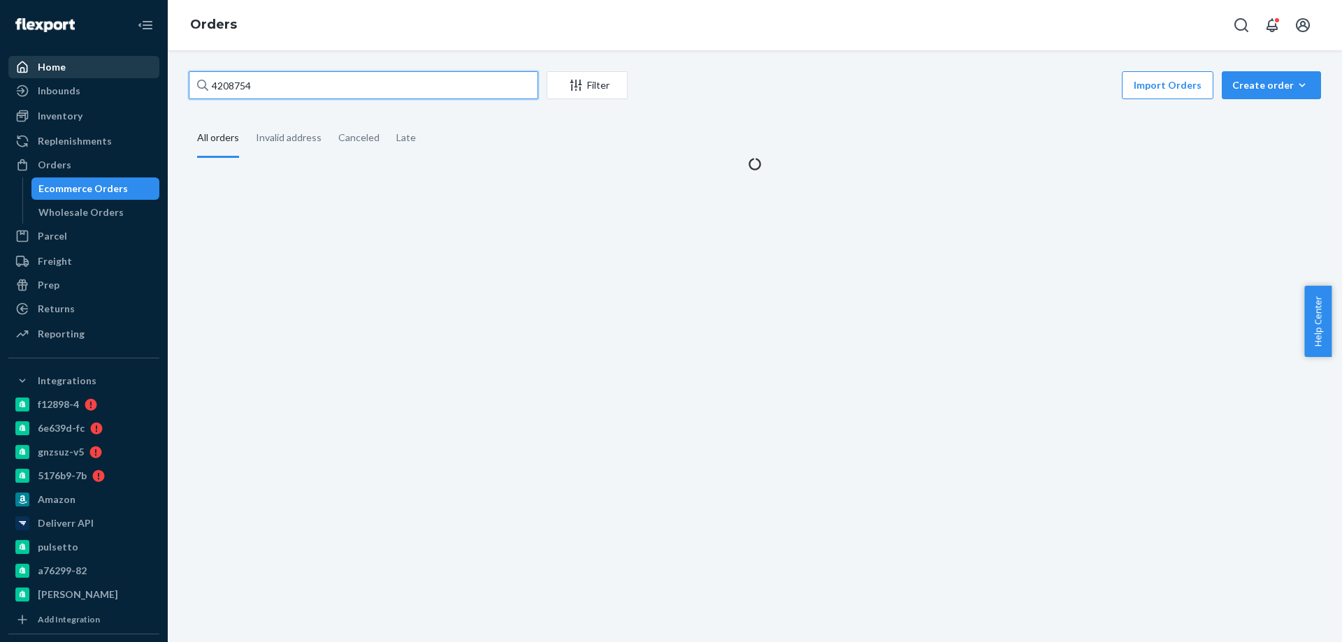
paste input "3831829"
drag, startPoint x: 273, startPoint y: 86, endPoint x: 112, endPoint y: 74, distance: 161.2
click at [159, 83] on div "Home Inbounds Shipping Plans Problems Inventory Products Branded Packaging Repl…" at bounding box center [671, 321] width 1342 height 642
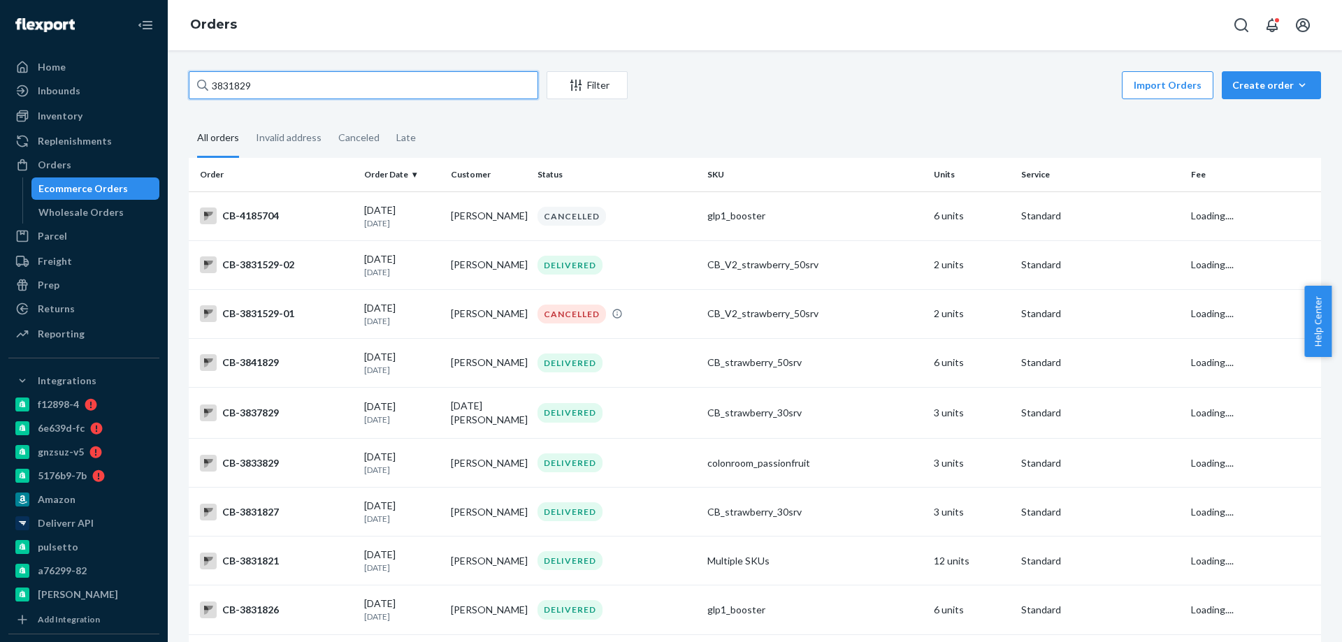
click at [342, 95] on input "3831829" at bounding box center [363, 85] width 349 height 28
drag, startPoint x: 280, startPoint y: 89, endPoint x: 81, endPoint y: 94, distance: 198.5
click at [100, 94] on div "Home Inbounds Shipping Plans Problems Inventory Products Branded Packaging Repl…" at bounding box center [671, 321] width 1342 height 642
paste input "4206393"
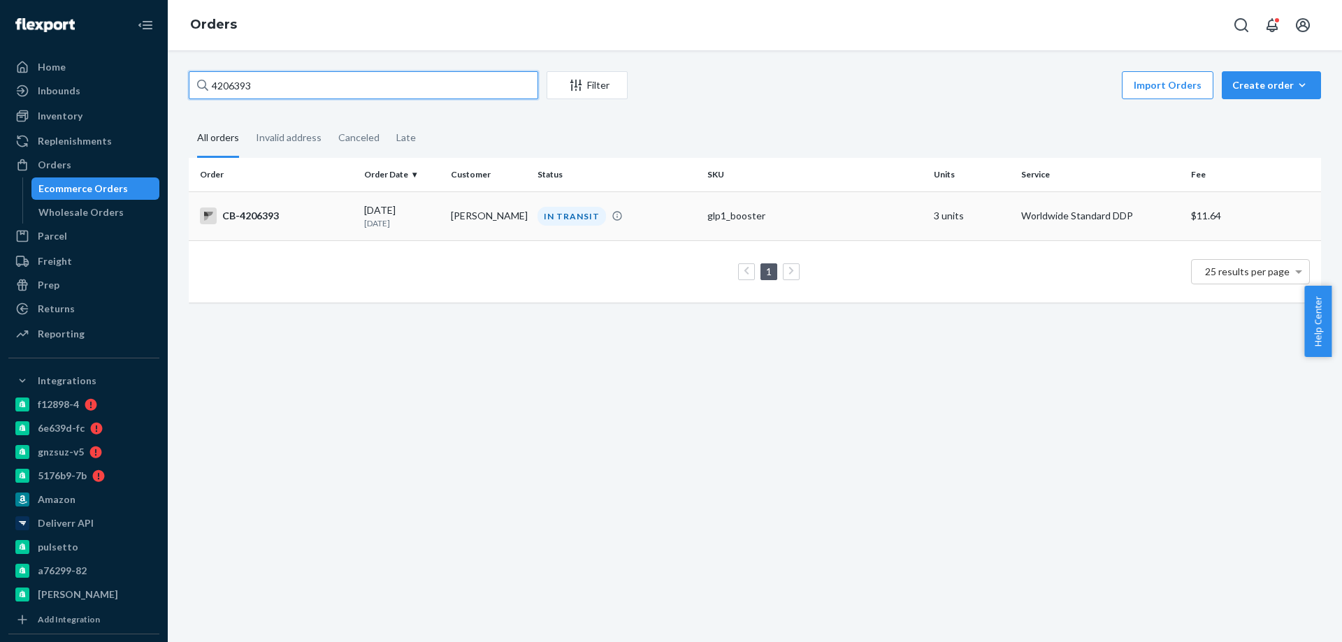
type input "4206393"
click at [449, 233] on td "Erin Fraser" at bounding box center [488, 215] width 87 height 49
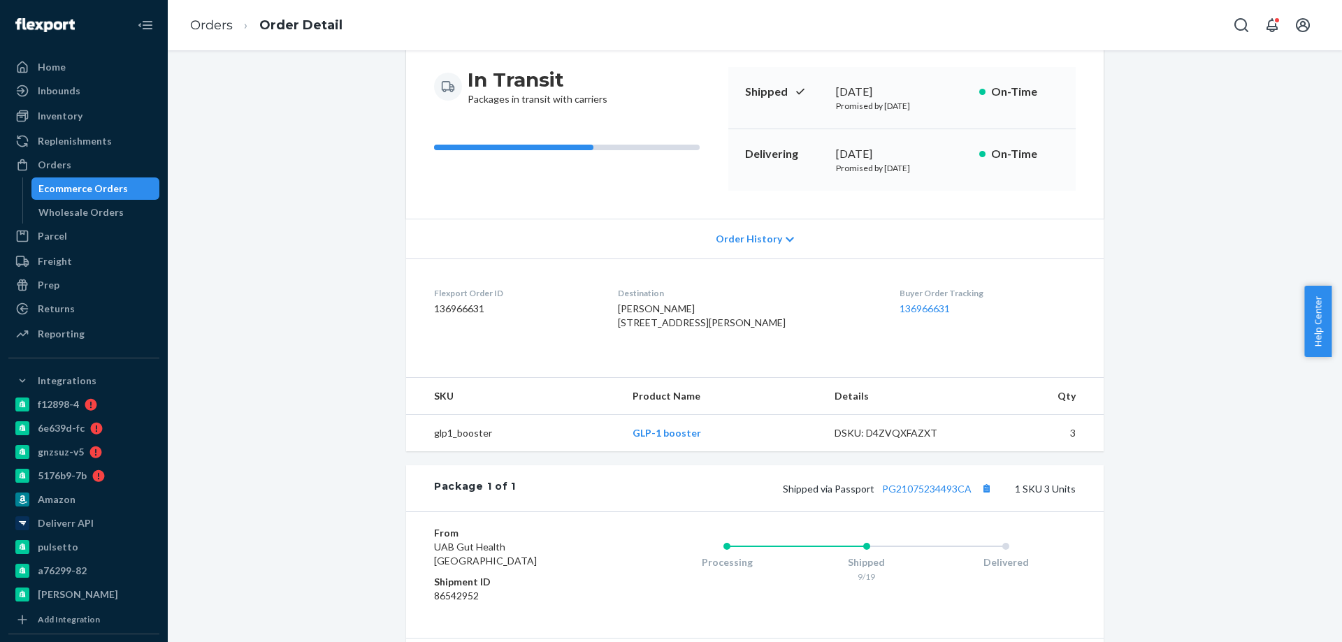
scroll to position [280, 0]
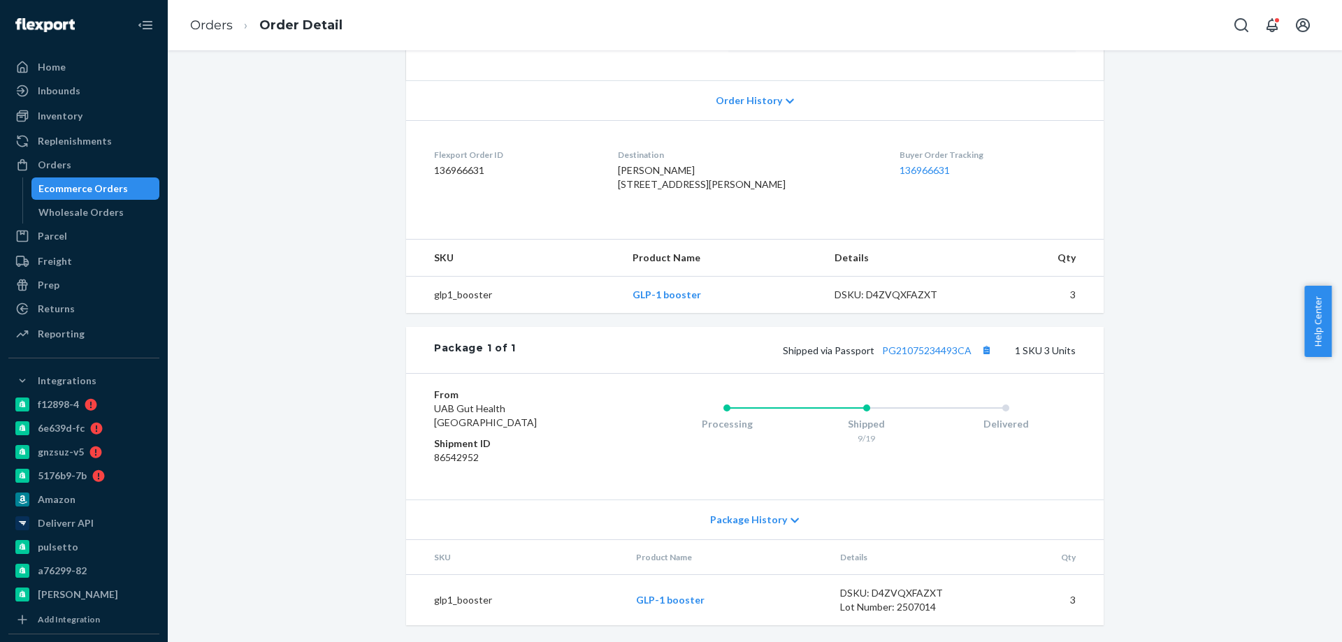
click at [914, 359] on div "Shipped via Passport PG21075234493CA 1 SKU 3 Units" at bounding box center [796, 350] width 560 height 18
click at [917, 356] on link "PG21075234493CA" at bounding box center [926, 351] width 89 height 12
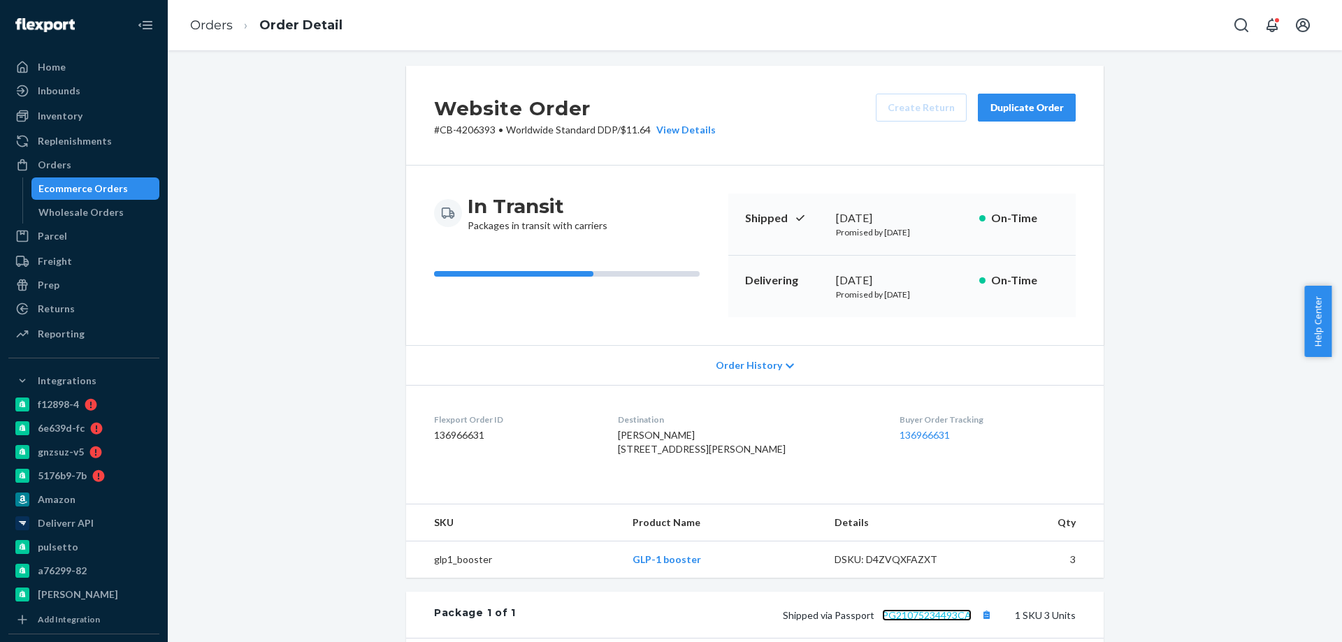
scroll to position [0, 0]
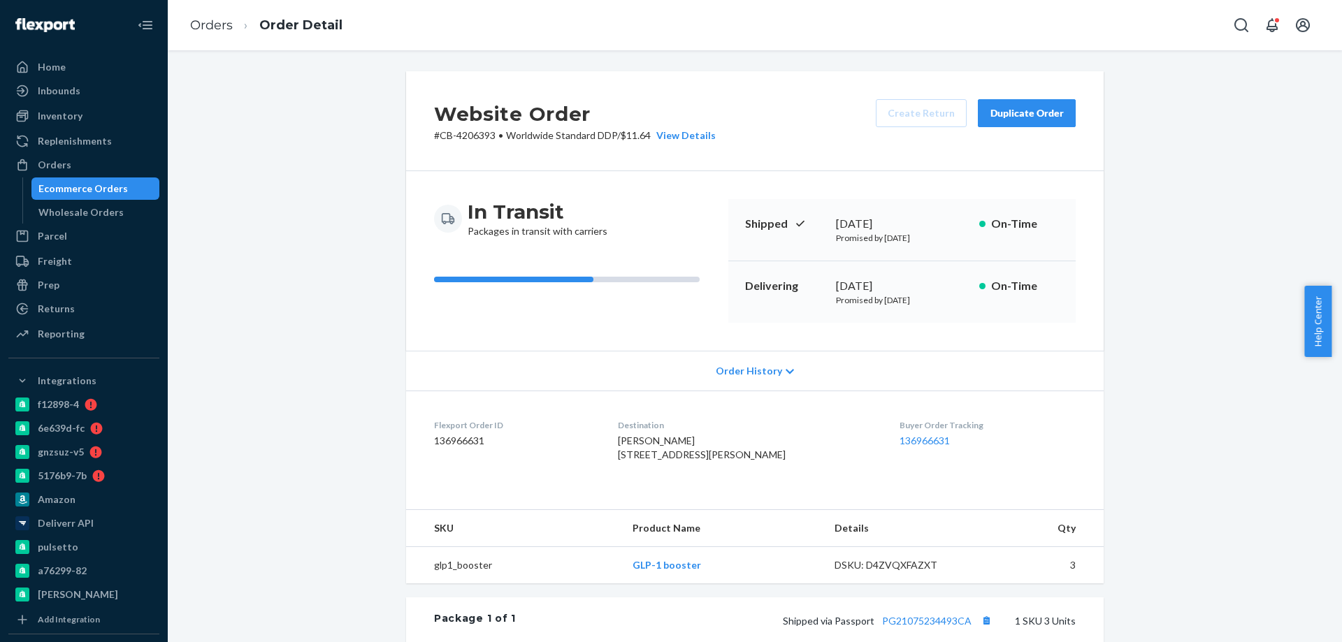
click at [104, 189] on div "Ecommerce Orders" at bounding box center [82, 189] width 89 height 14
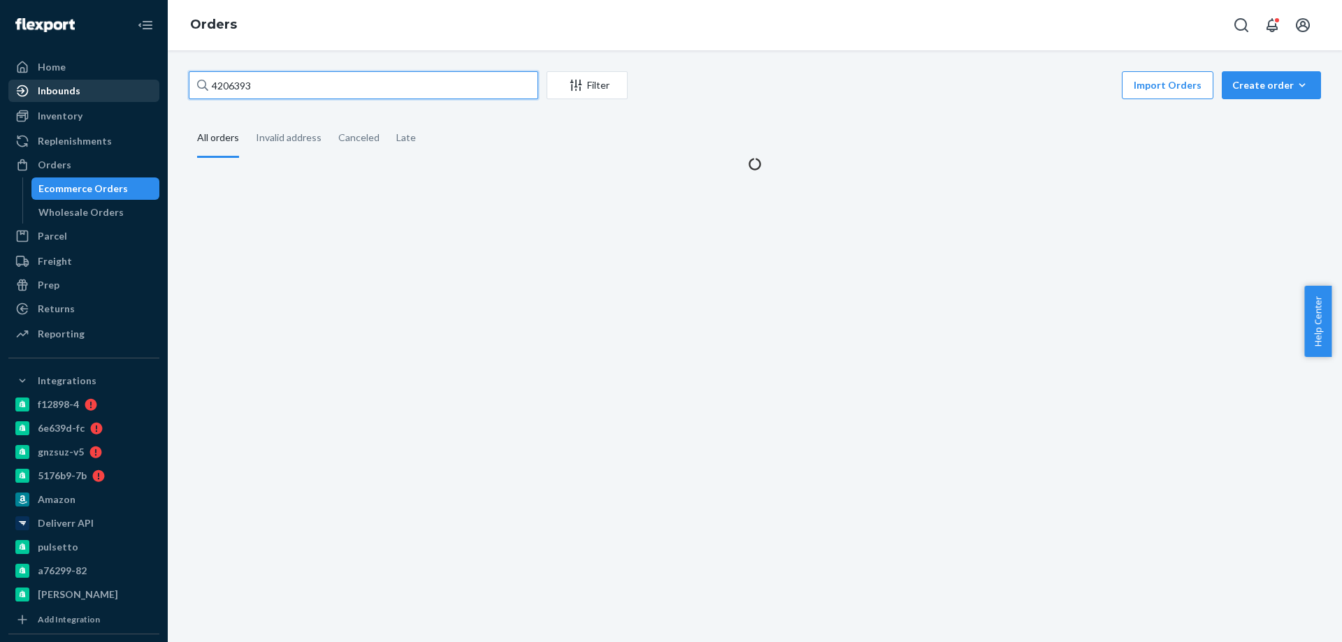
drag, startPoint x: 307, startPoint y: 85, endPoint x: 108, endPoint y: 80, distance: 198.5
click at [142, 84] on div "Home Inbounds Shipping Plans Problems Inventory Products Branded Packaging Repl…" at bounding box center [671, 321] width 1342 height 642
paste input "192669"
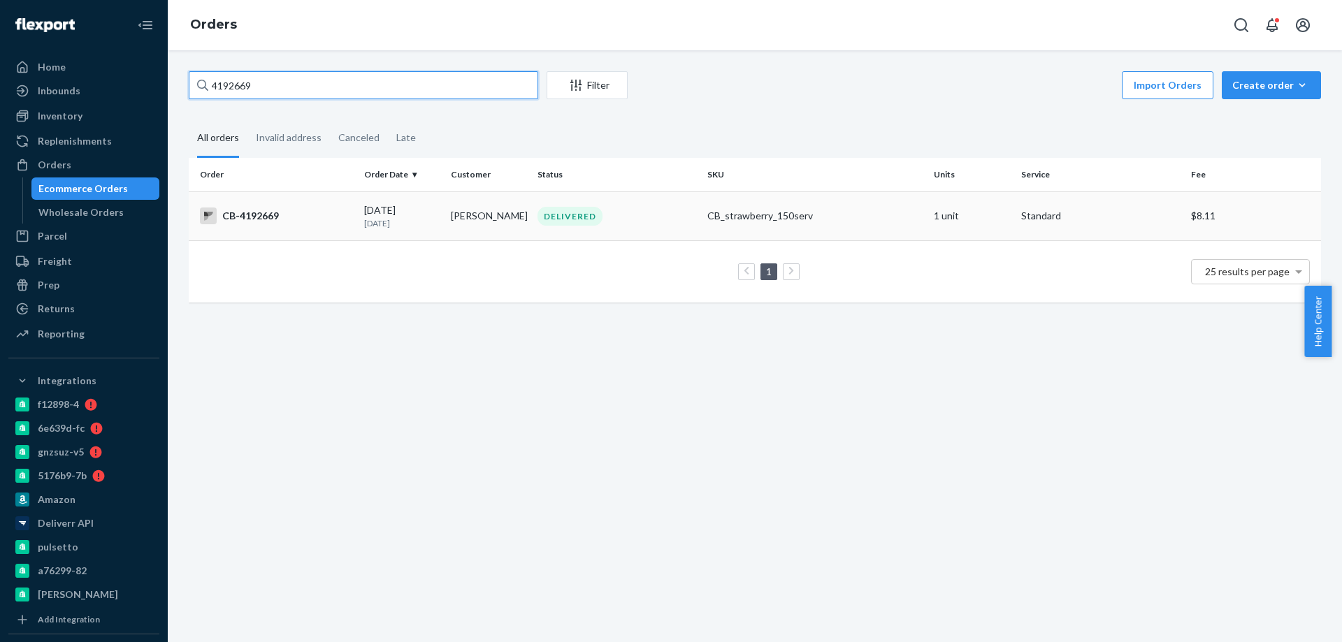
type input "4192669"
click at [447, 226] on td "Richard Hill" at bounding box center [488, 215] width 87 height 49
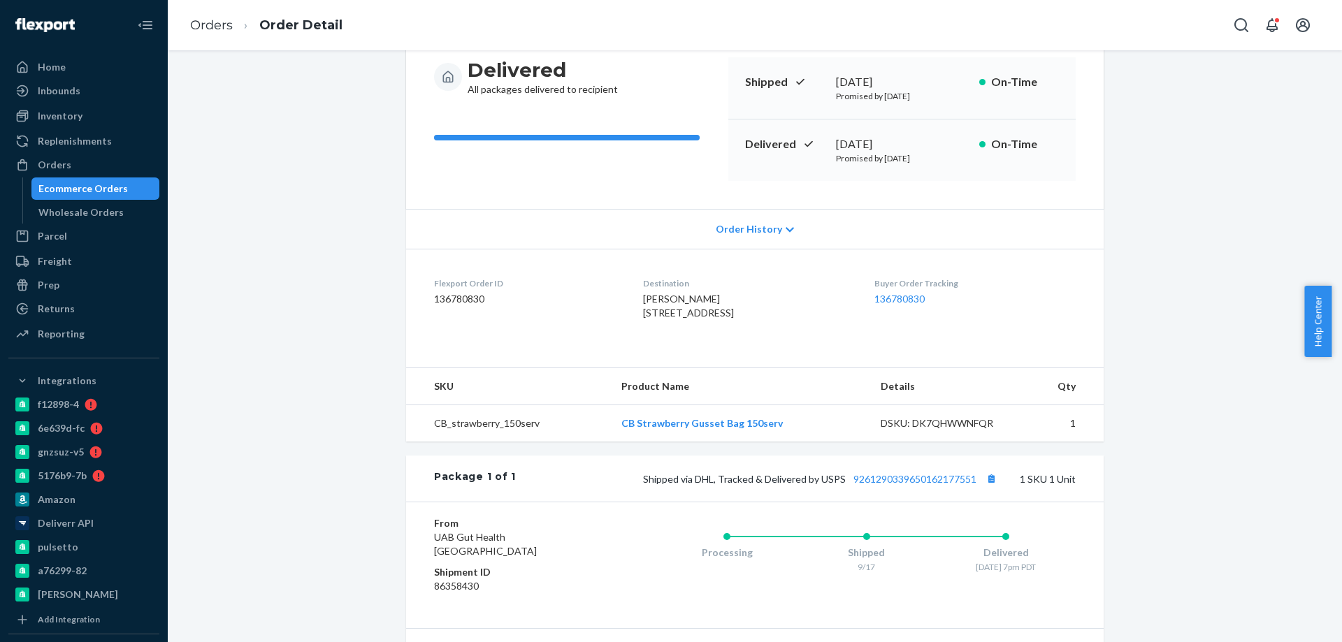
scroll to position [35, 0]
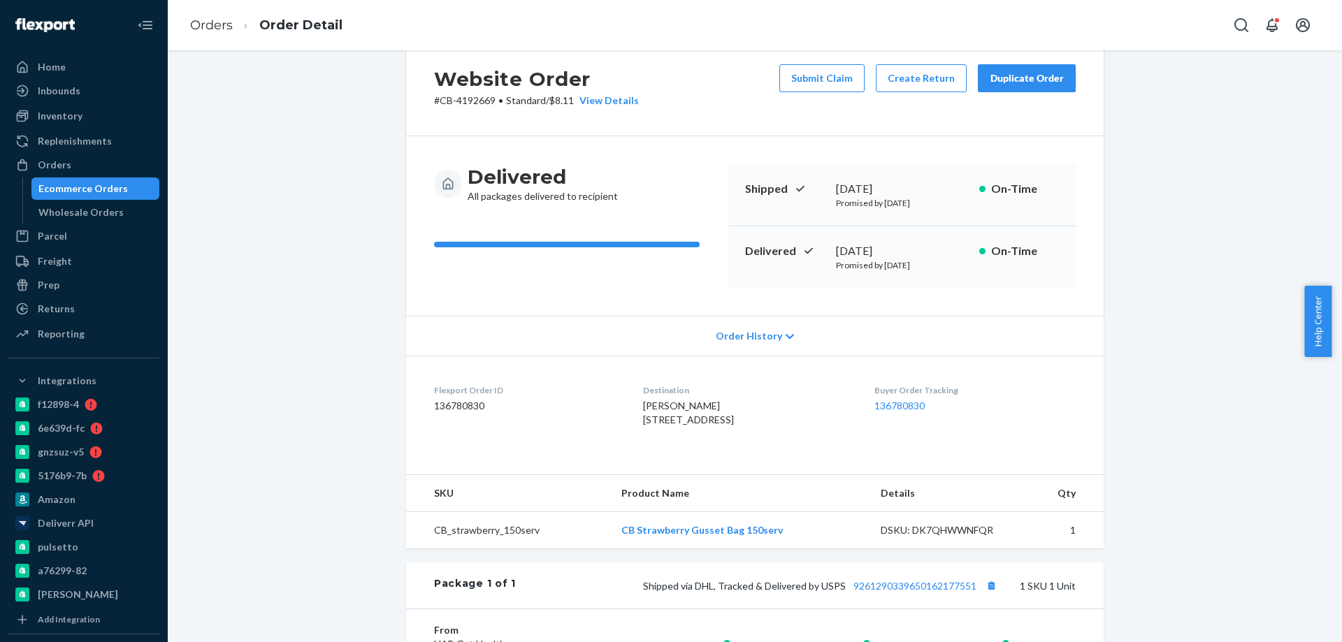
click at [92, 191] on div "Ecommerce Orders" at bounding box center [82, 189] width 89 height 14
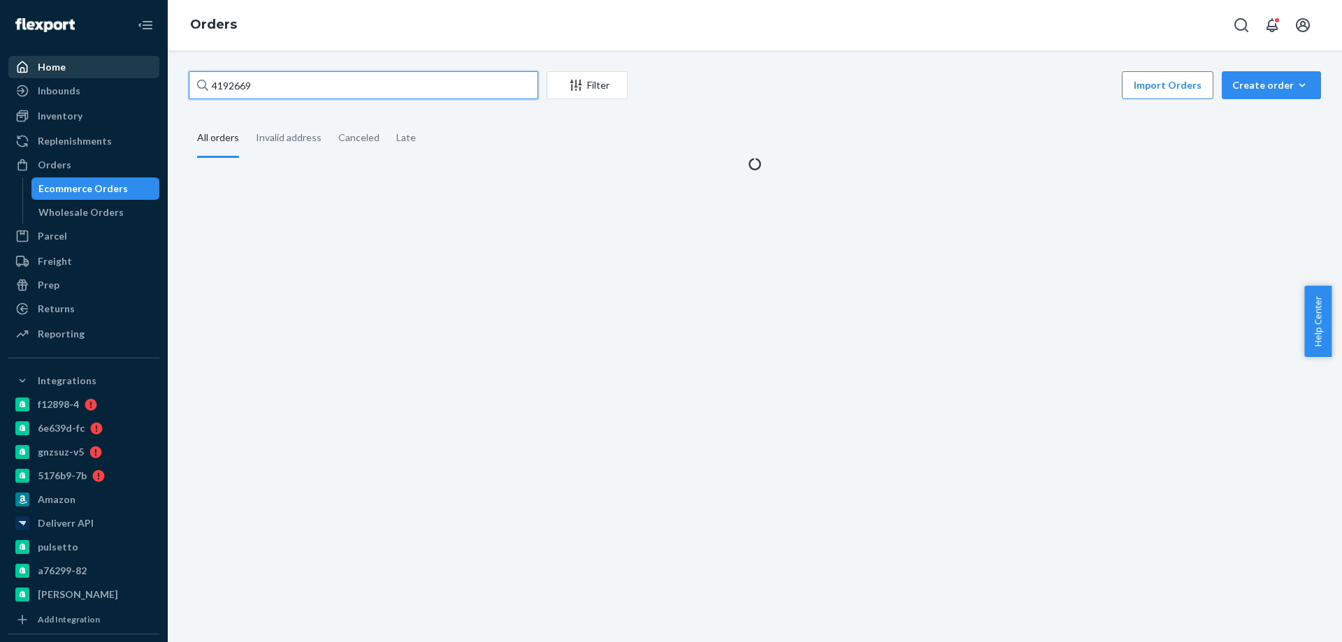
drag, startPoint x: 280, startPoint y: 82, endPoint x: 61, endPoint y: 73, distance: 218.9
click at [82, 77] on div "Home Inbounds Shipping Plans Problems Inventory Products Branded Packaging Repl…" at bounding box center [671, 321] width 1342 height 642
paste input "4208925"
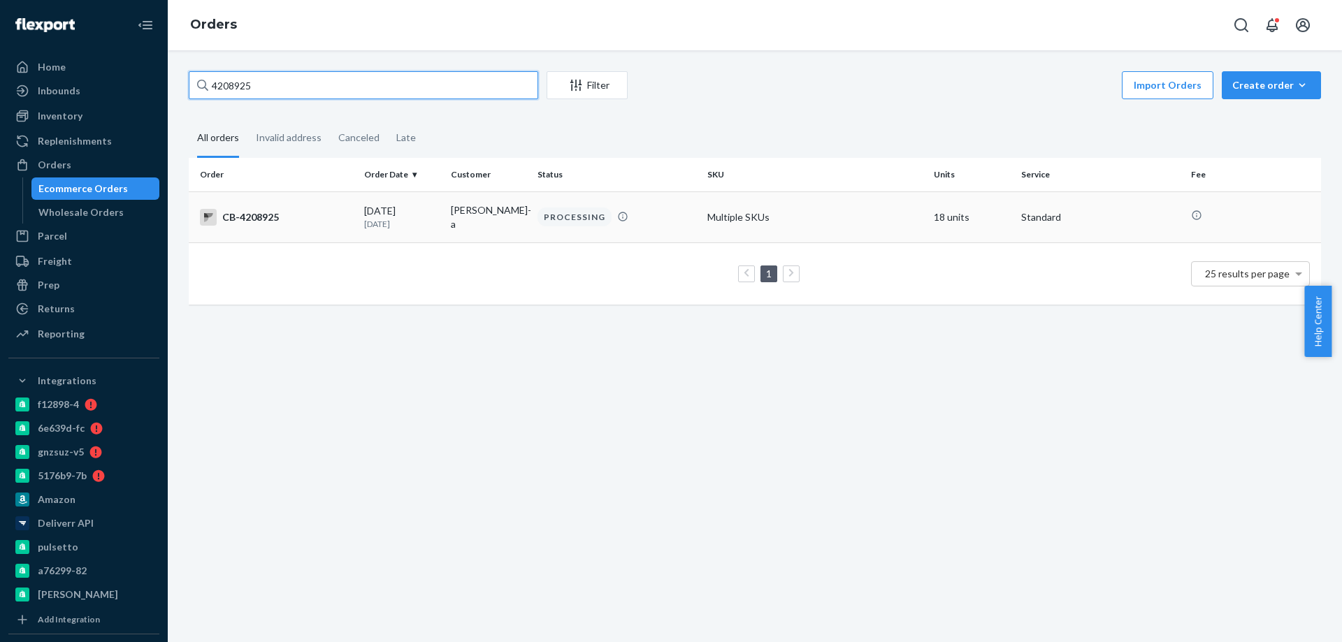
type input "4208925"
click at [477, 230] on td "Kim Ta-a" at bounding box center [488, 216] width 87 height 51
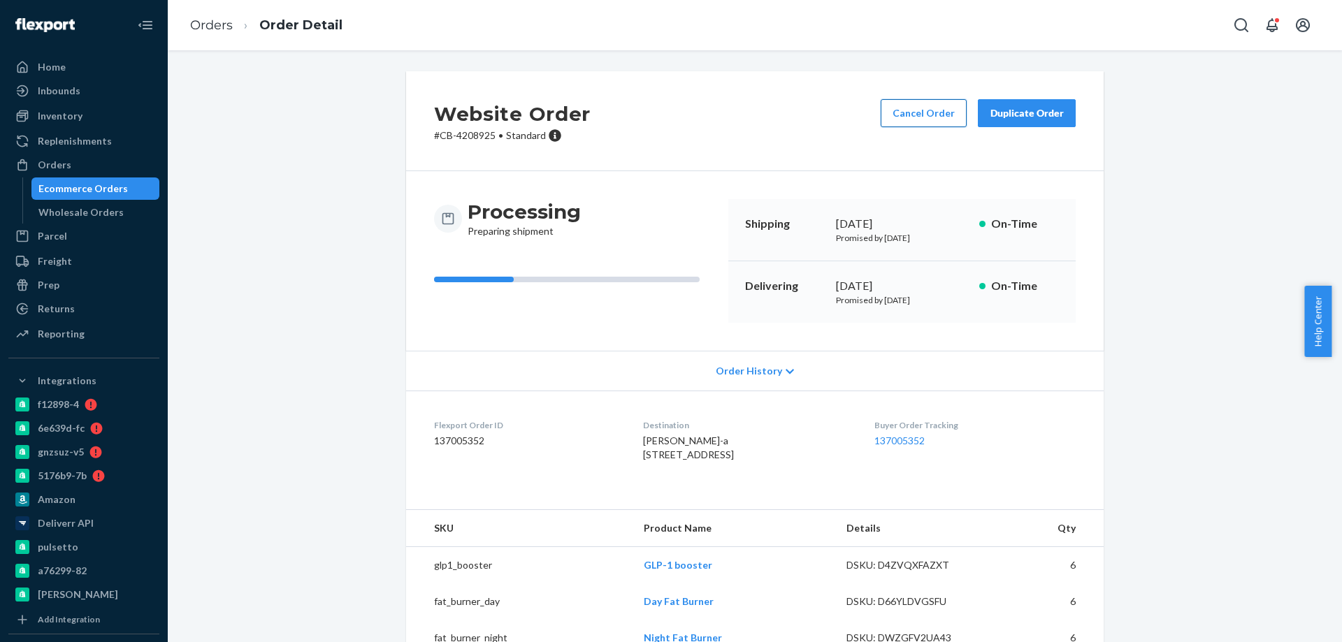
click at [939, 124] on button "Cancel Order" at bounding box center [924, 113] width 86 height 28
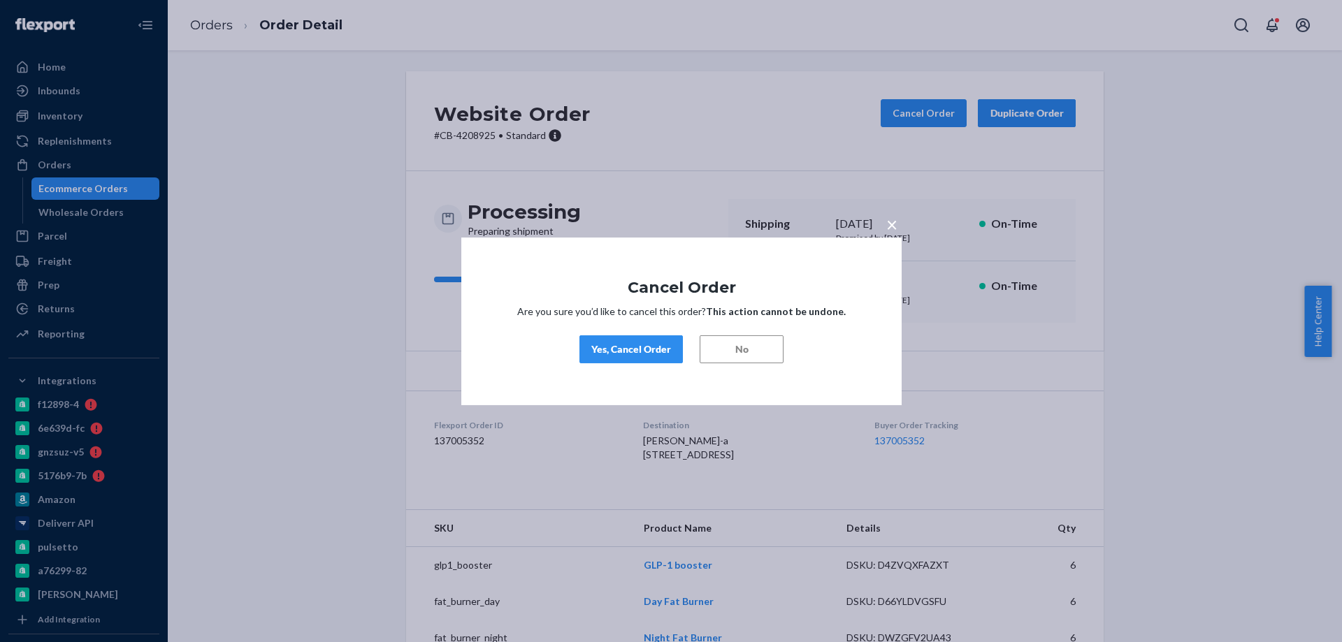
click at [671, 342] on button "Yes, Cancel Order" at bounding box center [630, 349] width 103 height 28
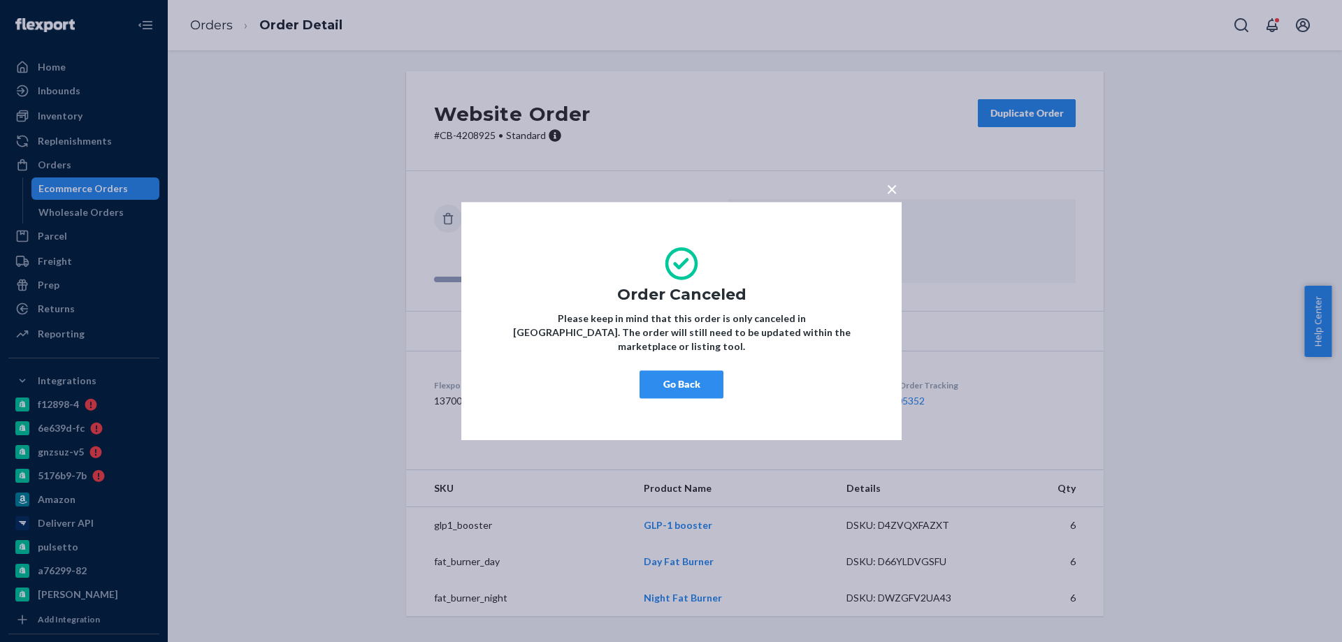
click at [676, 376] on button "Go Back" at bounding box center [681, 384] width 84 height 28
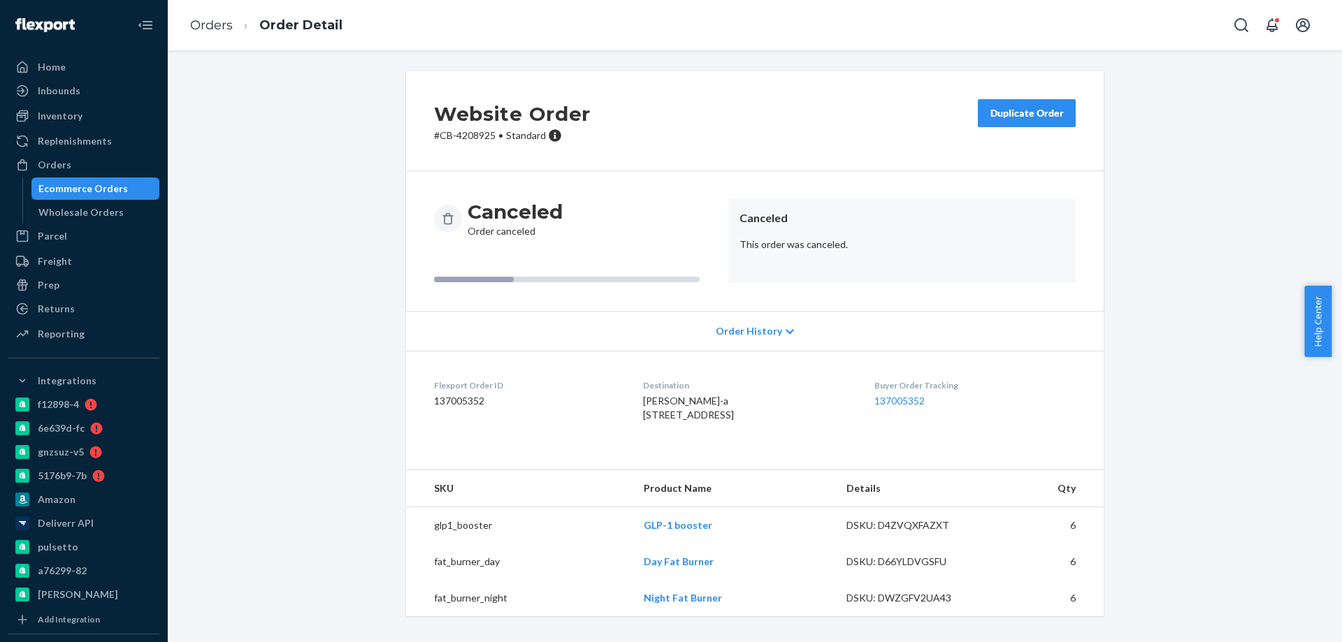
click at [1001, 117] on div "Duplicate Order" at bounding box center [1027, 113] width 74 height 14
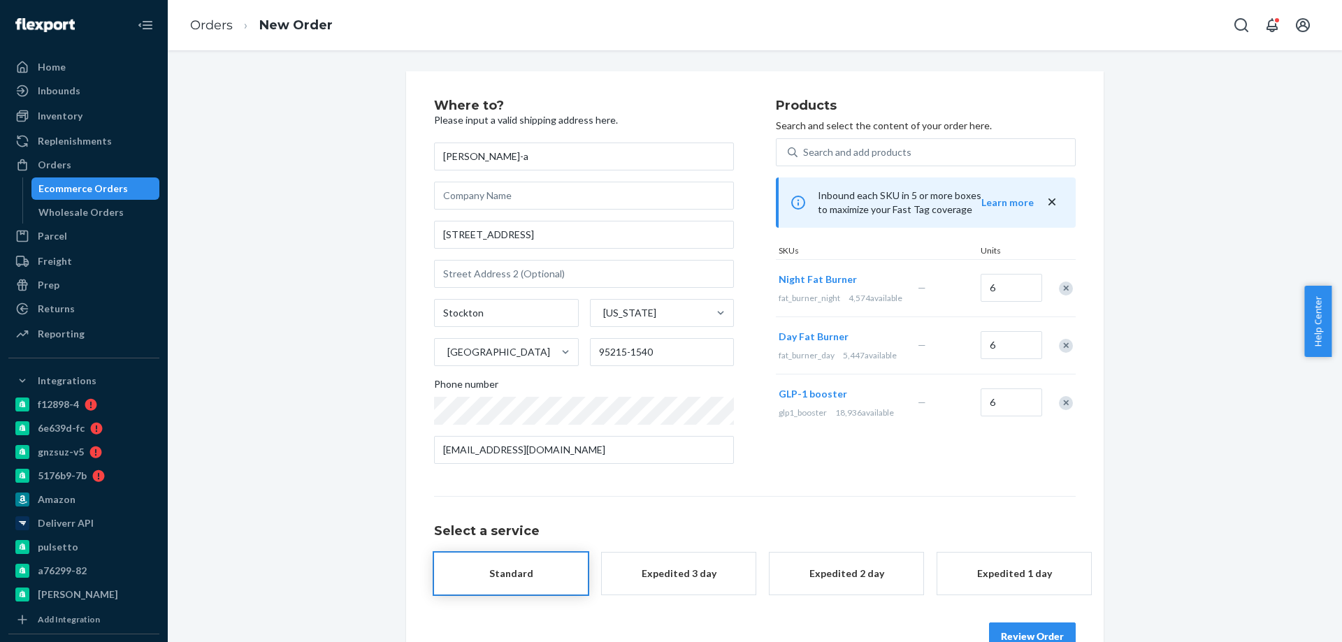
click at [1064, 284] on div "Remove Item" at bounding box center [1066, 289] width 14 height 14
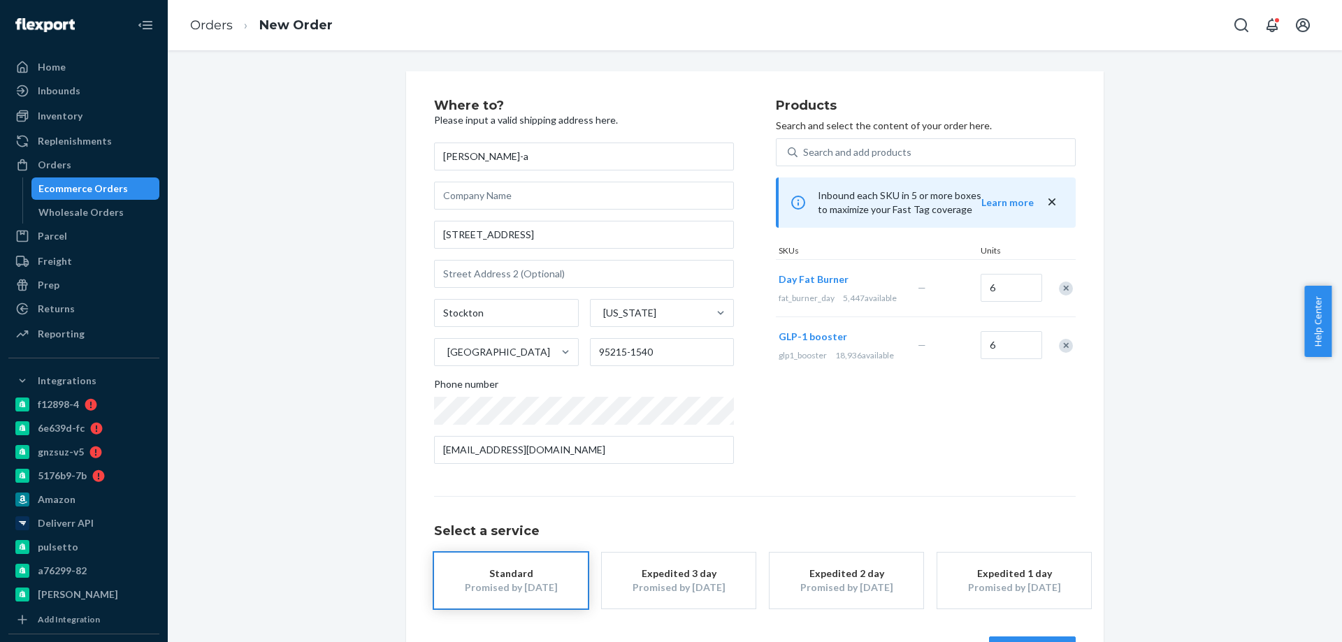
click at [1065, 284] on div "Remove Item" at bounding box center [1066, 289] width 14 height 14
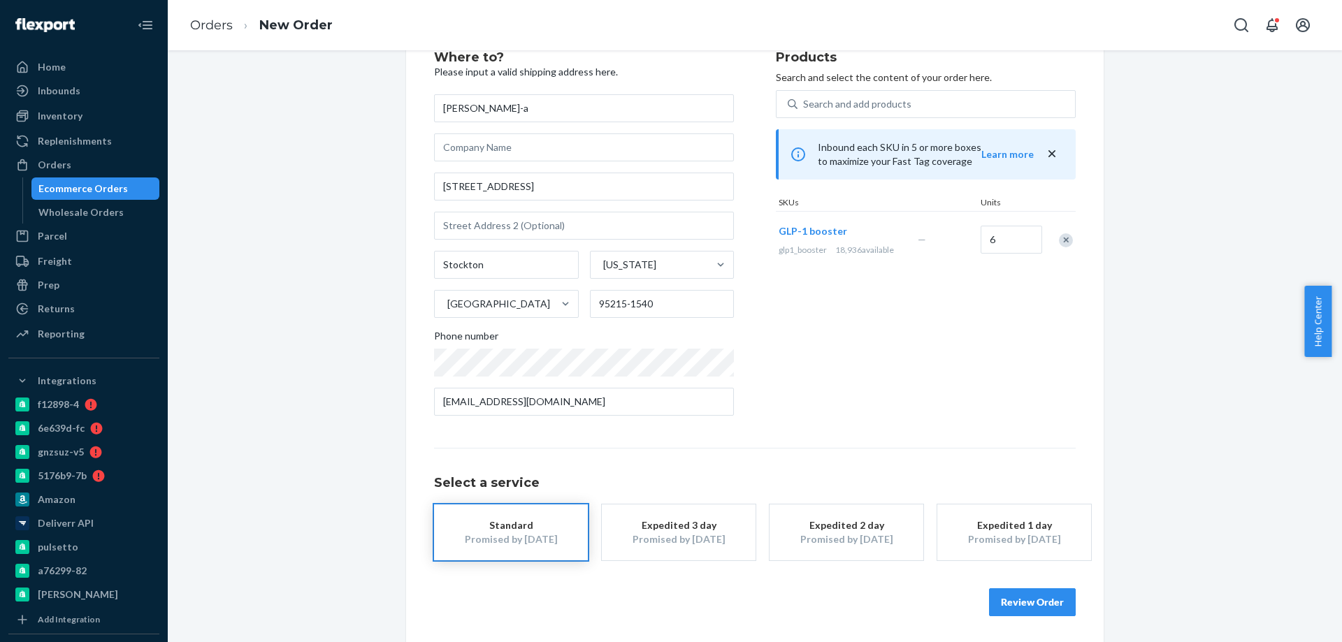
scroll to position [50, 0]
drag, startPoint x: 1033, startPoint y: 598, endPoint x: 850, endPoint y: 384, distance: 281.1
click at [1033, 597] on button "Review Order" at bounding box center [1032, 600] width 87 height 28
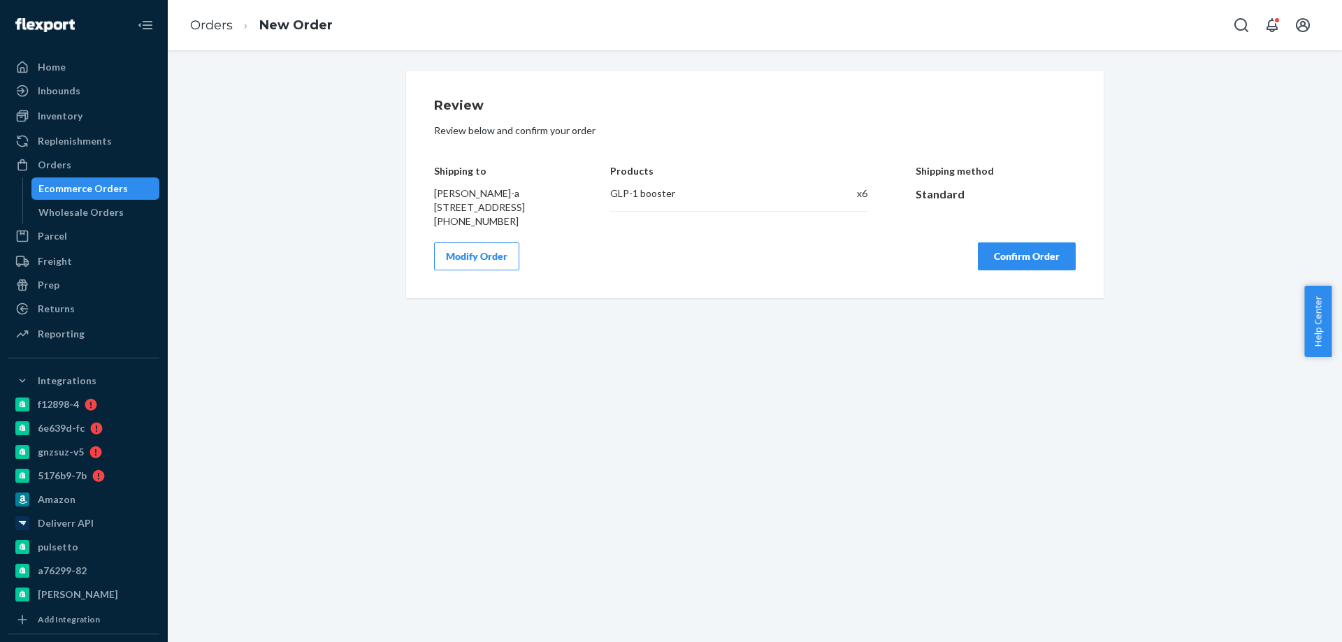
scroll to position [0, 0]
click at [1003, 287] on div "Review Review below and confirm your order Shipping to Kim Ta-a 4873 E Red Tail…" at bounding box center [754, 184] width 697 height 227
click at [1018, 270] on button "Confirm Order" at bounding box center [1027, 256] width 98 height 28
click at [752, 484] on div "Review Review below and confirm your order Shipping to Kim Ta-a 4873 E Red Tail…" at bounding box center [755, 346] width 1174 height 592
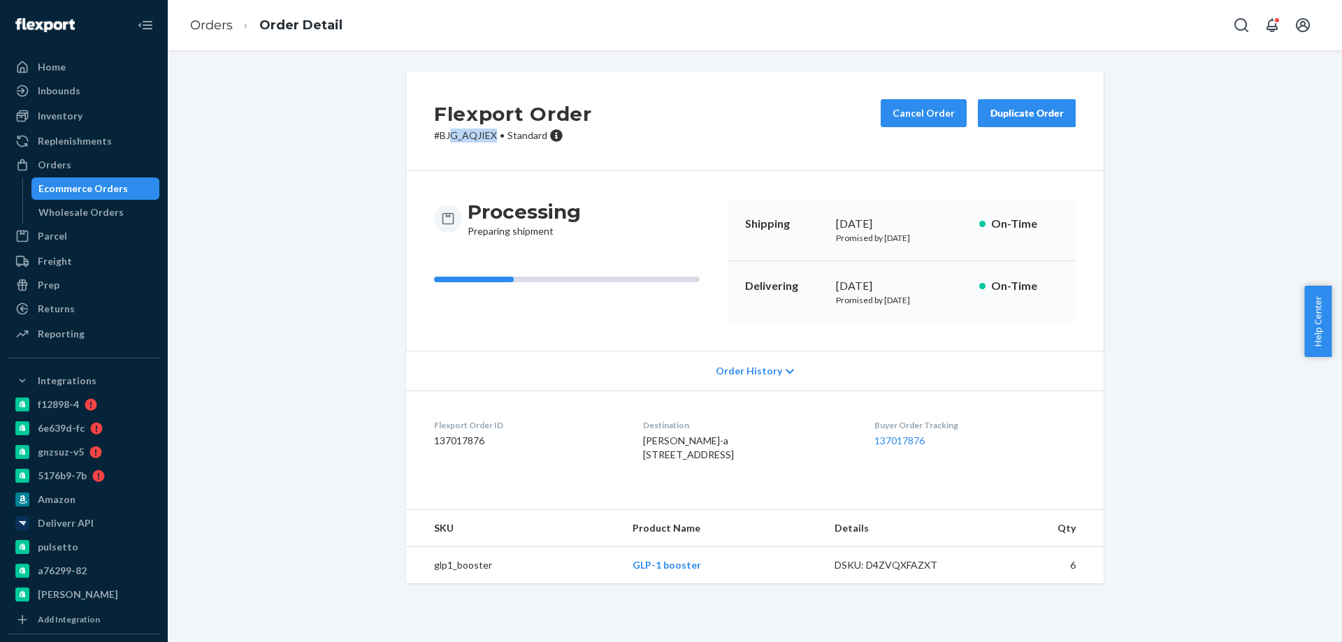
copy p "G_AQJIEX"
copy p "JG_AQJIEX"
copy p "BJG_AQJIEX"
drag, startPoint x: 487, startPoint y: 140, endPoint x: 437, endPoint y: 145, distance: 50.6
click at [437, 145] on div "Flexport Order # BJG_AQJIEX • Standard Cancel Order Duplicate Order" at bounding box center [754, 121] width 697 height 100
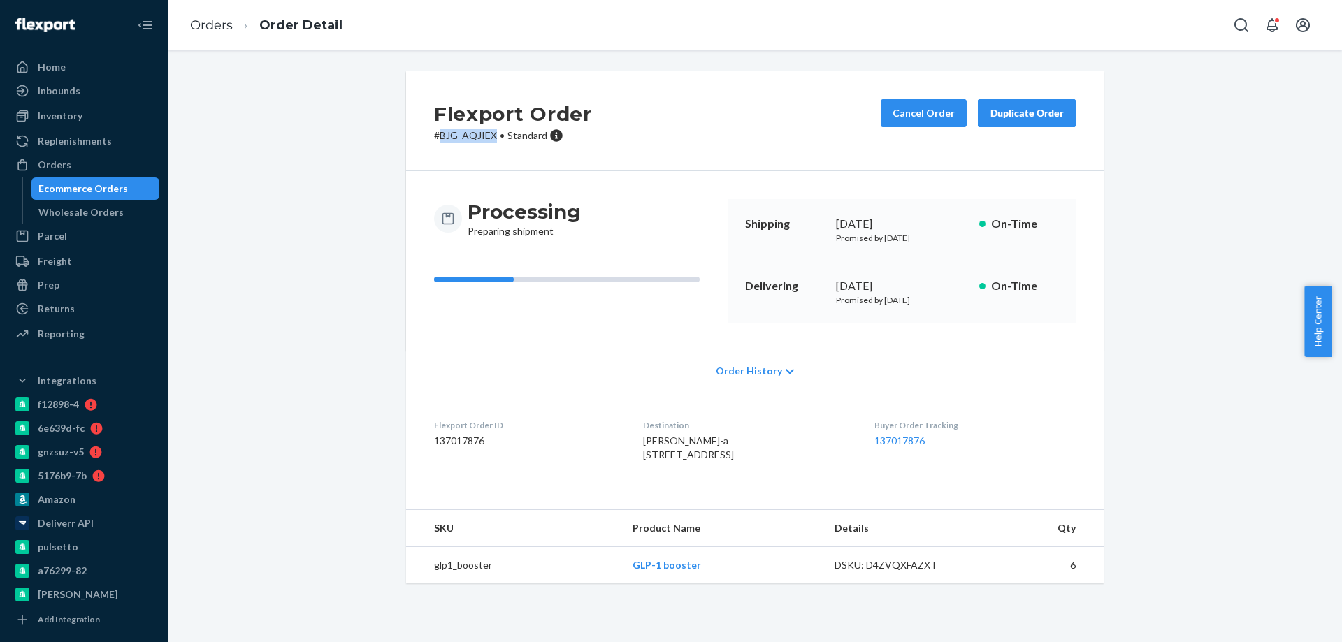
click at [103, 183] on div "Ecommerce Orders" at bounding box center [82, 189] width 89 height 14
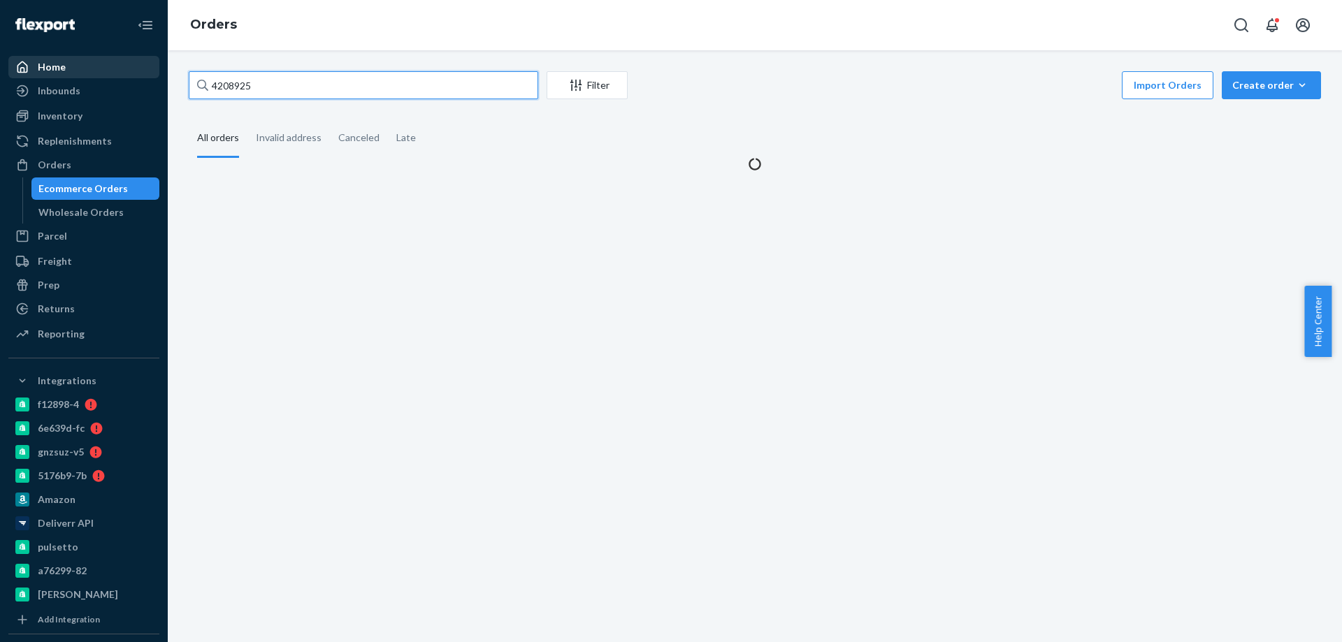
drag, startPoint x: 287, startPoint y: 79, endPoint x: 107, endPoint y: 65, distance: 180.8
click at [135, 69] on div "Home Inbounds Shipping Plans Problems Inventory Products Branded Packaging Repl…" at bounding box center [671, 321] width 1342 height 642
paste input "4204468"
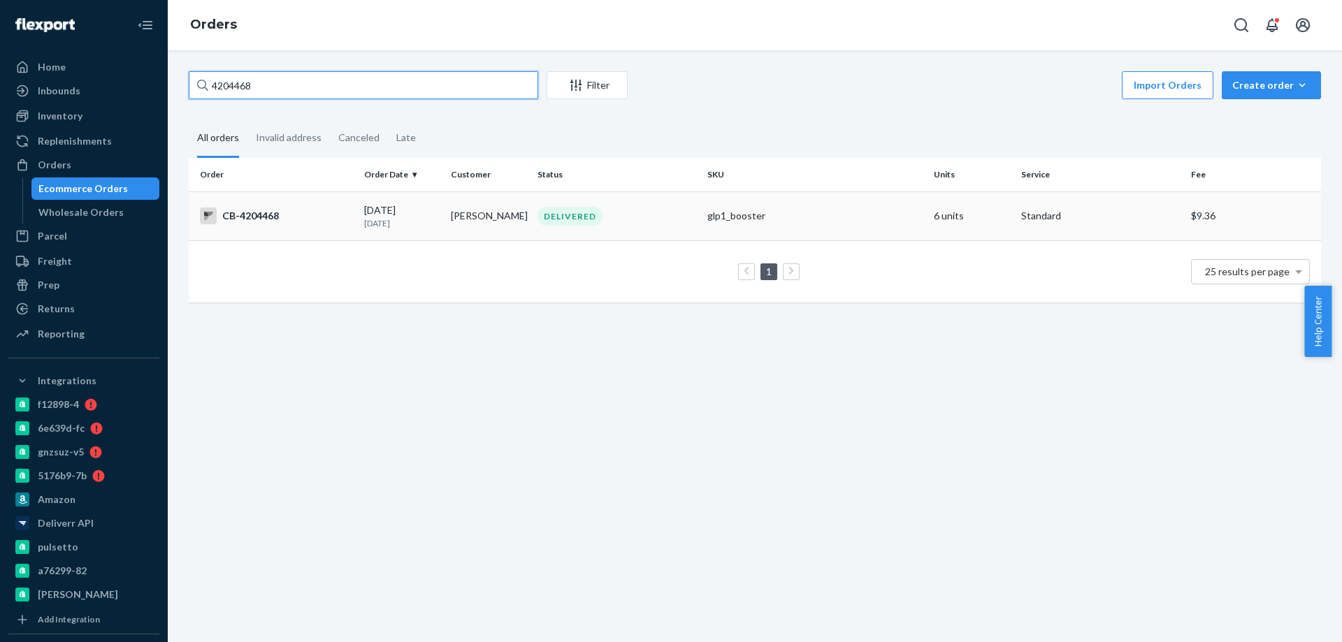
type input "4204468"
click at [472, 227] on td "Judy burden" at bounding box center [488, 215] width 87 height 49
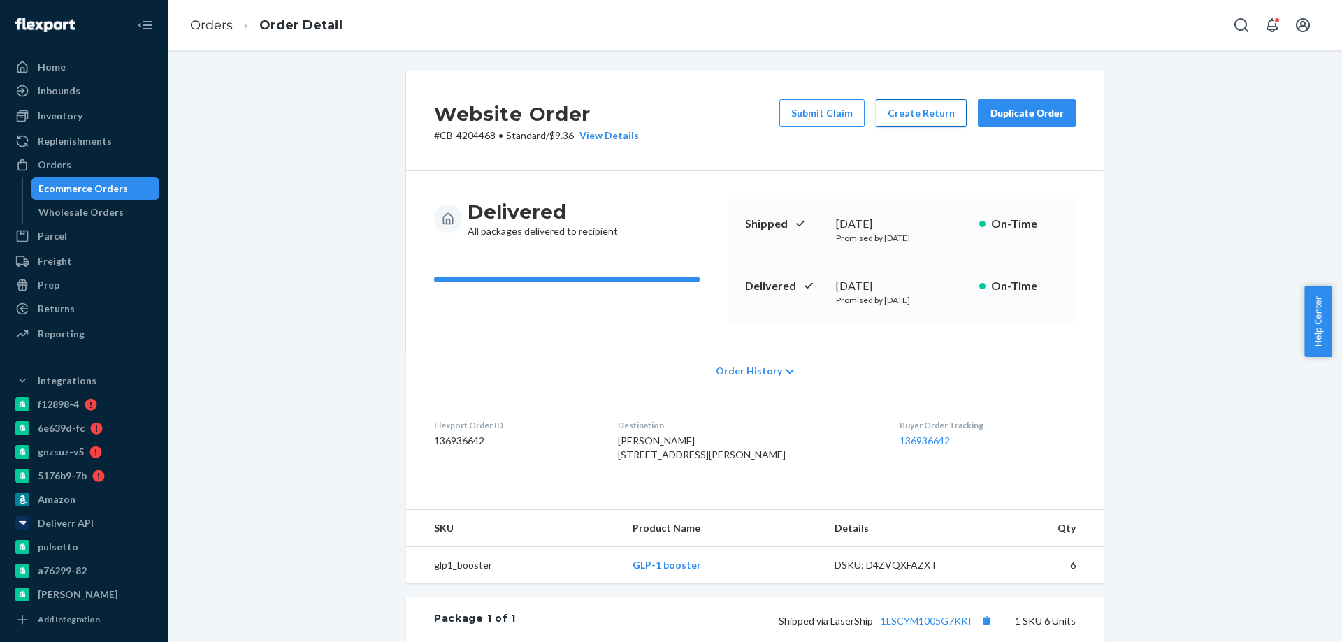
click at [912, 113] on button "Create Return" at bounding box center [921, 113] width 91 height 28
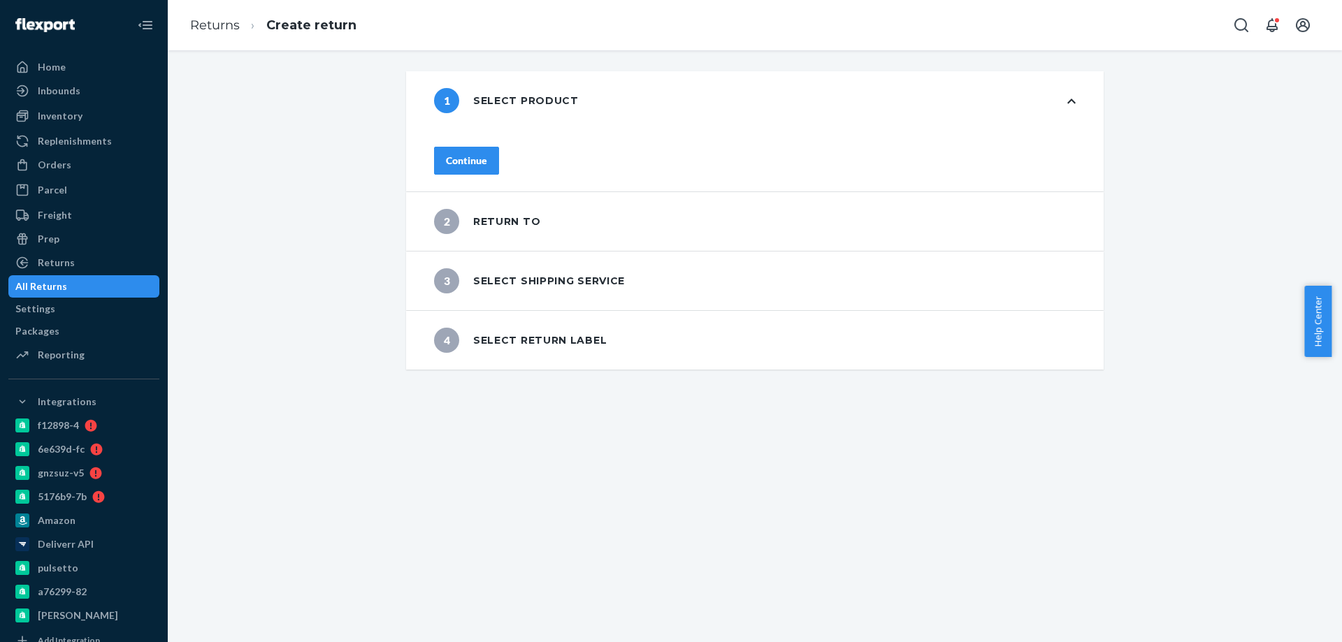
click at [487, 154] on div "Continue" at bounding box center [466, 161] width 41 height 14
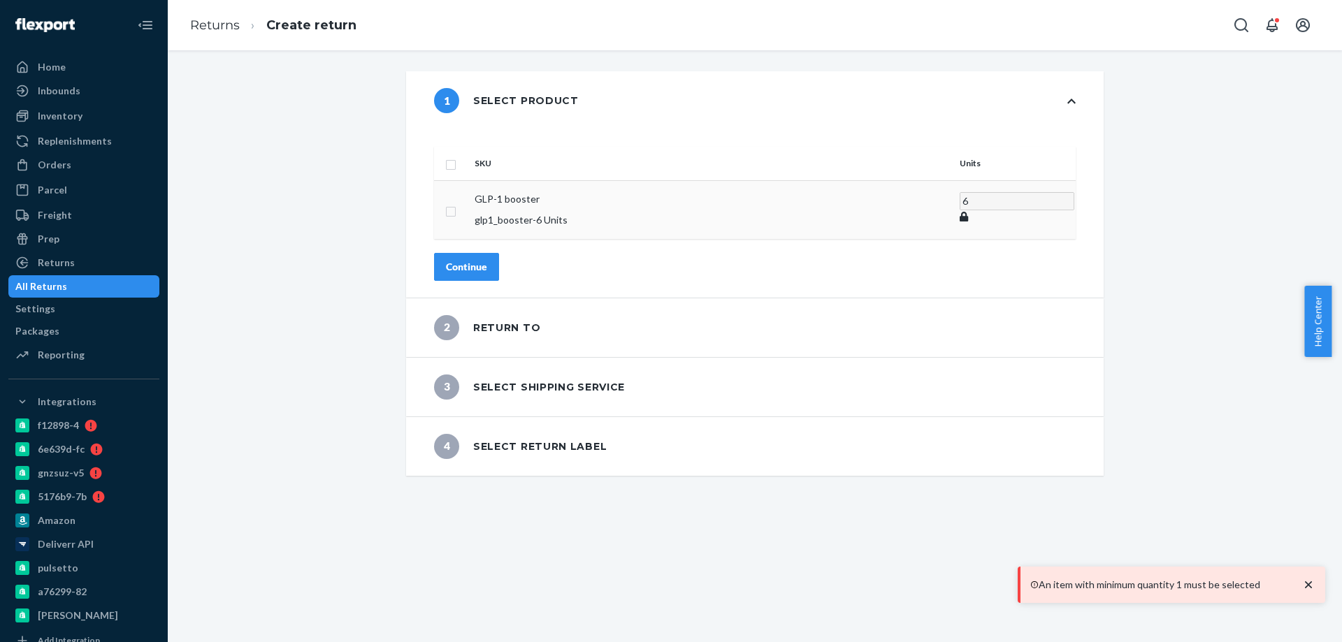
click at [456, 203] on input "checkbox" at bounding box center [450, 210] width 11 height 15
checkbox input "true"
click at [489, 252] on button "Continue" at bounding box center [466, 266] width 65 height 28
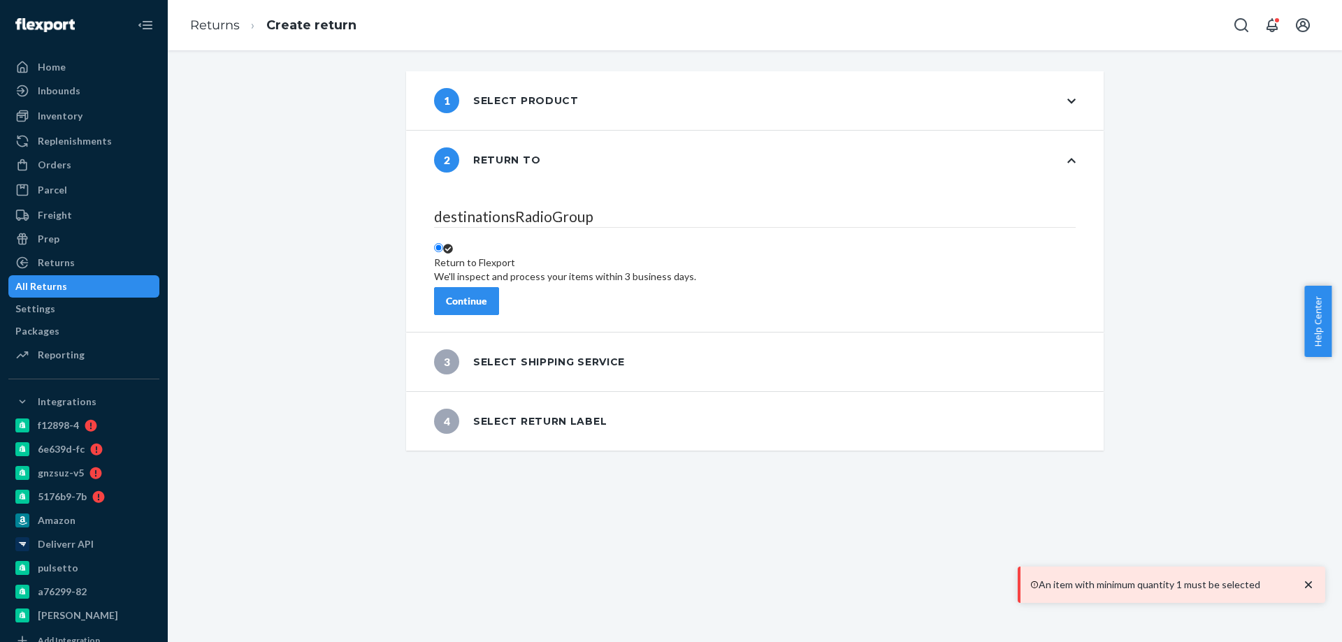
click at [499, 287] on button "Continue" at bounding box center [466, 301] width 65 height 28
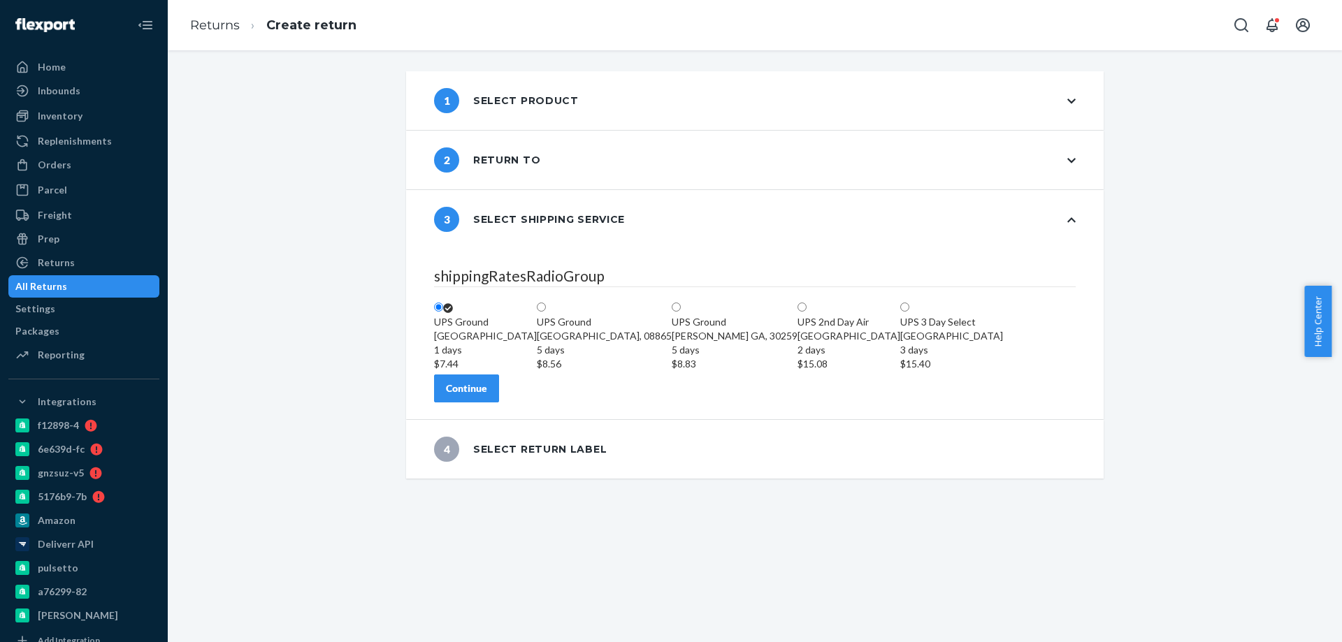
click at [487, 396] on div "Continue" at bounding box center [466, 389] width 41 height 14
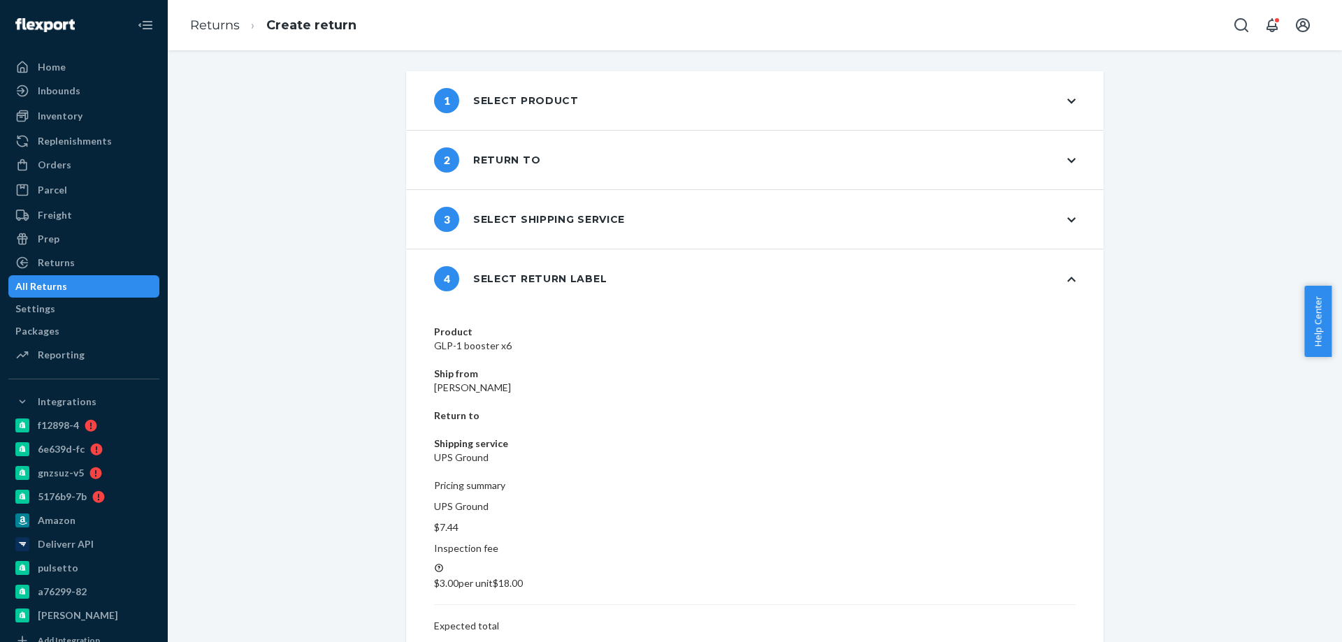
click at [1011, 514] on div "Product GLP-1 booster x6 Ship from Judy burden Return to Shipping service UPS G…" at bounding box center [754, 517] width 697 height 419
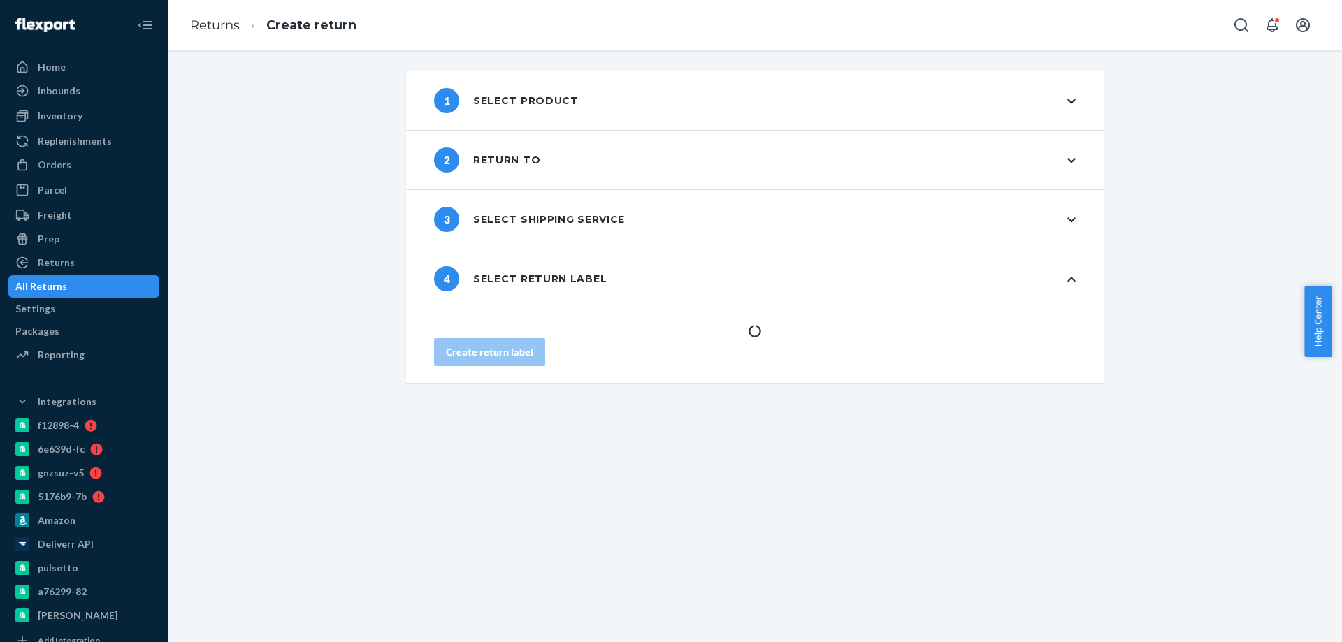
click at [751, 542] on div "1 Select product 2 Return to 3 Select shipping service 4 Select return label Cr…" at bounding box center [755, 346] width 1174 height 592
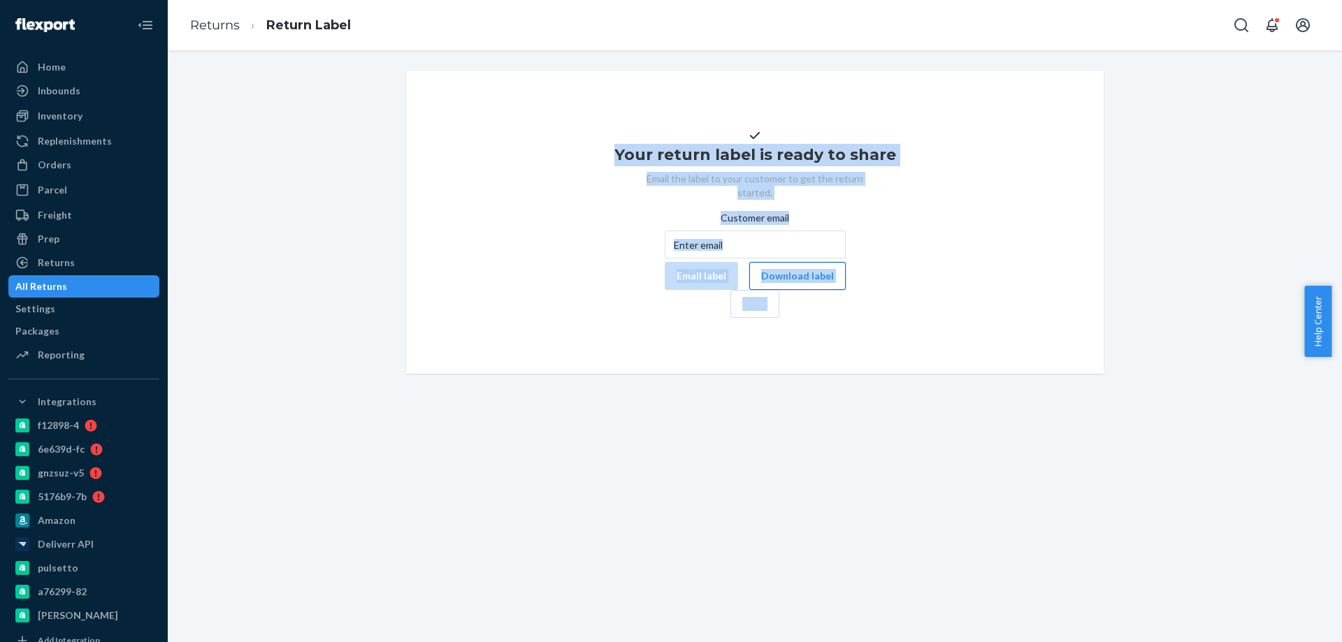
click at [749, 290] on button "Download label" at bounding box center [797, 276] width 96 height 28
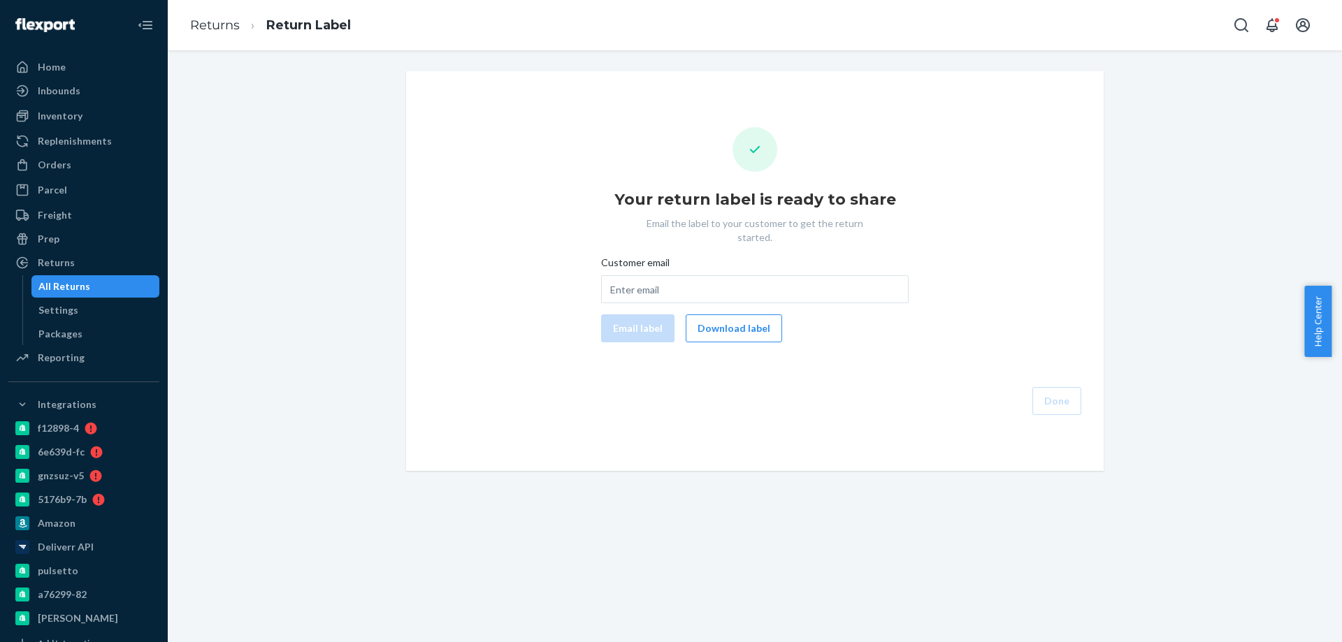
click at [72, 167] on div "Orders" at bounding box center [84, 165] width 148 height 20
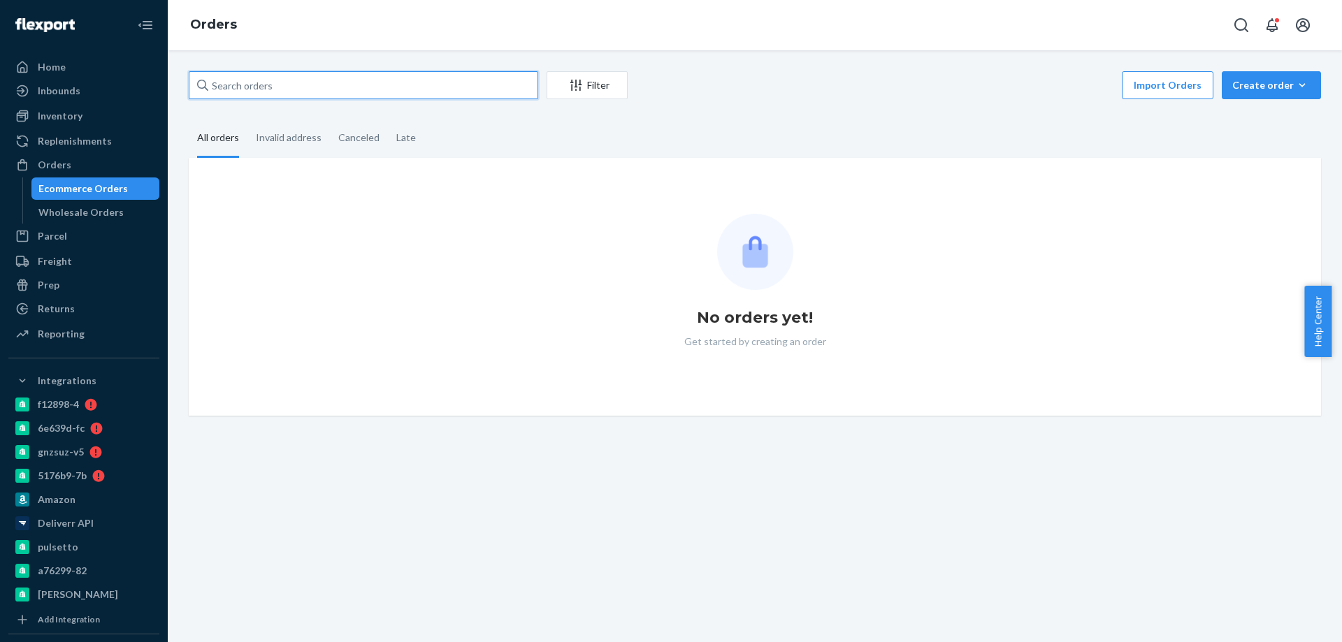
click at [311, 88] on input "text" at bounding box center [363, 85] width 349 height 28
paste input "4207313"
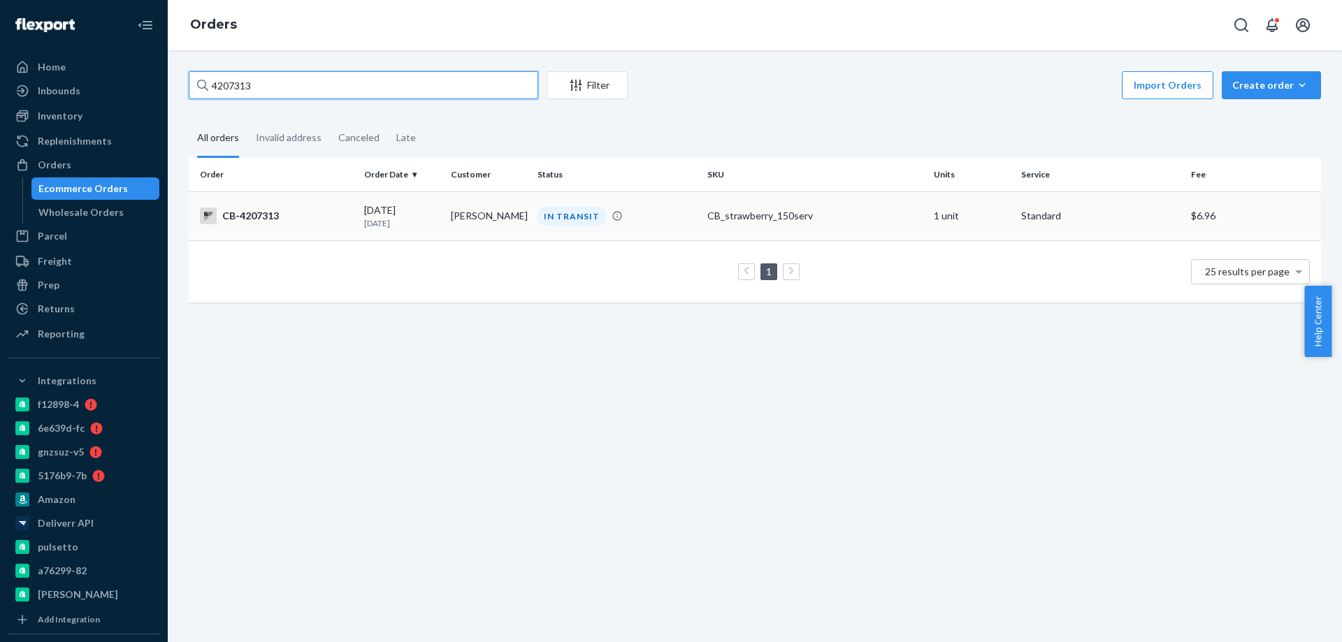
type input "4207313"
click at [472, 229] on td "Kevin Palmer" at bounding box center [488, 215] width 87 height 49
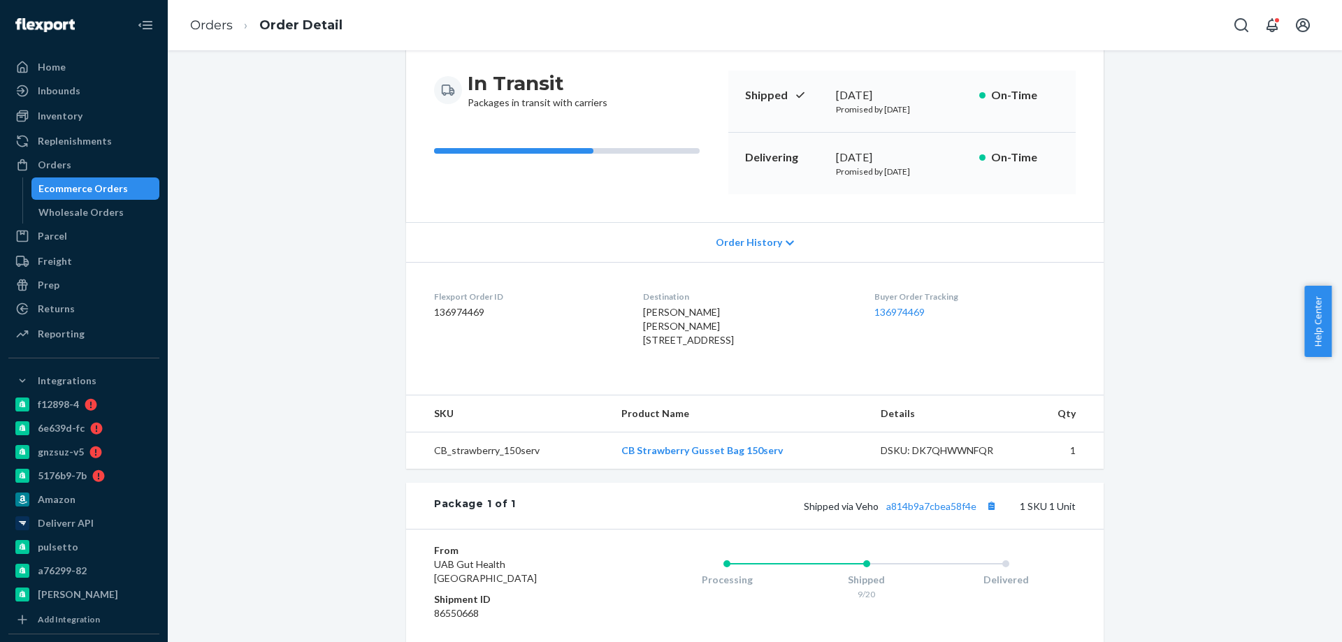
scroll to position [140, 0]
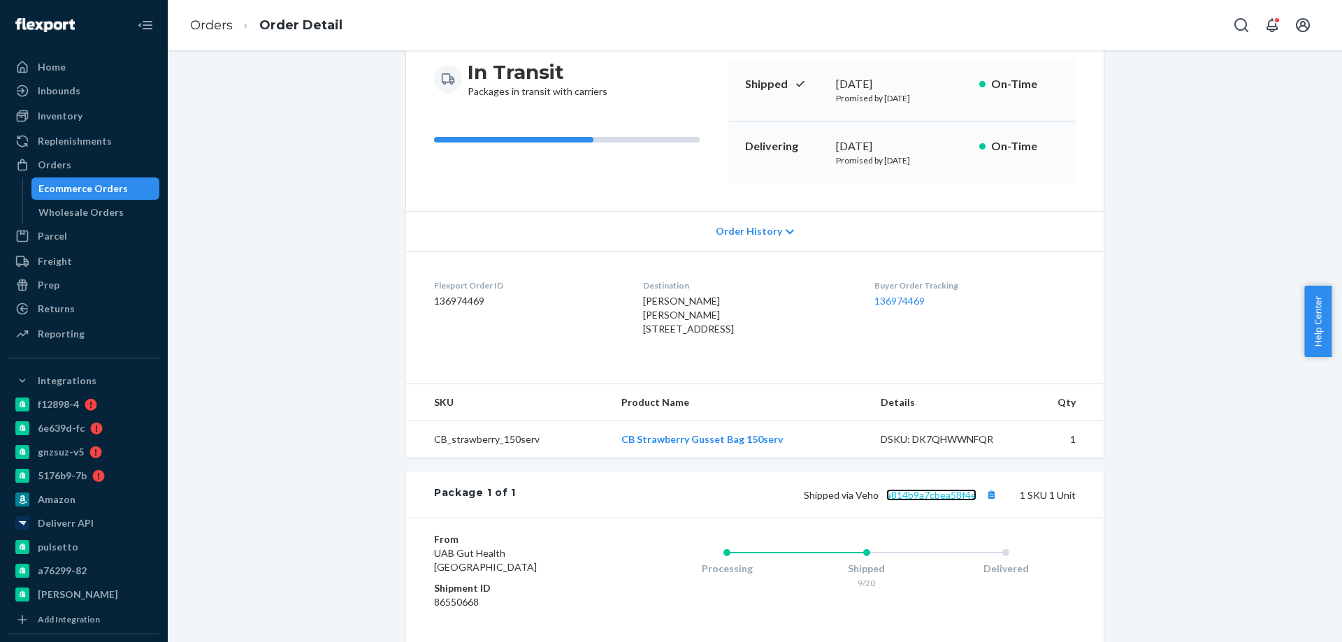
click at [922, 501] on link "a814b9a7cbea58f4e" at bounding box center [931, 495] width 90 height 12
